Goal: Task Accomplishment & Management: Complete application form

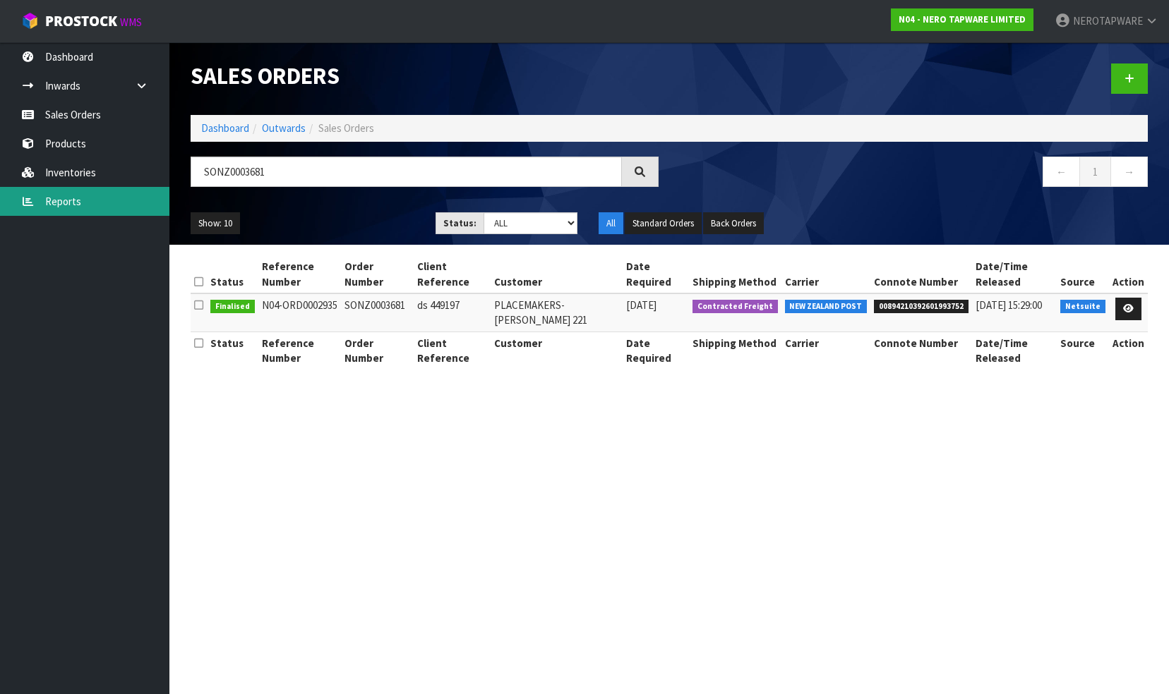
click at [90, 212] on link "Reports" at bounding box center [84, 201] width 169 height 29
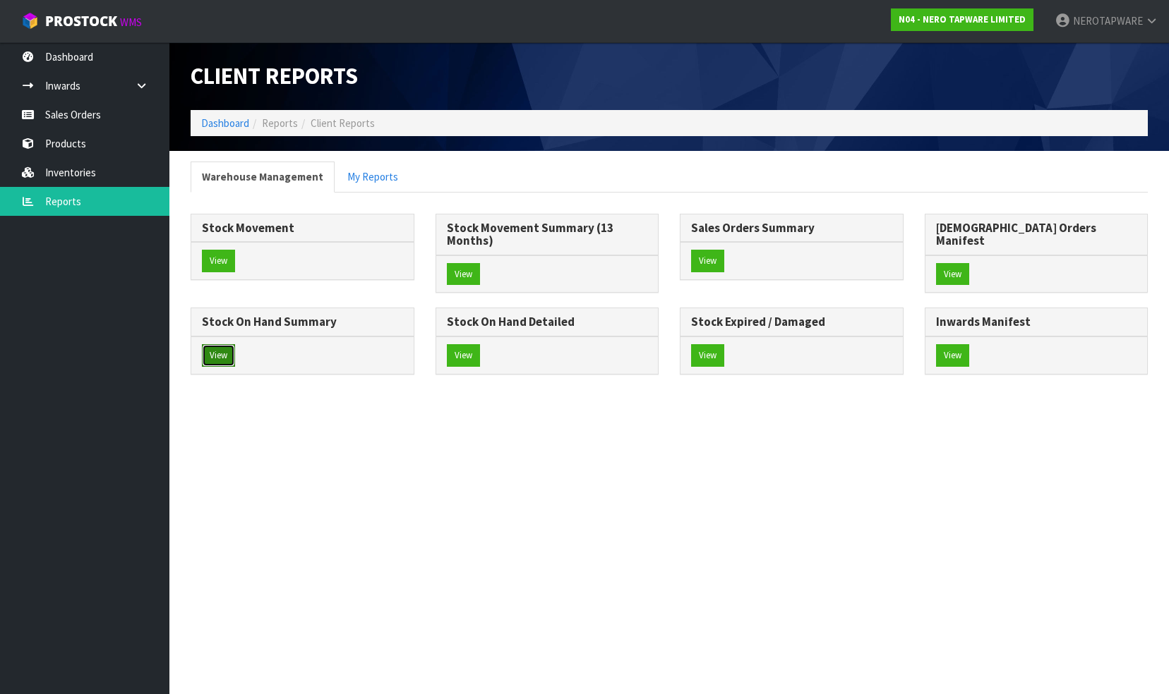
click at [235, 344] on button "View" at bounding box center [218, 355] width 33 height 23
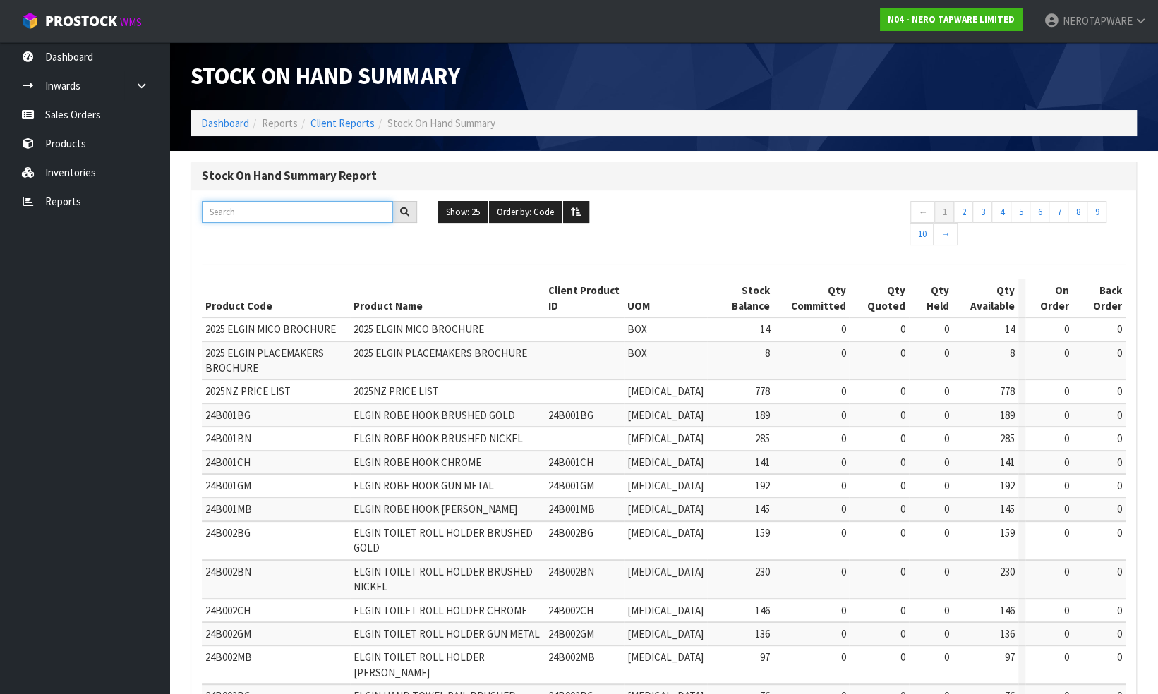
click at [301, 207] on input "text" at bounding box center [297, 212] width 191 height 22
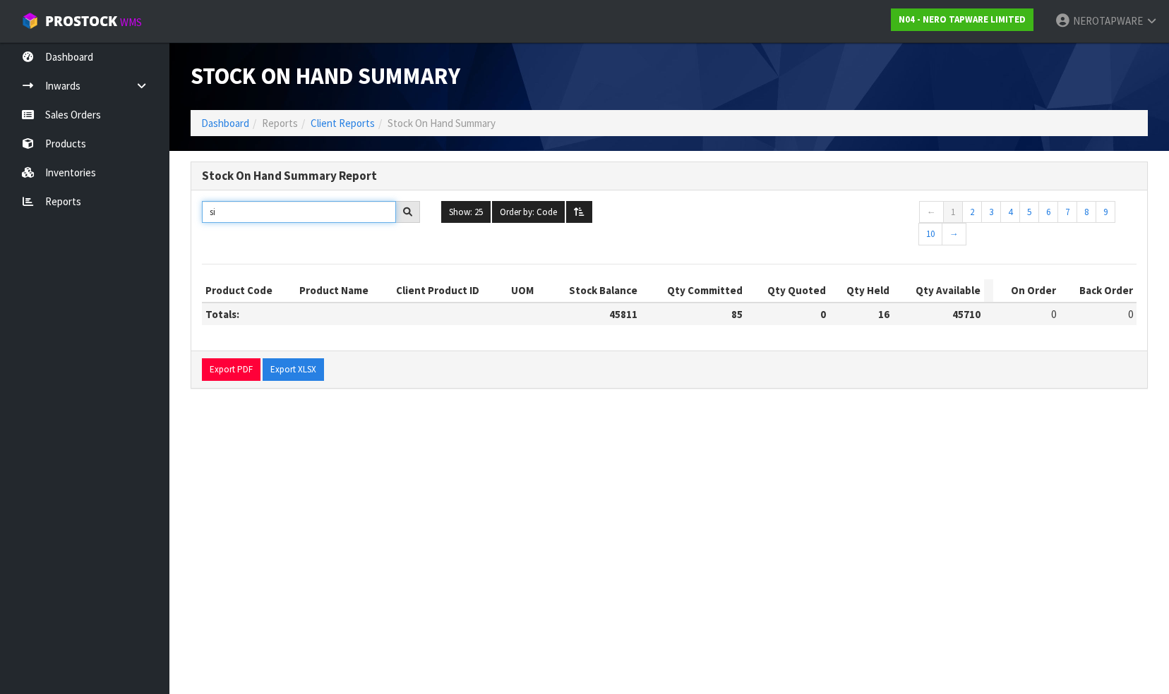
type input "s"
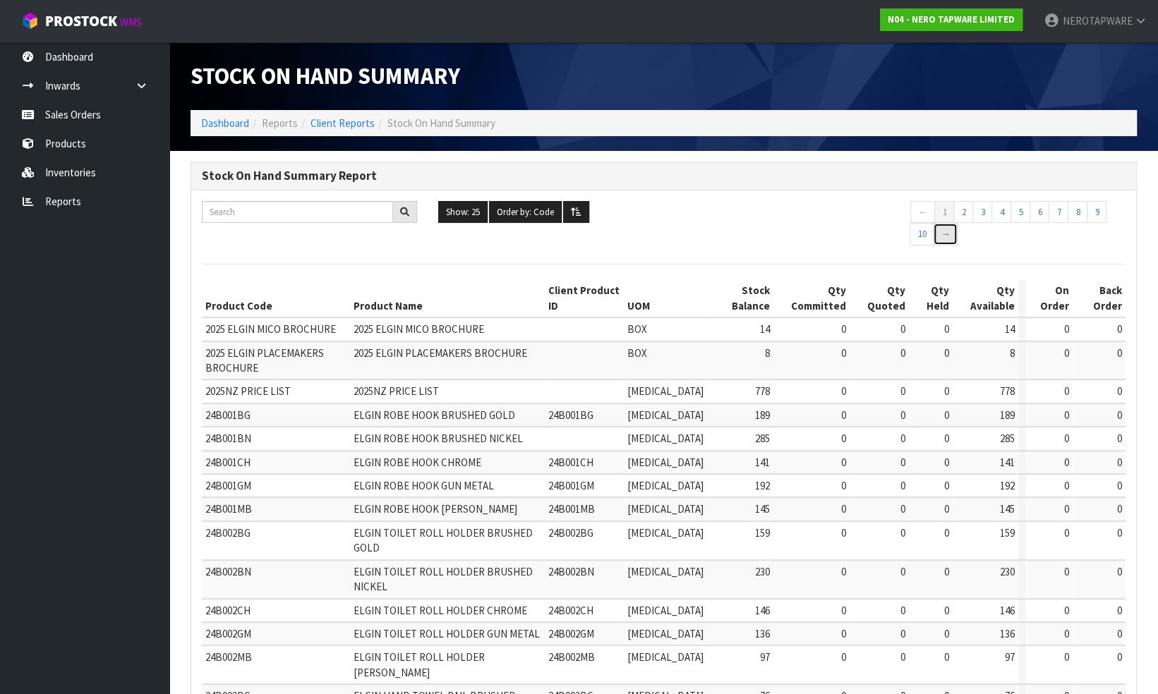
click at [944, 234] on link "→" at bounding box center [945, 234] width 25 height 23
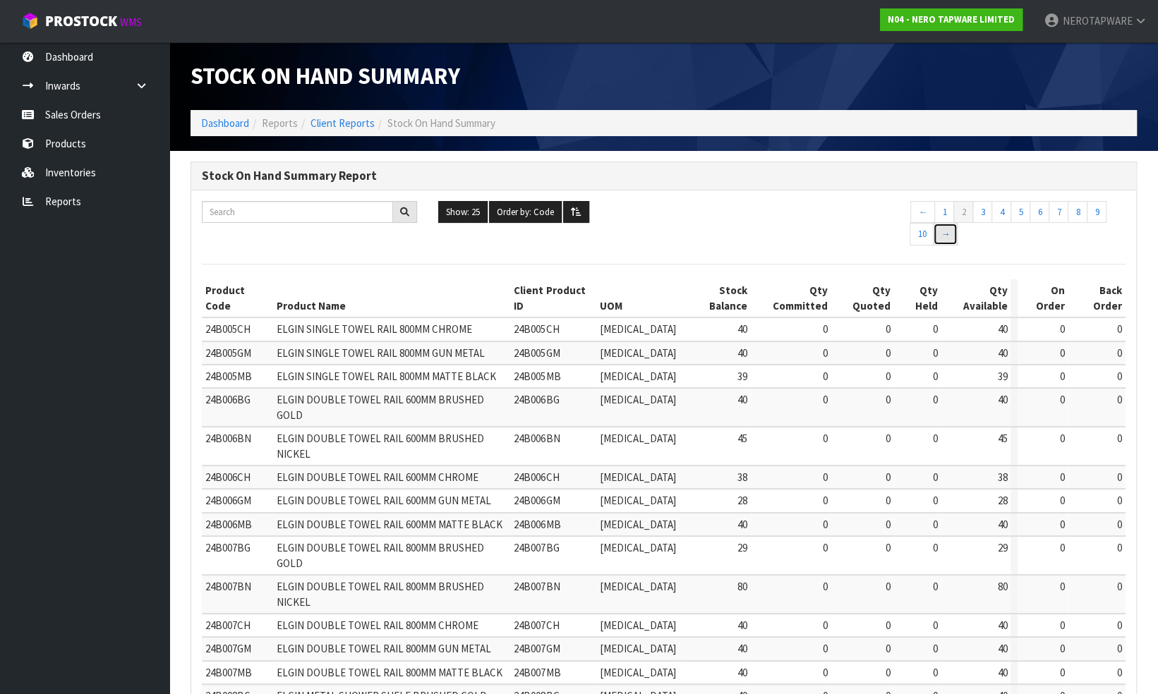
click at [948, 236] on link "→" at bounding box center [945, 234] width 25 height 23
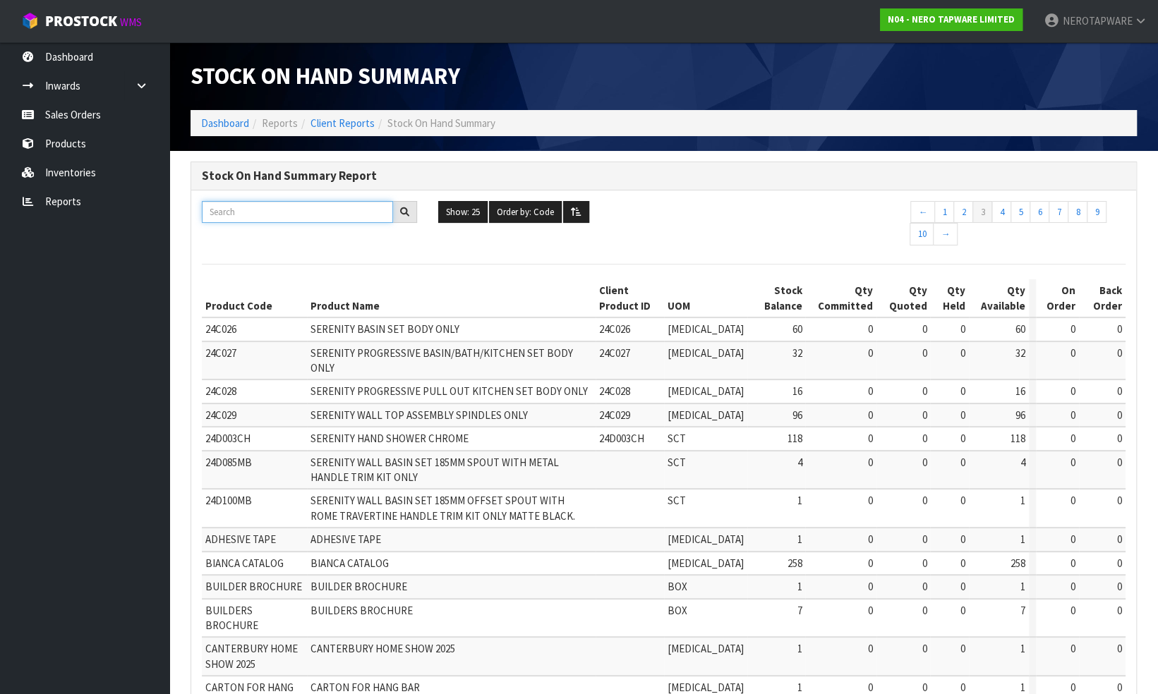
drag, startPoint x: 296, startPoint y: 216, endPoint x: 302, endPoint y: 212, distance: 7.6
click at [296, 215] on input "text" at bounding box center [297, 212] width 191 height 22
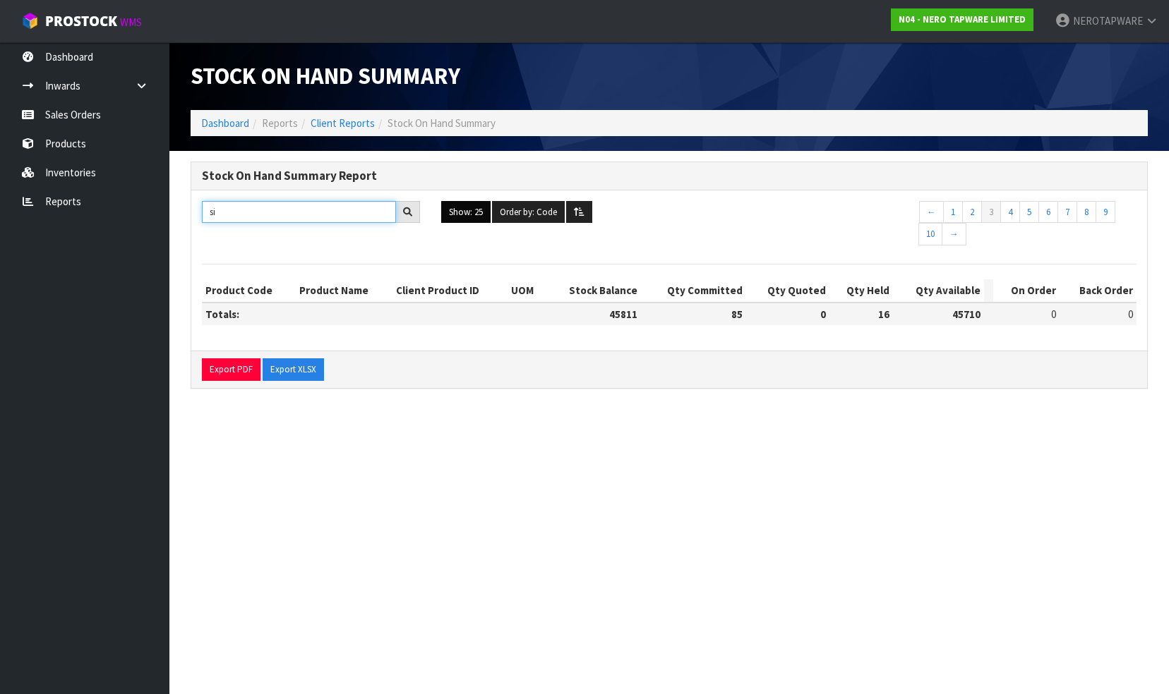
type input "s"
type input "b"
type input "d"
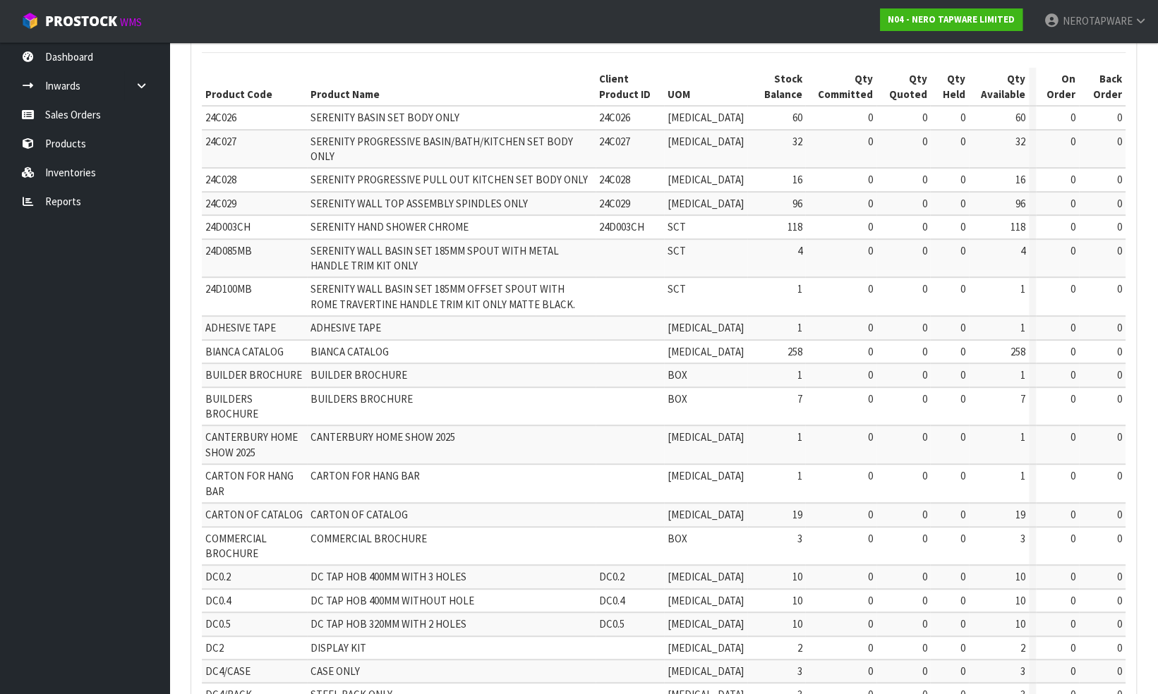
scroll to position [141, 0]
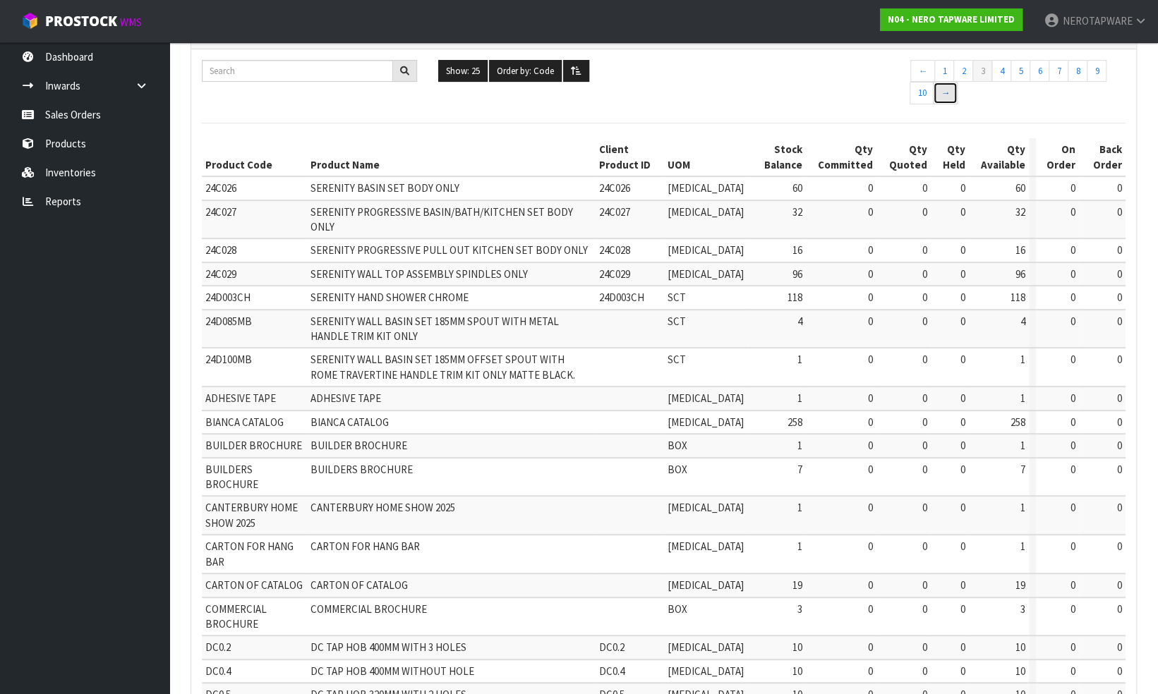
click at [944, 93] on link "→" at bounding box center [945, 93] width 25 height 23
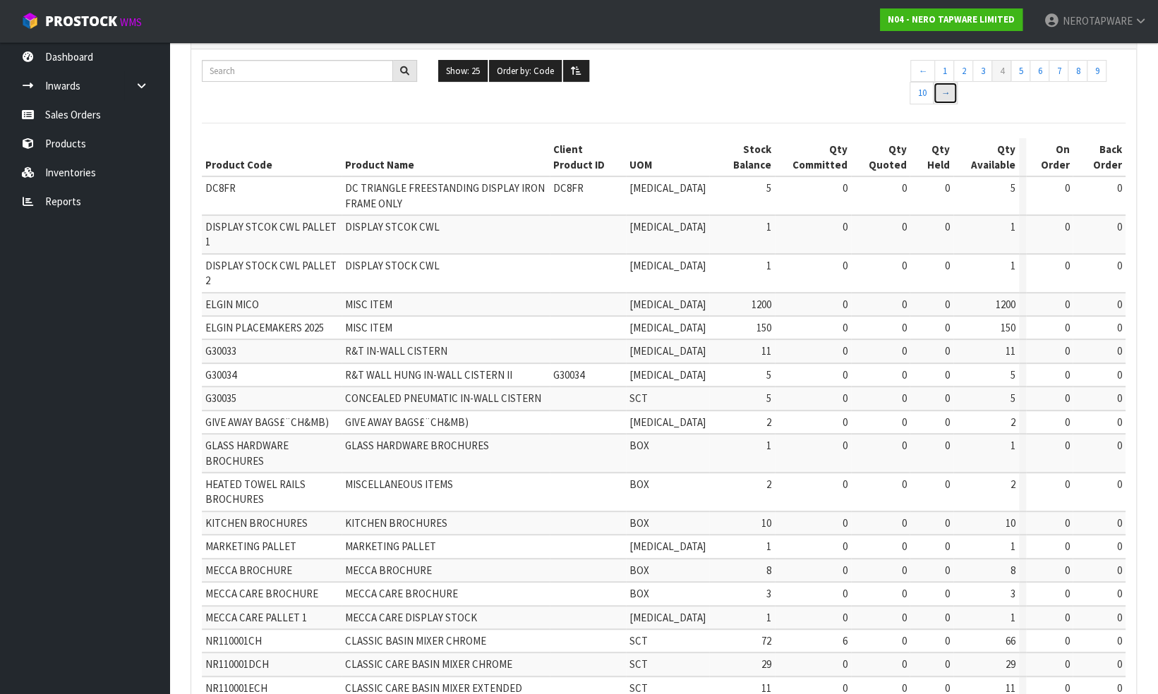
click at [947, 90] on link "→" at bounding box center [945, 93] width 25 height 23
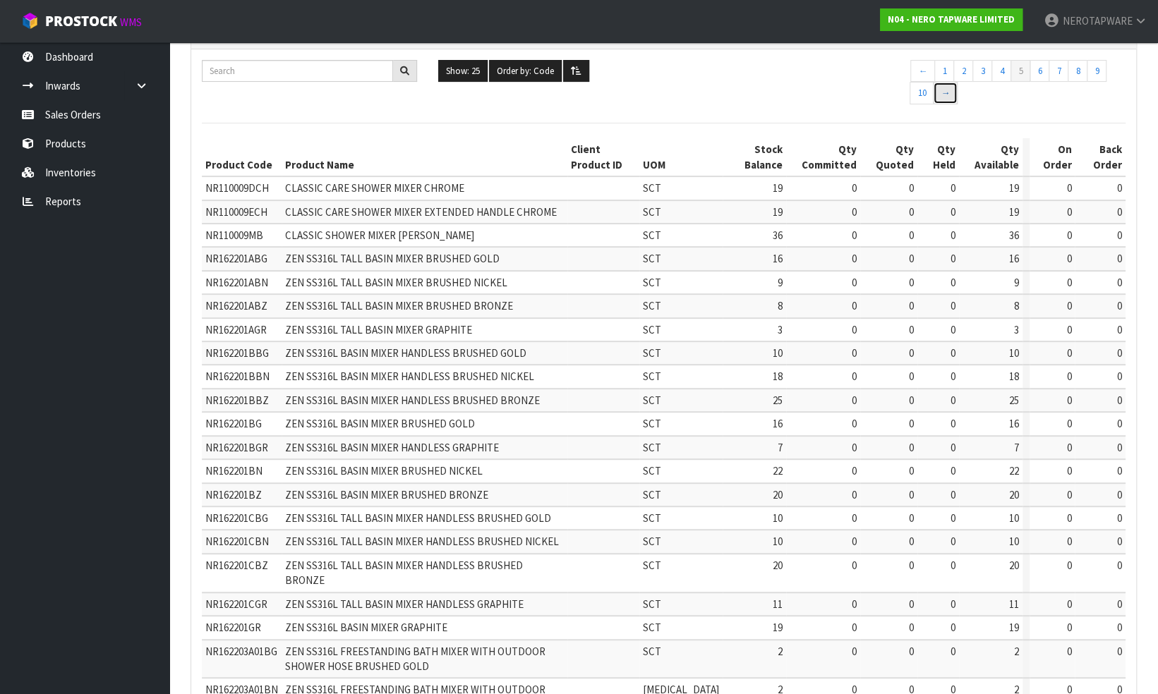
click at [943, 96] on link "→" at bounding box center [945, 93] width 25 height 23
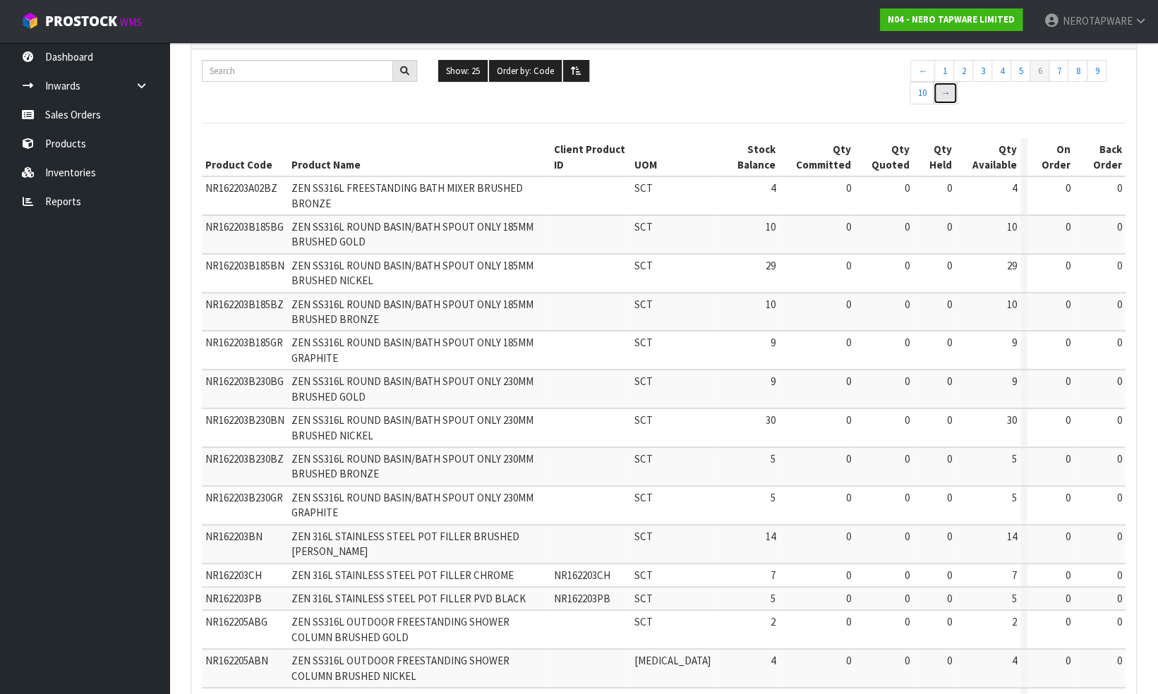
click at [943, 96] on link "→" at bounding box center [945, 93] width 25 height 23
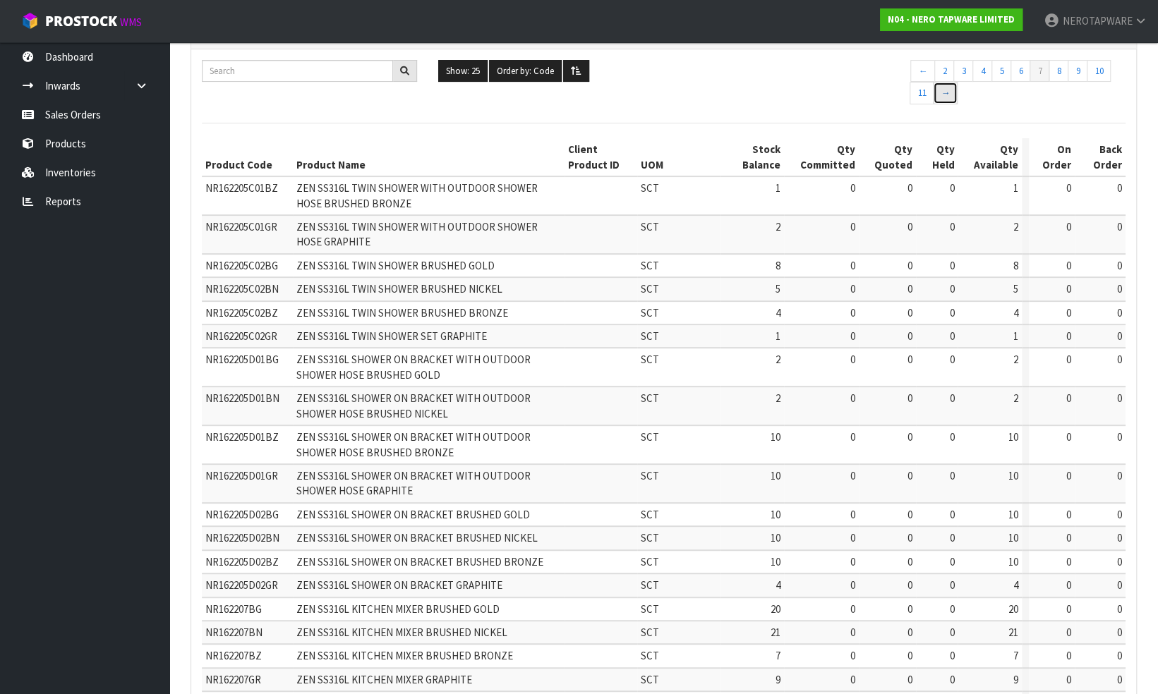
click at [943, 96] on link "→" at bounding box center [945, 93] width 25 height 23
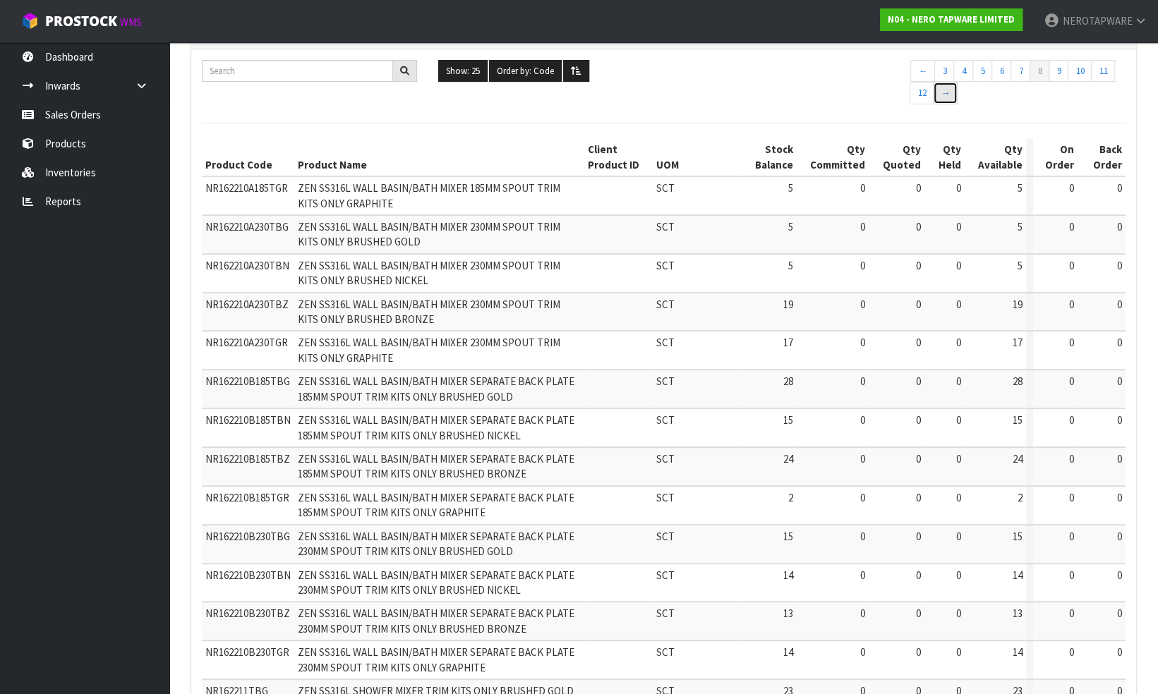
click at [943, 96] on link "→" at bounding box center [945, 93] width 25 height 23
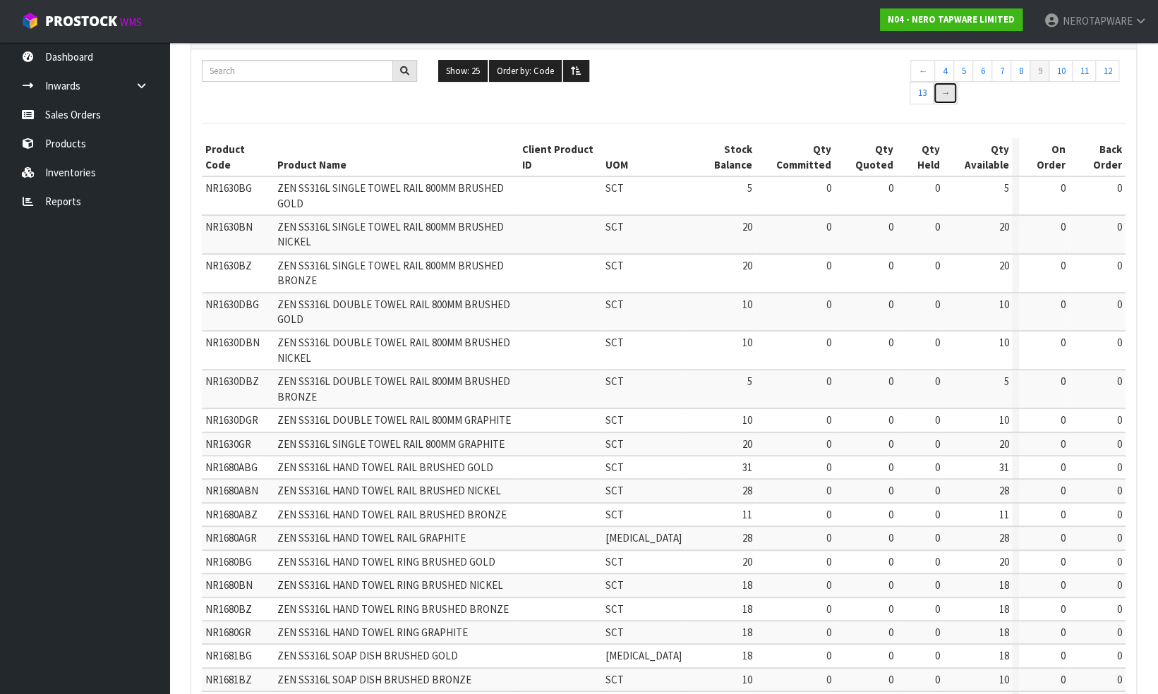
click at [943, 96] on link "→" at bounding box center [945, 93] width 25 height 23
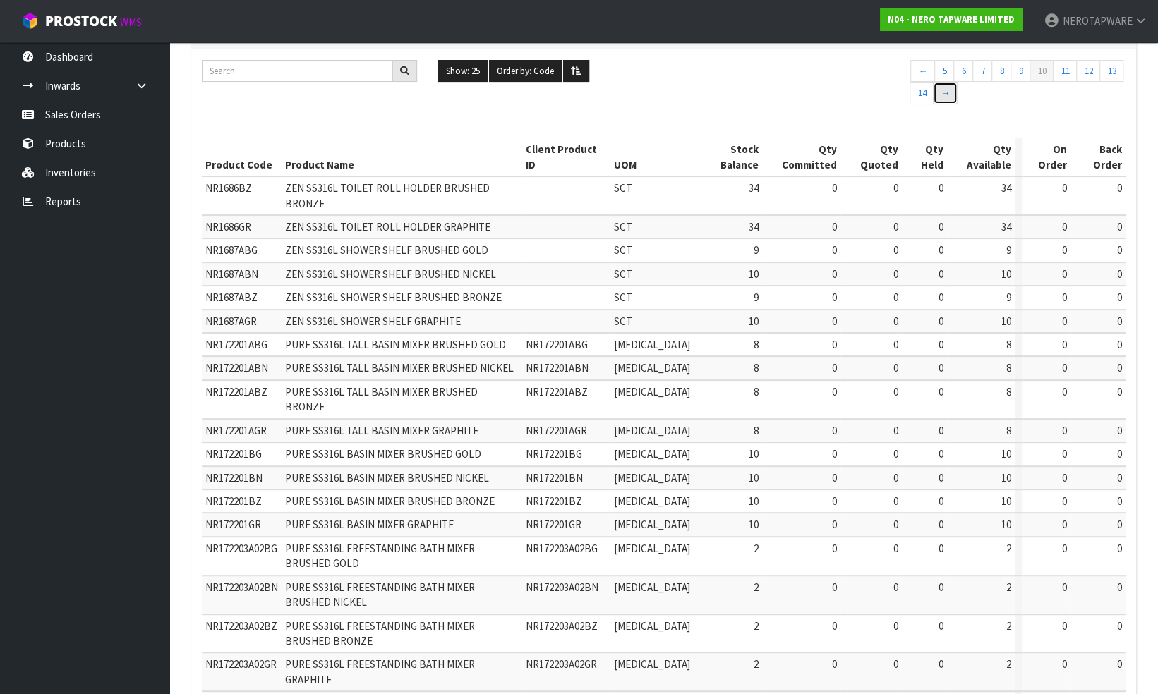
click at [943, 96] on link "→" at bounding box center [945, 93] width 25 height 23
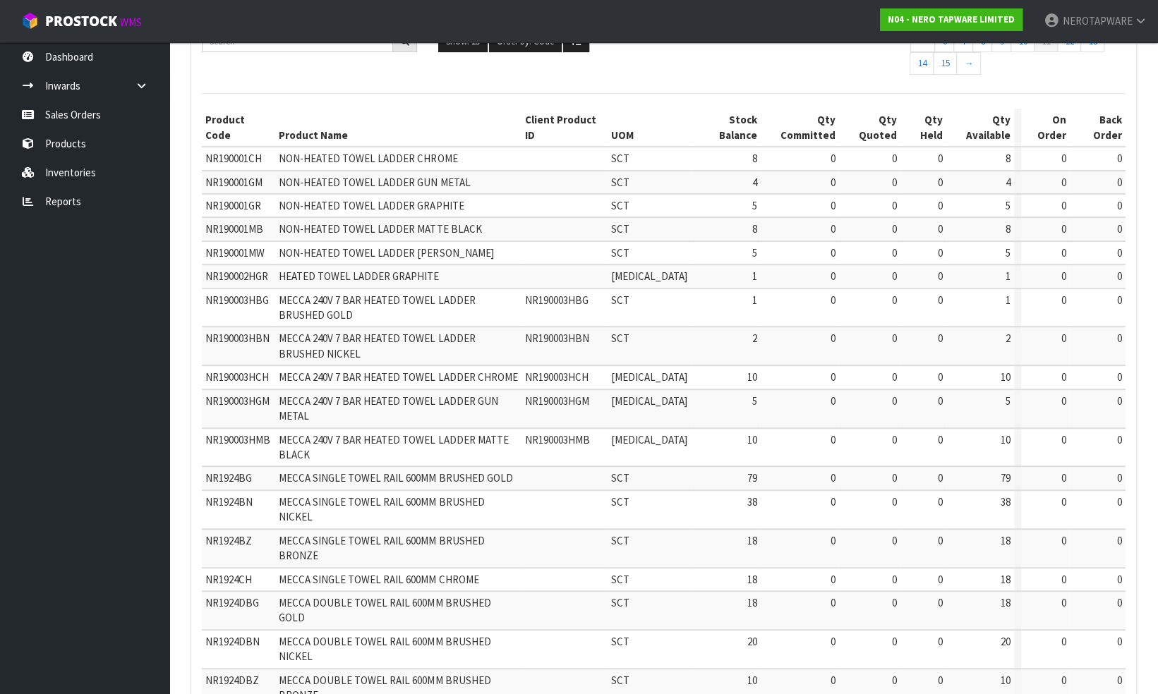
scroll to position [94, 0]
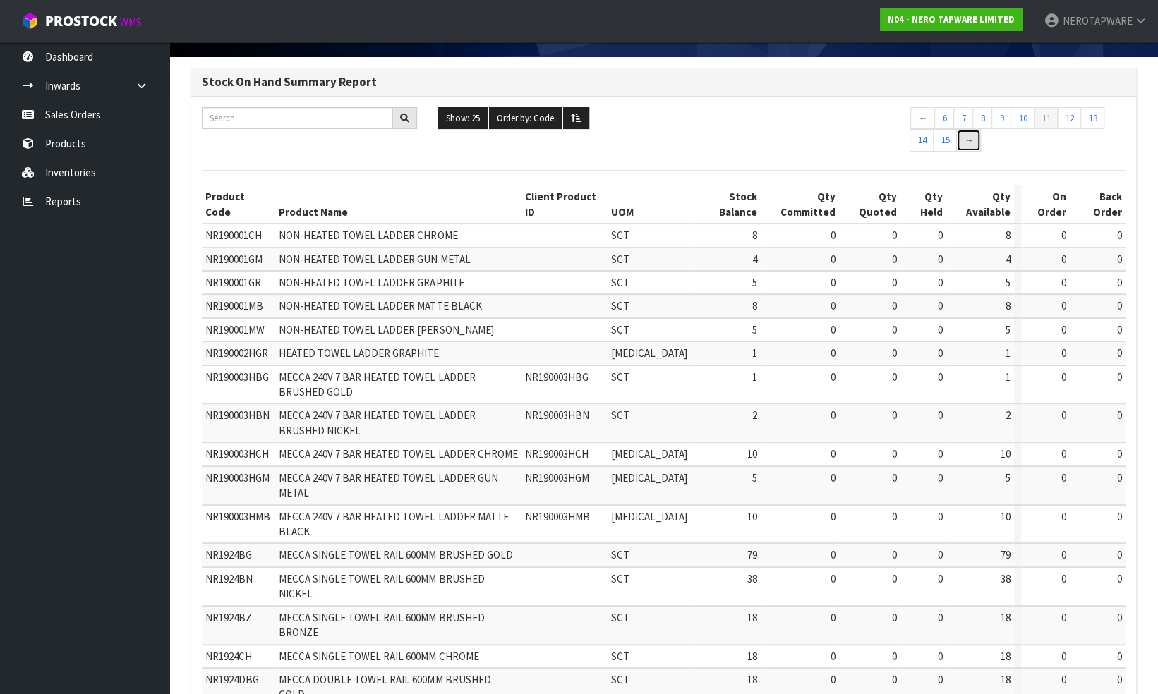
click at [968, 143] on link "→" at bounding box center [968, 140] width 25 height 23
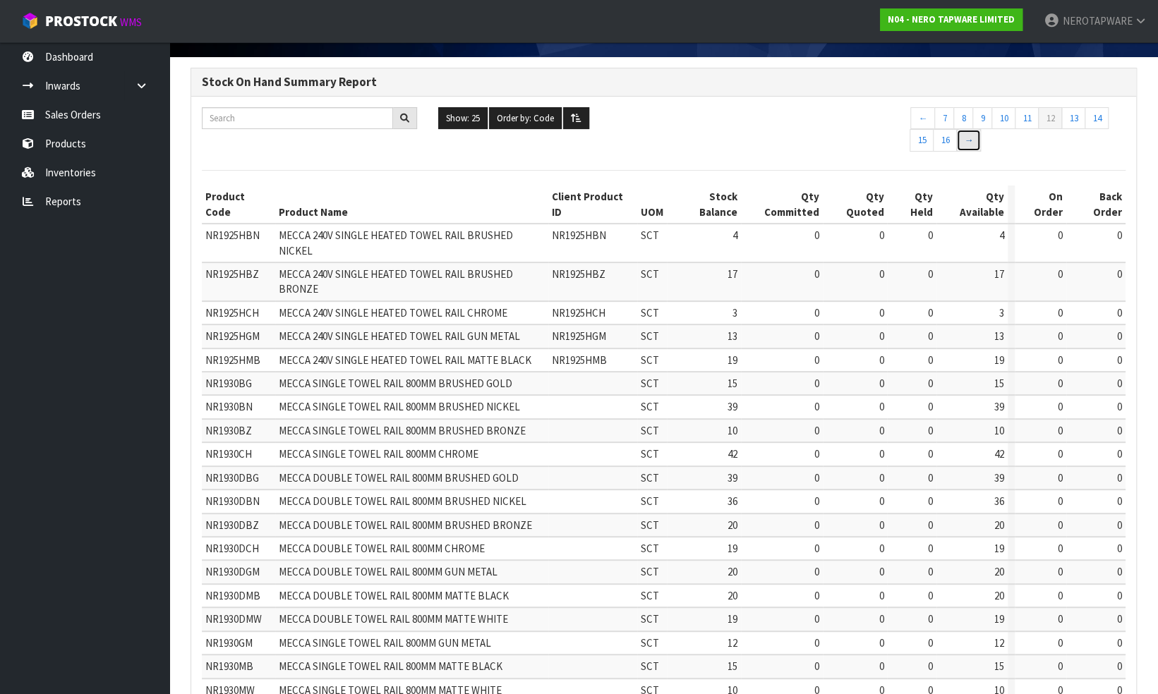
click at [968, 143] on link "→" at bounding box center [968, 140] width 25 height 23
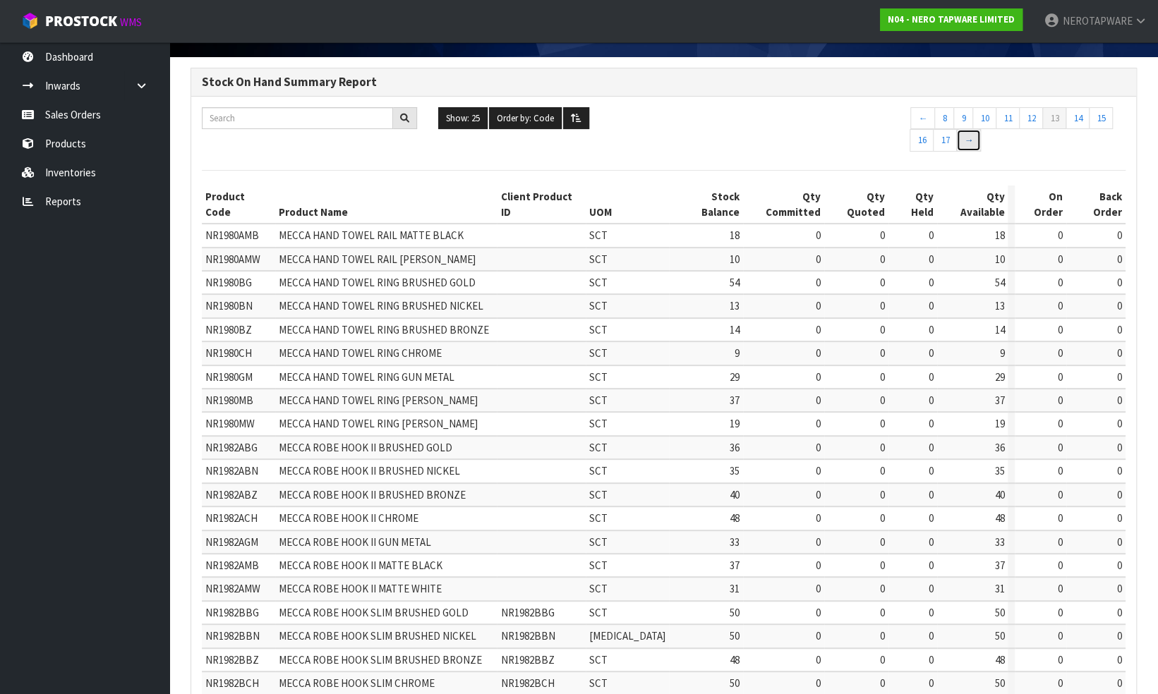
click at [968, 143] on link "→" at bounding box center [968, 140] width 25 height 23
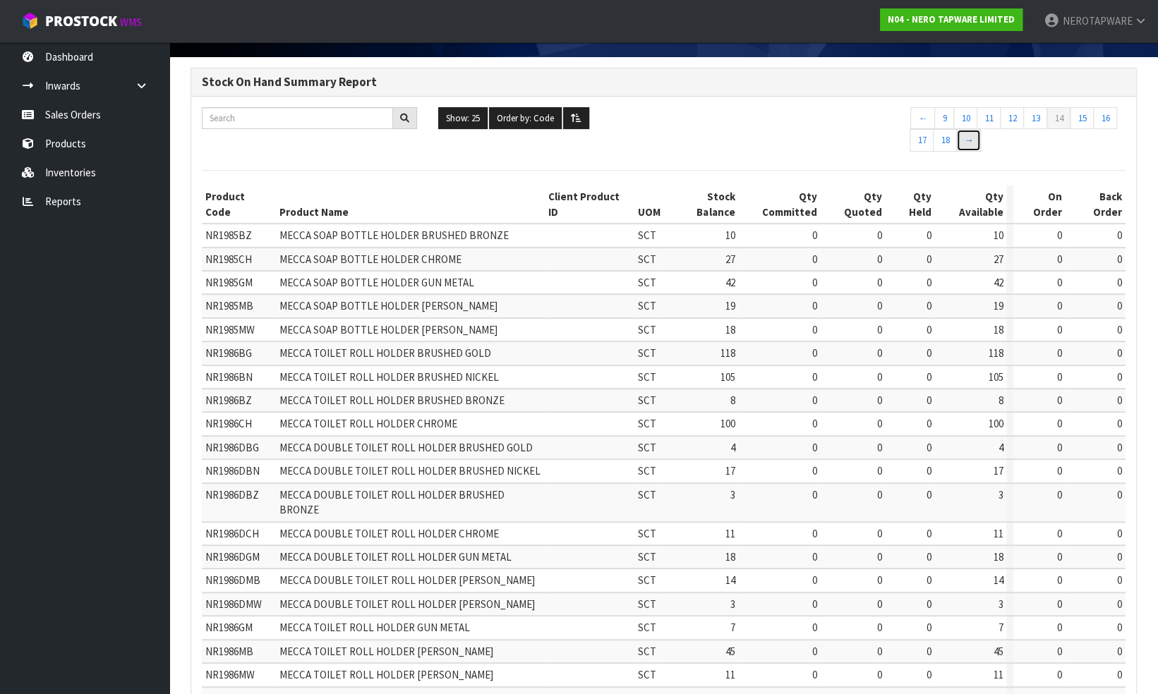
click at [968, 143] on link "→" at bounding box center [968, 140] width 25 height 23
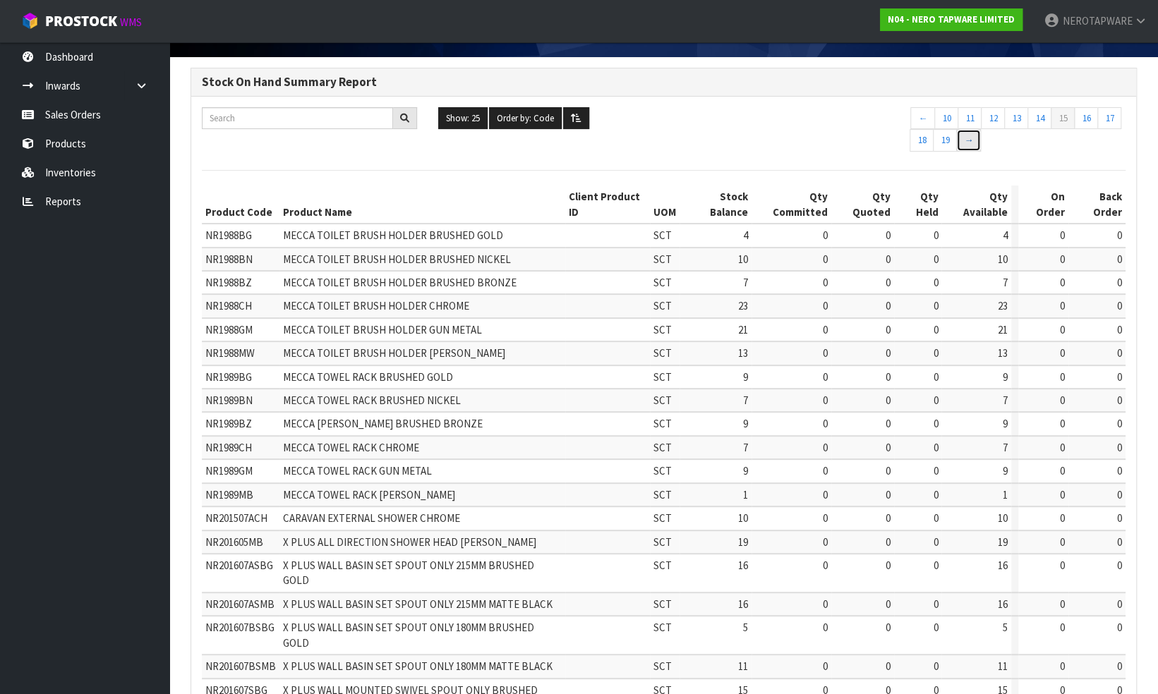
click at [968, 143] on link "→" at bounding box center [968, 140] width 25 height 23
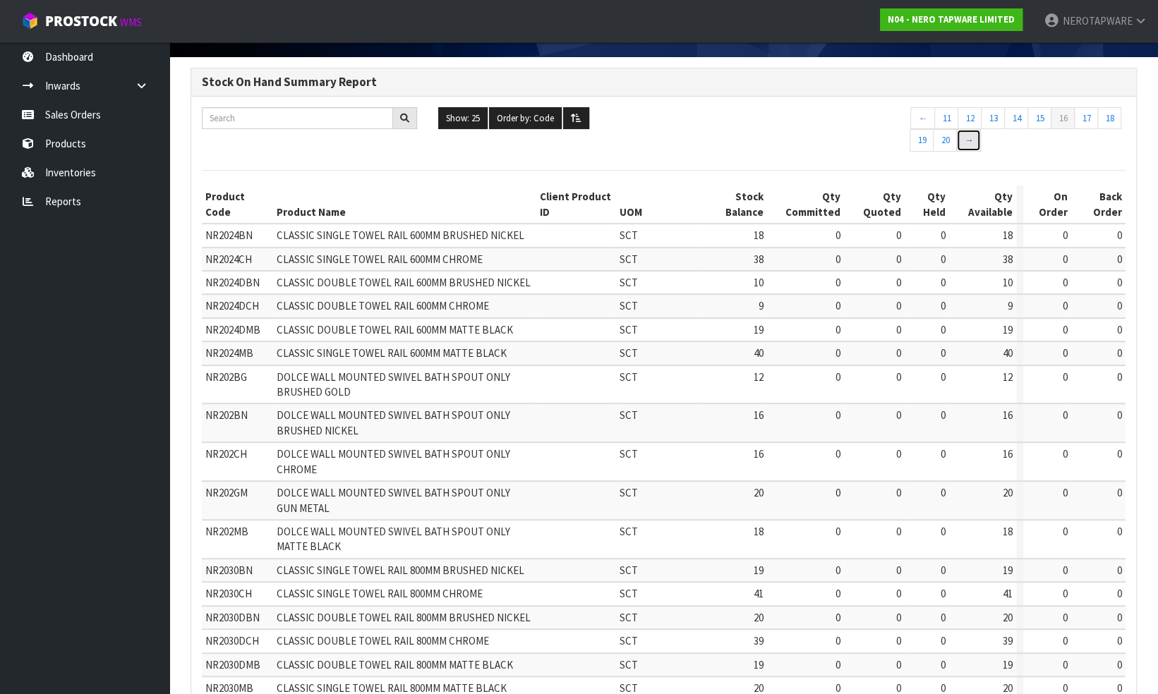
click at [968, 143] on link "→" at bounding box center [968, 140] width 25 height 23
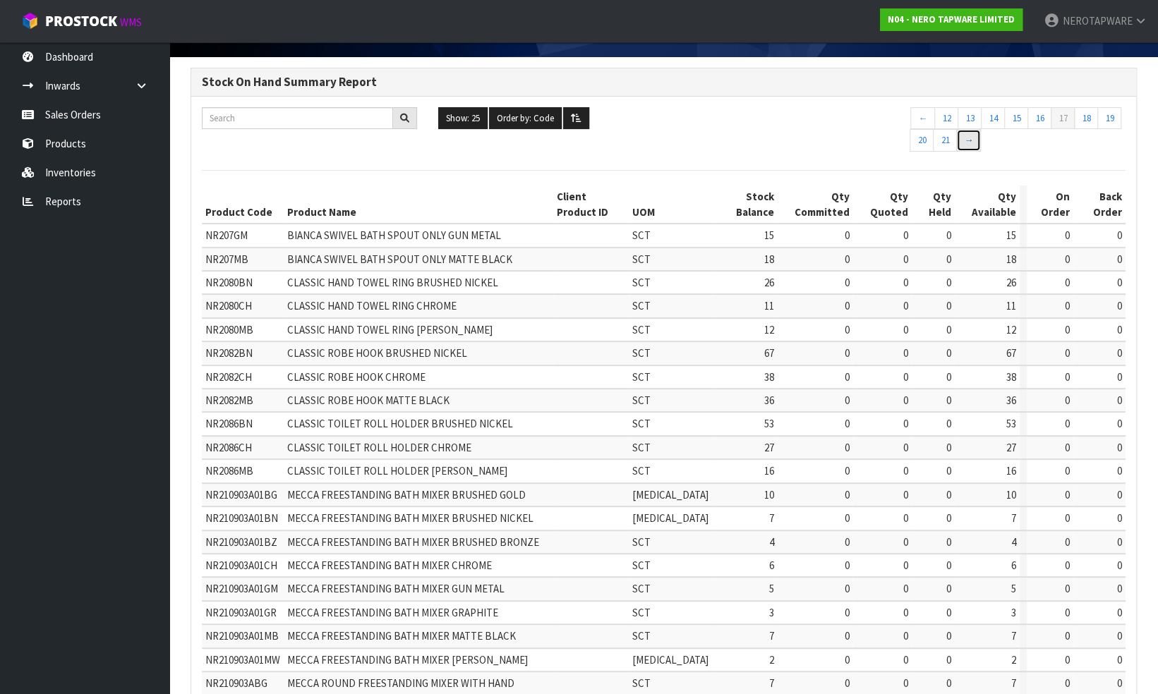
click at [968, 143] on link "→" at bounding box center [968, 140] width 25 height 23
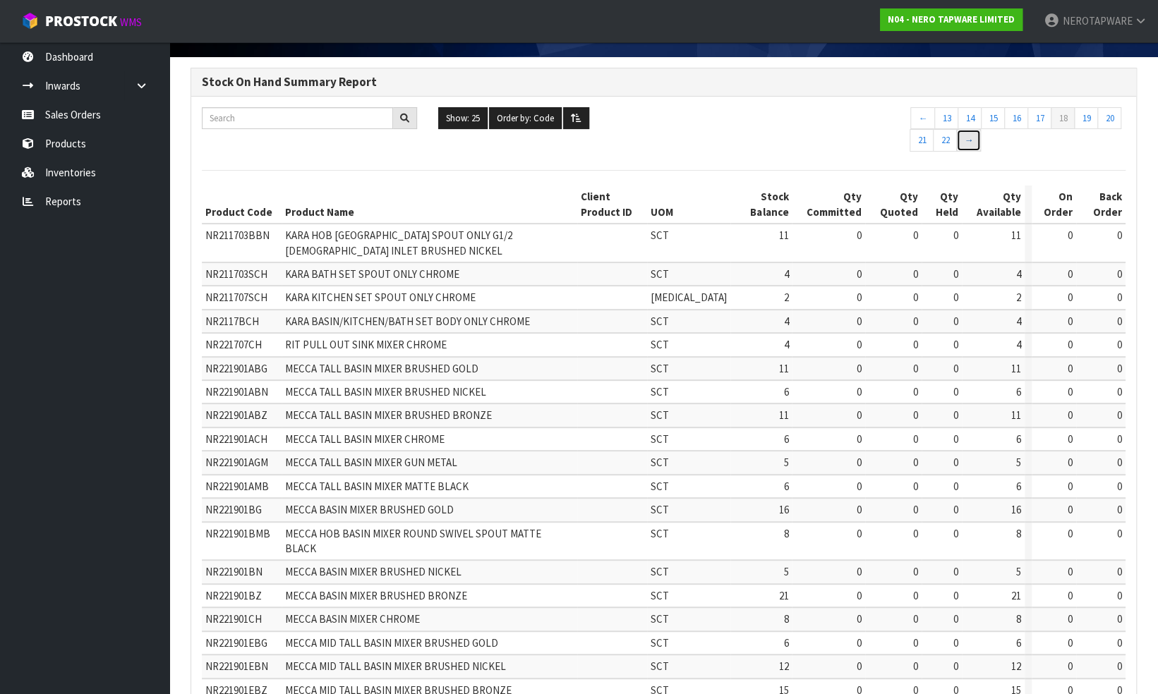
click at [968, 143] on link "→" at bounding box center [968, 140] width 25 height 23
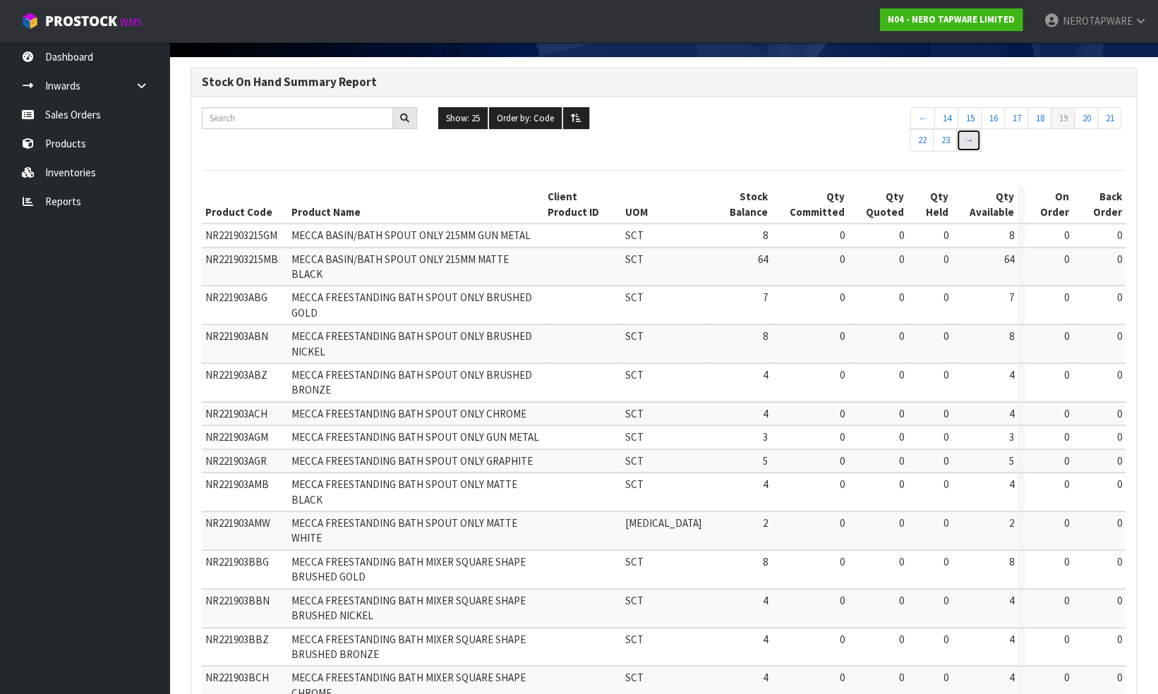
click at [968, 143] on link "→" at bounding box center [968, 140] width 25 height 23
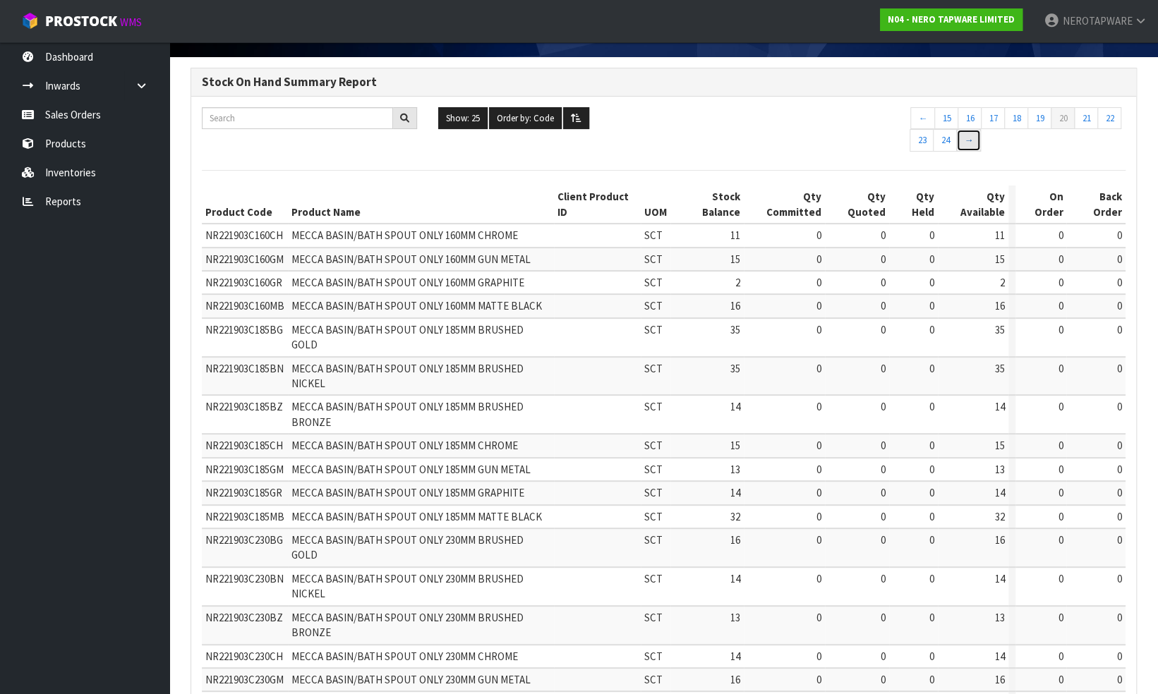
click at [968, 143] on link "→" at bounding box center [968, 140] width 25 height 23
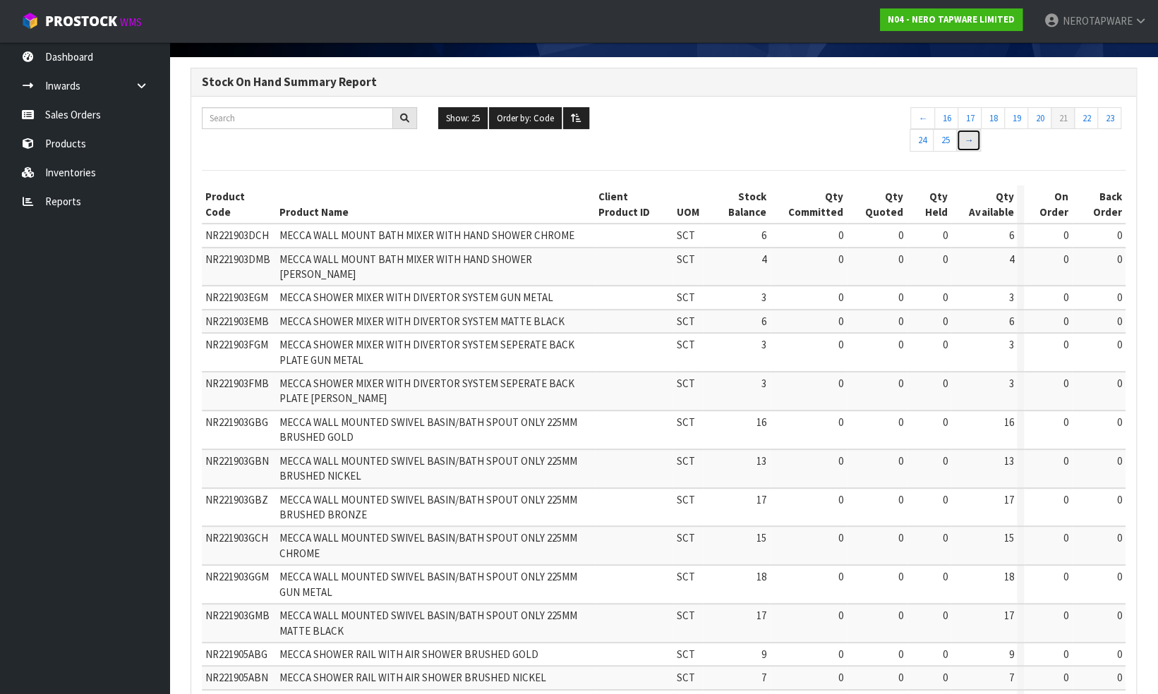
click at [968, 143] on link "→" at bounding box center [968, 140] width 25 height 23
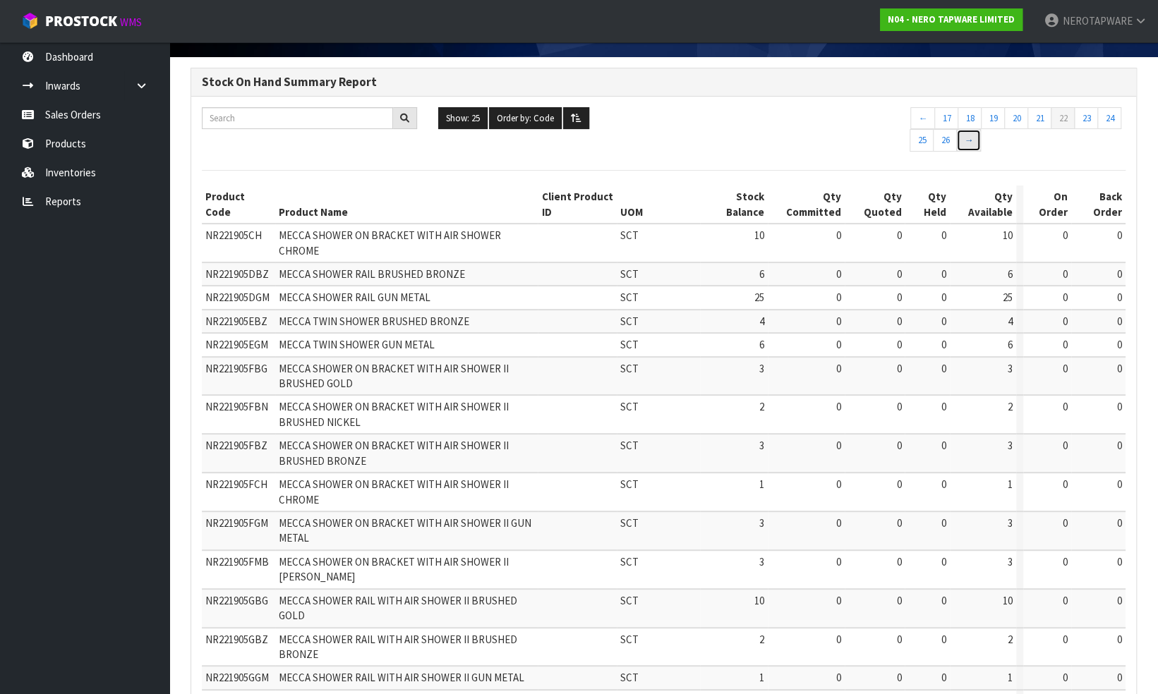
click at [968, 143] on link "→" at bounding box center [968, 140] width 25 height 23
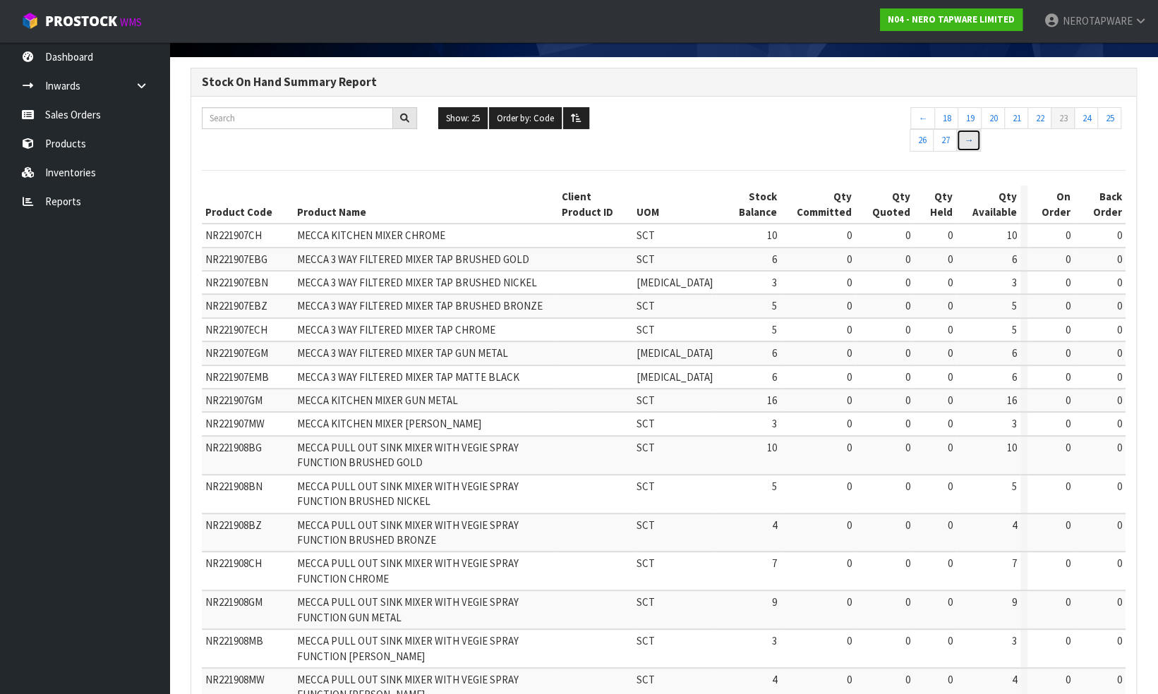
click at [968, 143] on link "→" at bounding box center [968, 140] width 25 height 23
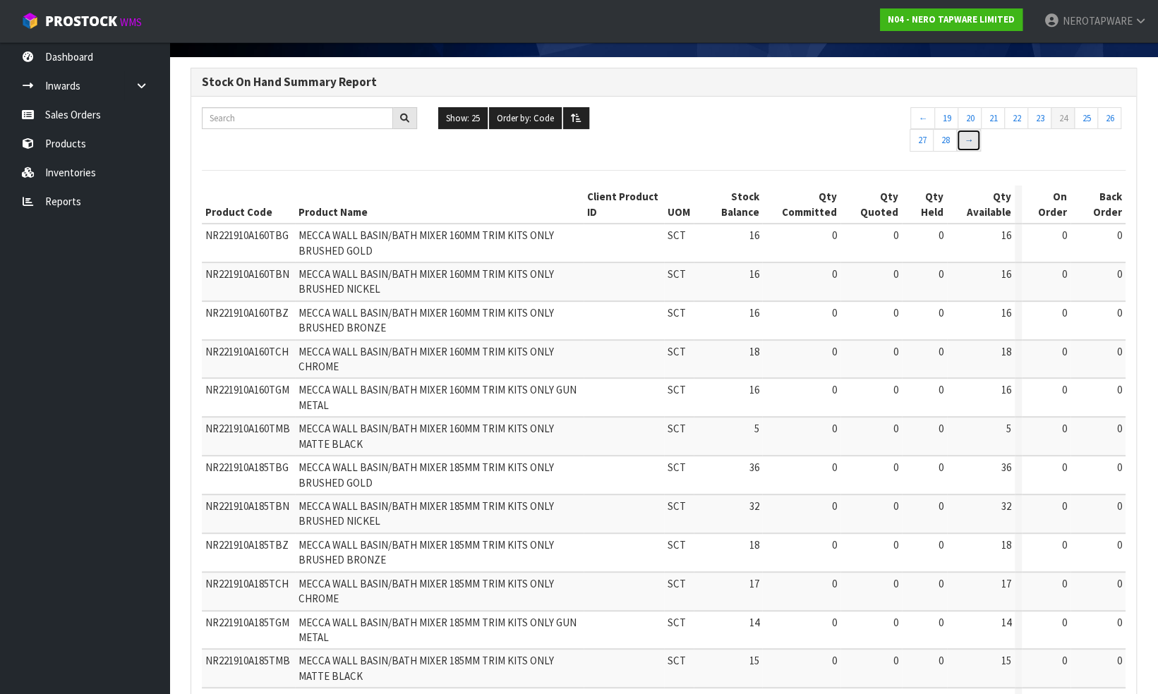
click at [968, 143] on link "→" at bounding box center [968, 140] width 25 height 23
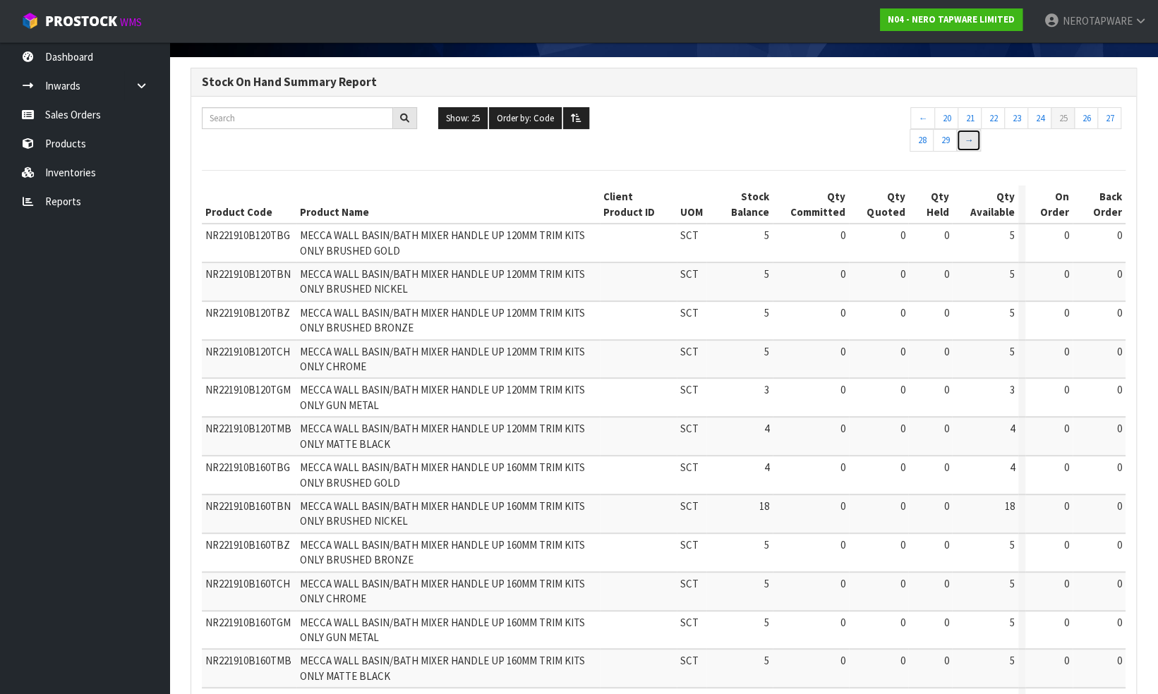
click at [968, 143] on link "→" at bounding box center [968, 140] width 25 height 23
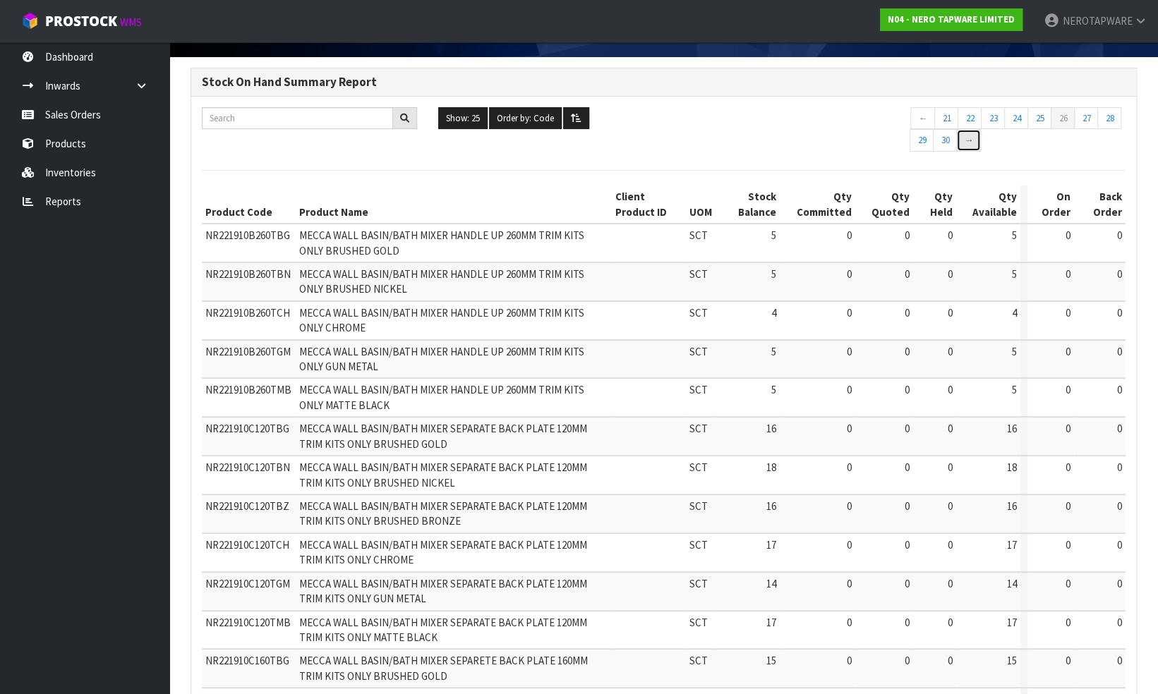
click at [968, 143] on link "→" at bounding box center [968, 140] width 25 height 23
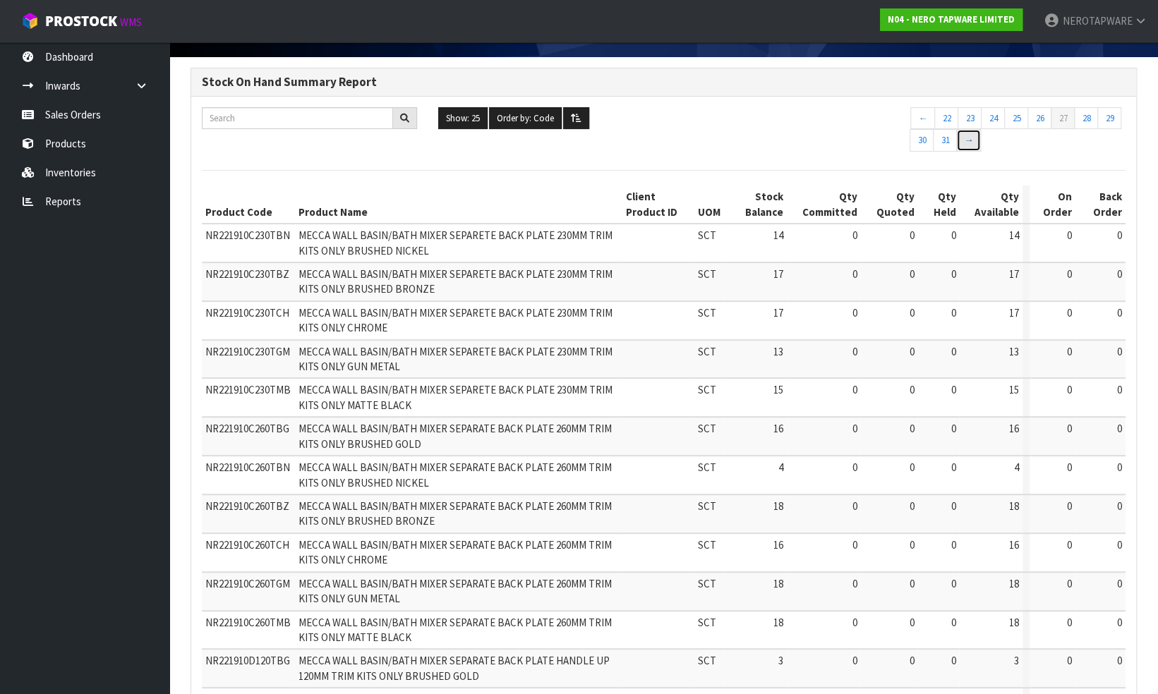
click at [968, 143] on link "→" at bounding box center [968, 140] width 25 height 23
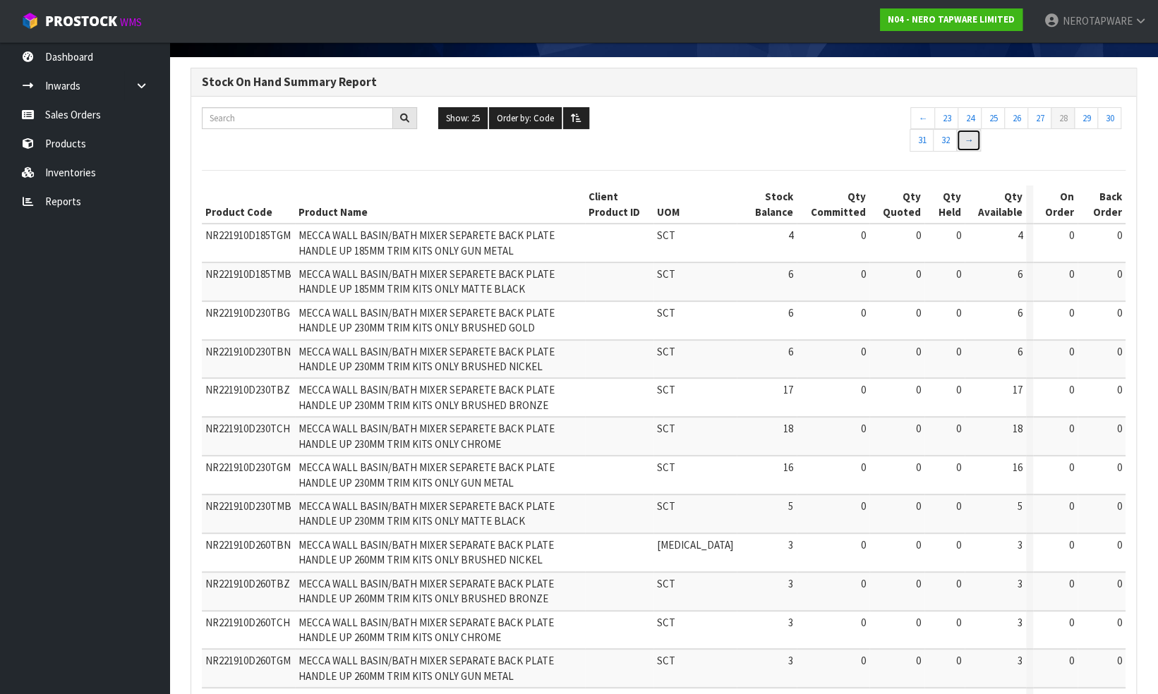
click at [968, 143] on link "→" at bounding box center [968, 140] width 25 height 23
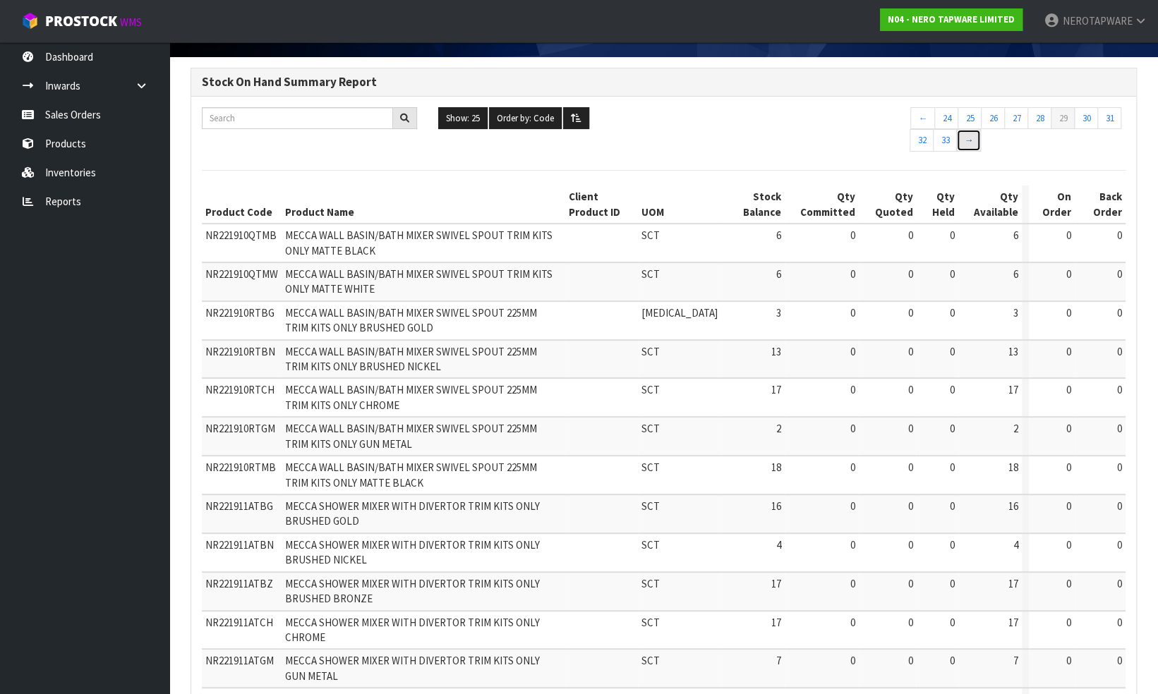
click at [968, 143] on link "→" at bounding box center [968, 140] width 25 height 23
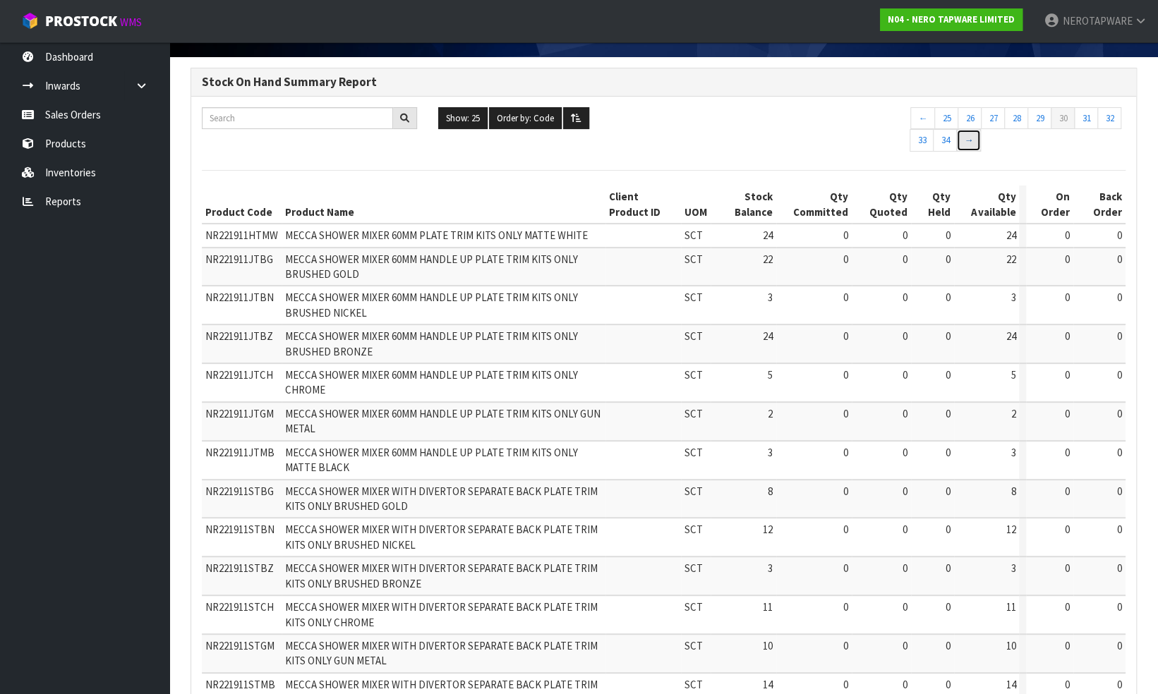
click at [968, 143] on link "→" at bounding box center [968, 140] width 25 height 23
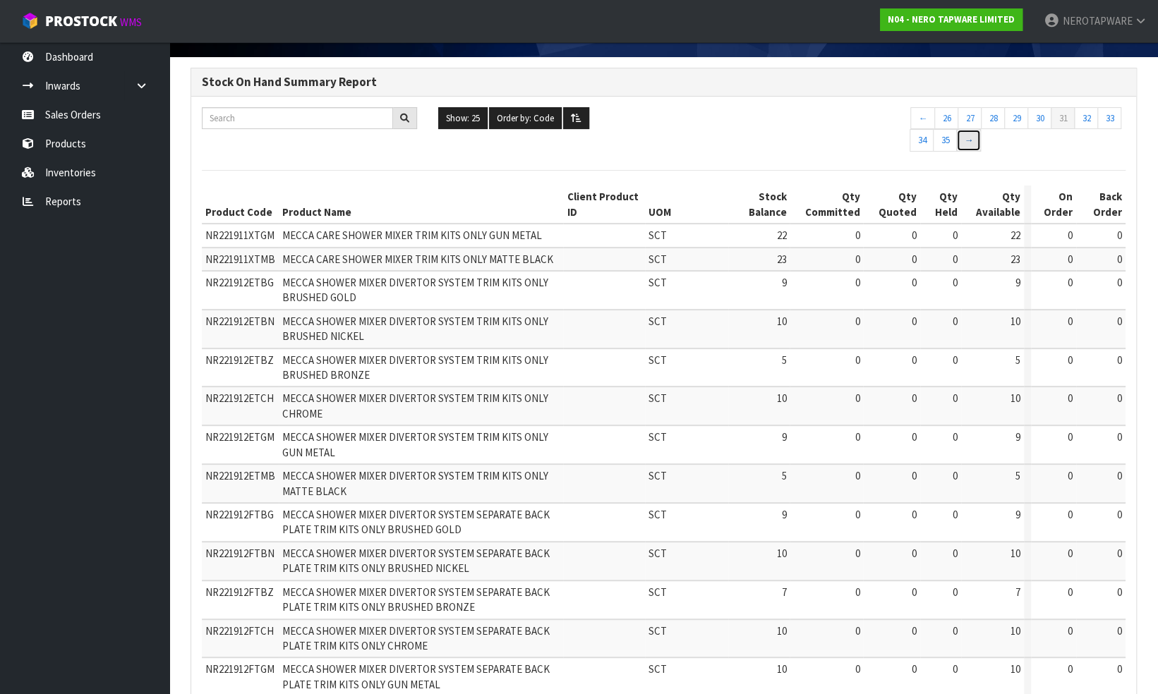
click at [968, 143] on link "→" at bounding box center [968, 140] width 25 height 23
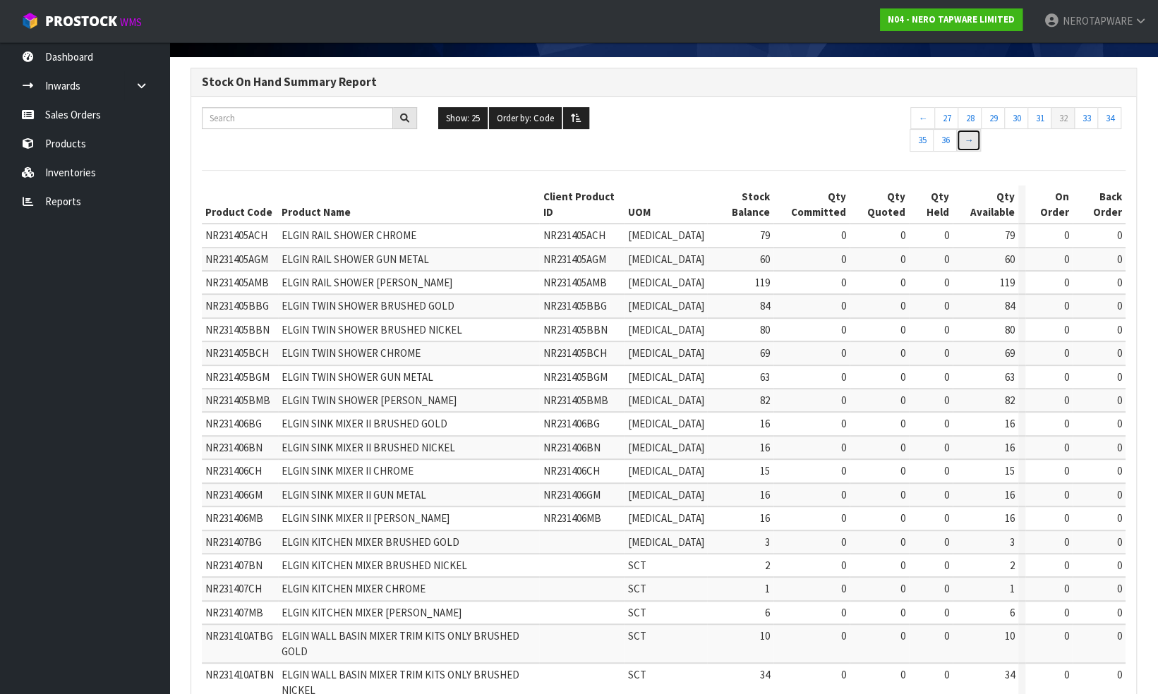
click at [968, 143] on link "→" at bounding box center [968, 140] width 25 height 23
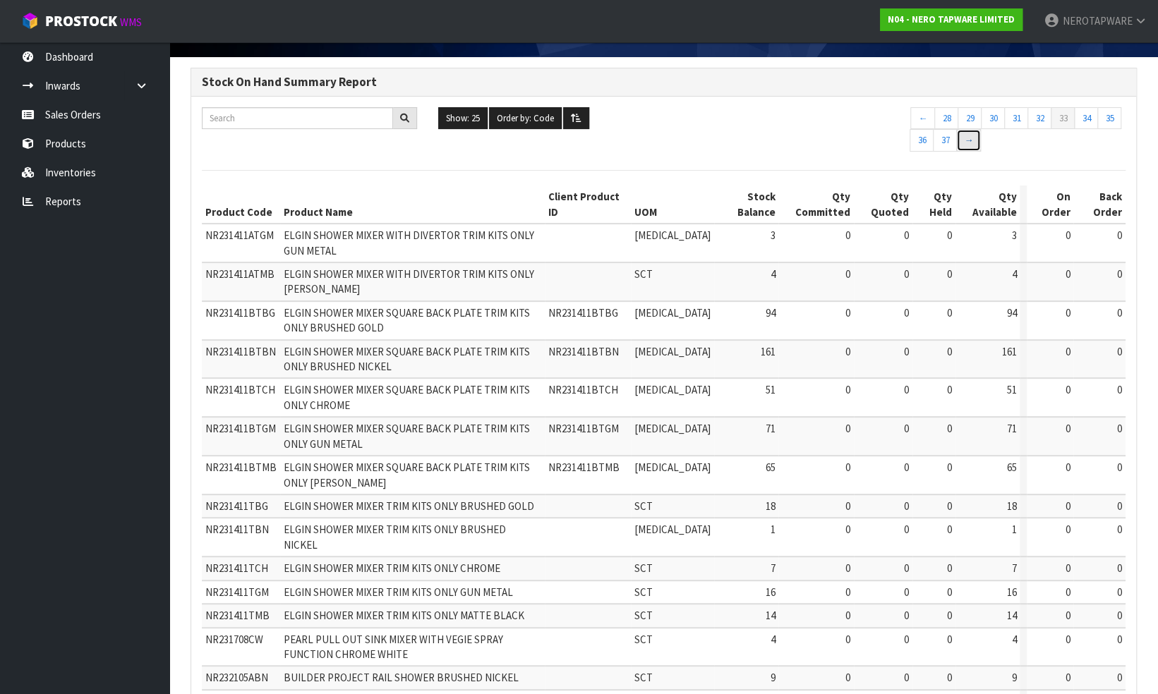
click at [968, 143] on link "→" at bounding box center [968, 140] width 25 height 23
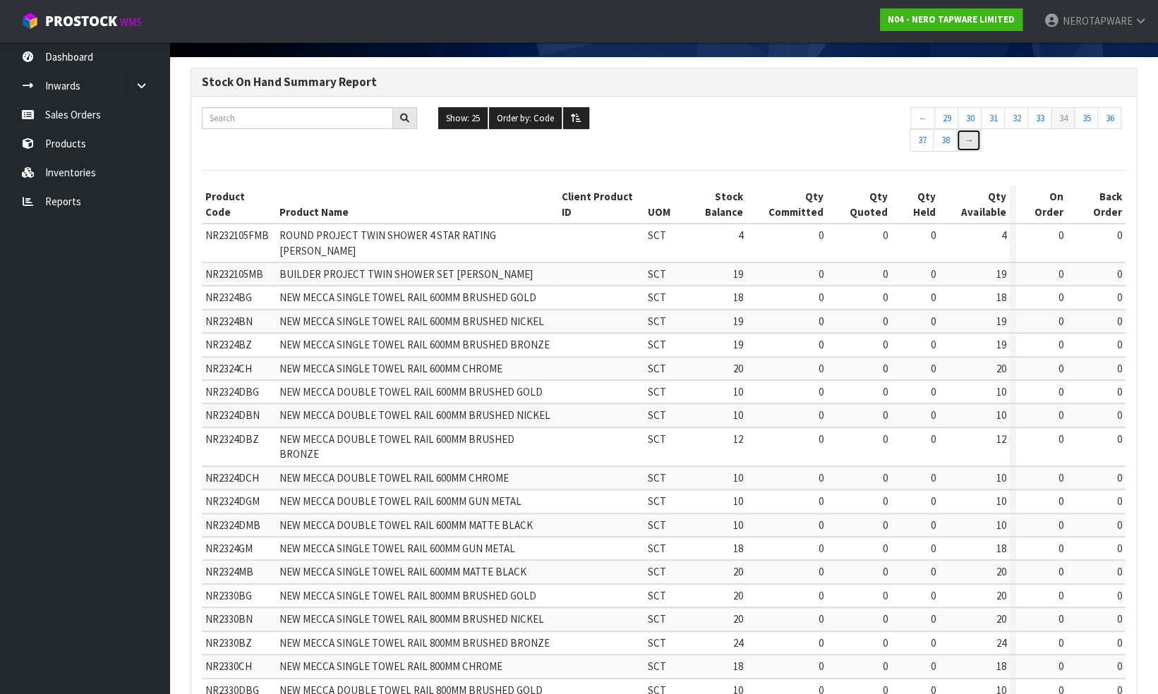
click at [968, 143] on link "→" at bounding box center [968, 140] width 25 height 23
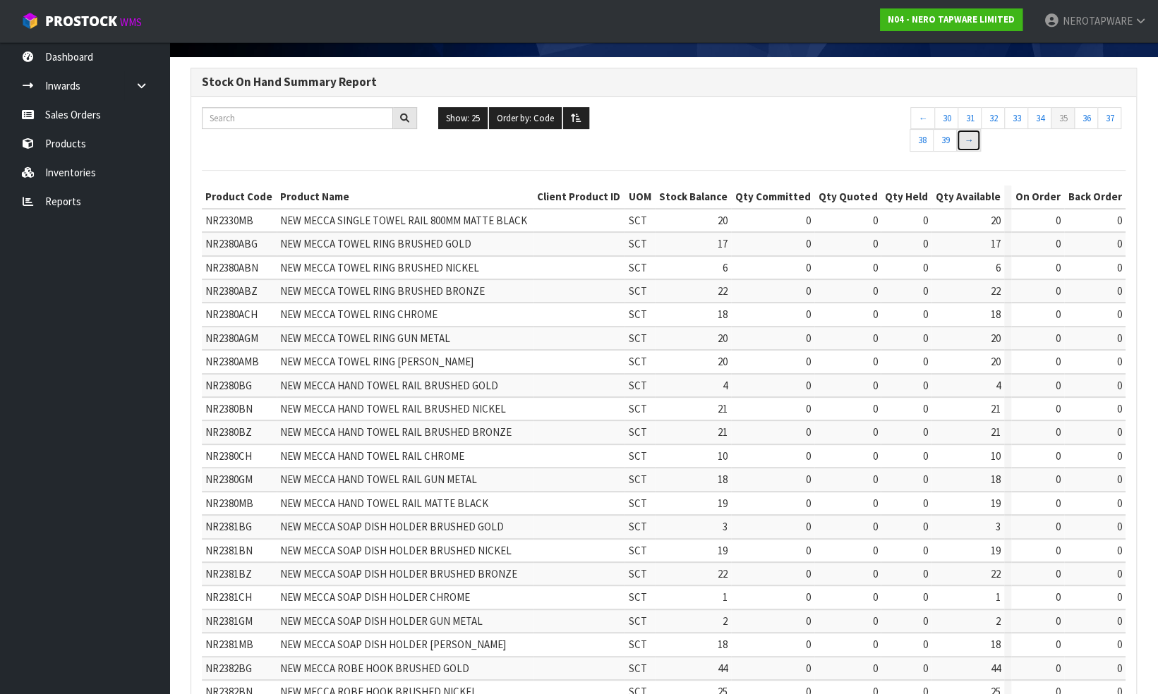
click at [968, 143] on link "→" at bounding box center [968, 140] width 25 height 23
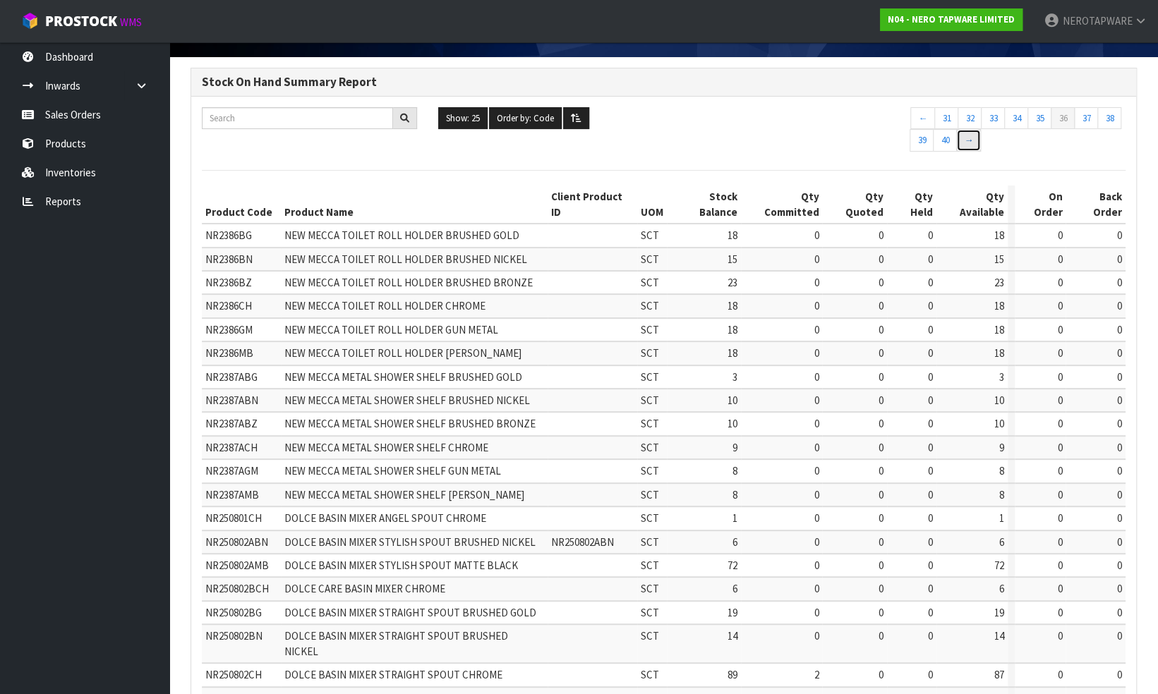
click at [968, 143] on link "→" at bounding box center [968, 140] width 25 height 23
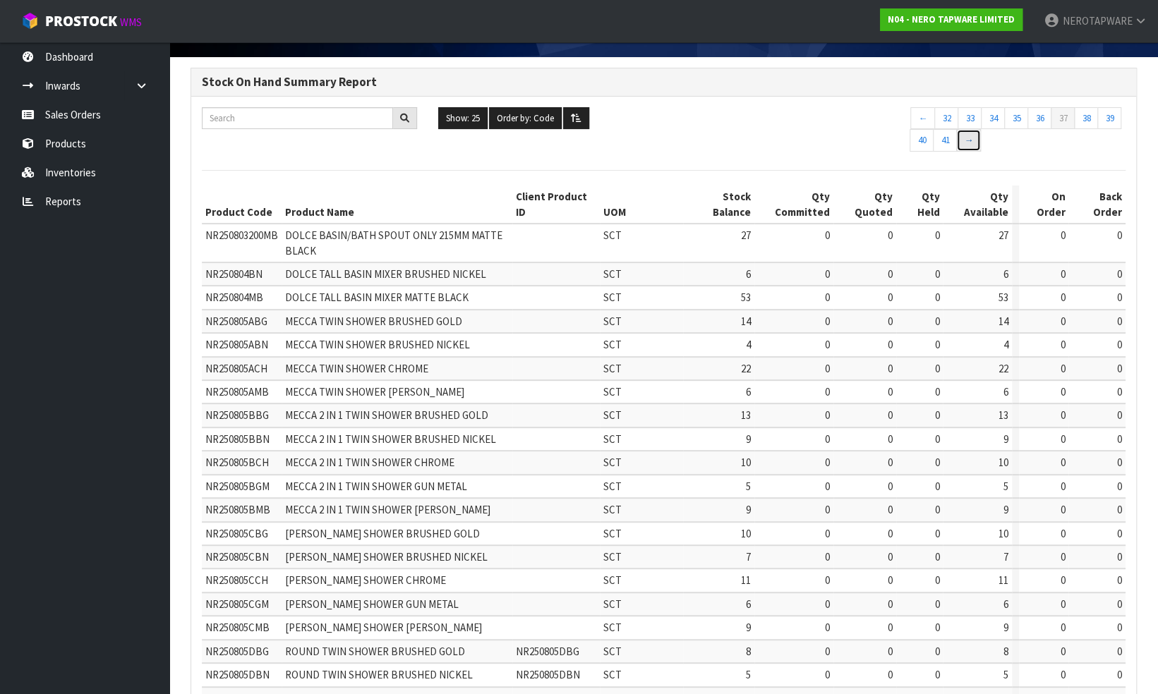
click at [968, 143] on link "→" at bounding box center [968, 140] width 25 height 23
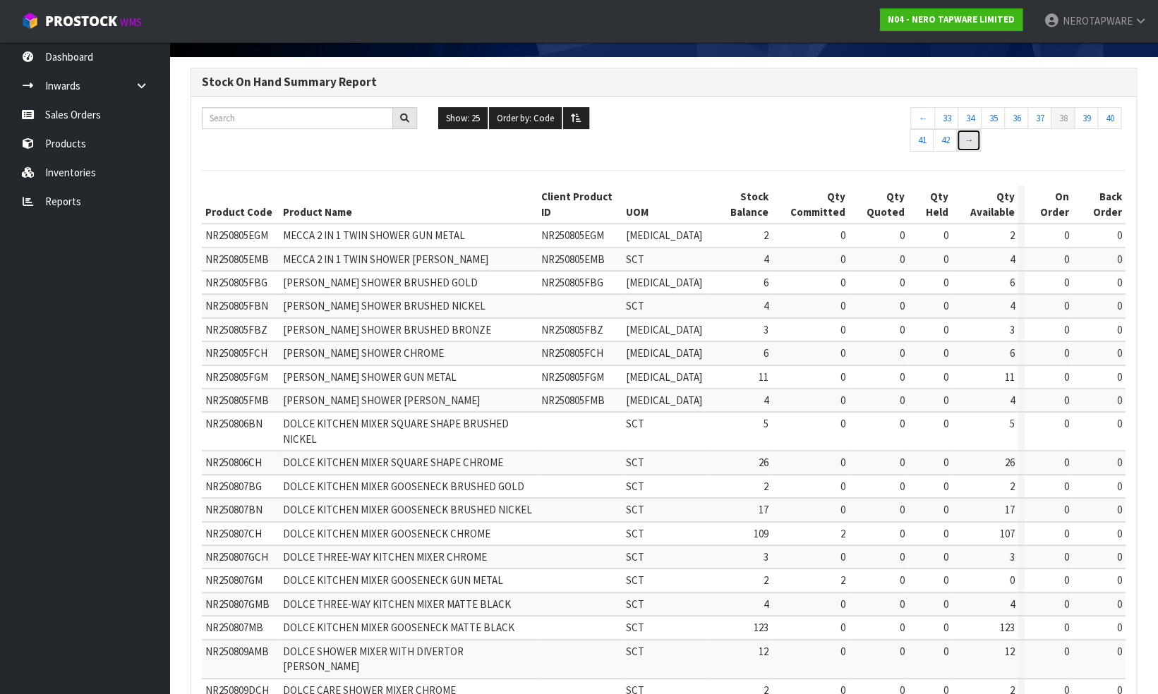
click at [968, 143] on link "→" at bounding box center [968, 140] width 25 height 23
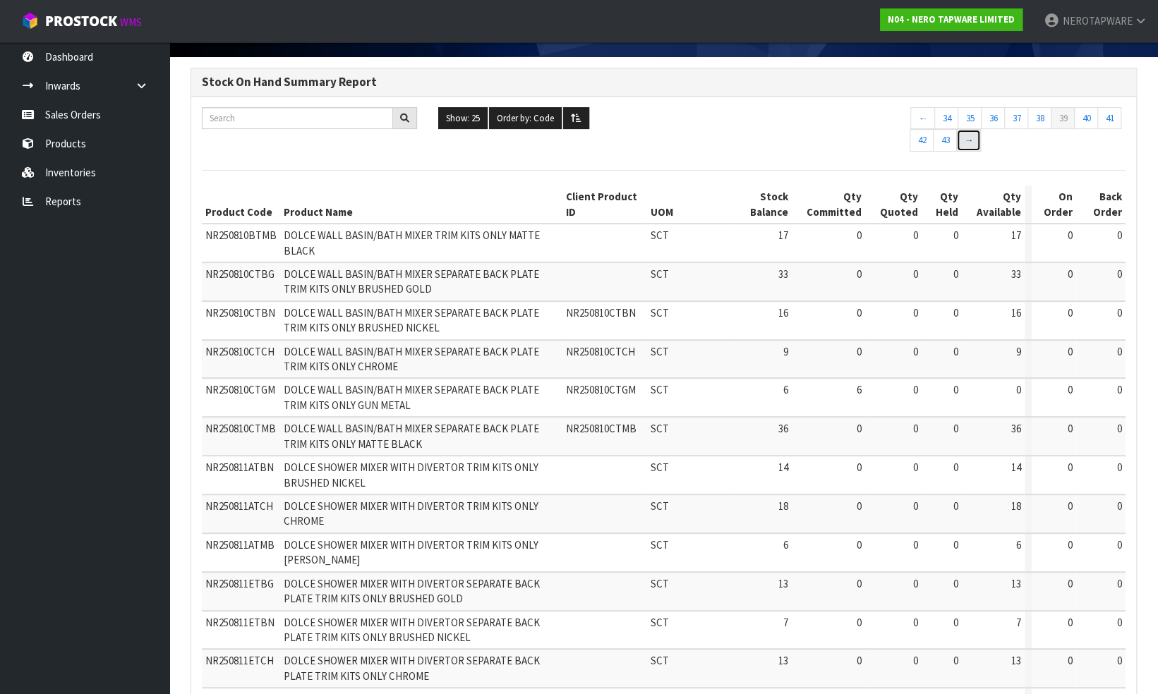
click at [968, 143] on link "→" at bounding box center [968, 140] width 25 height 23
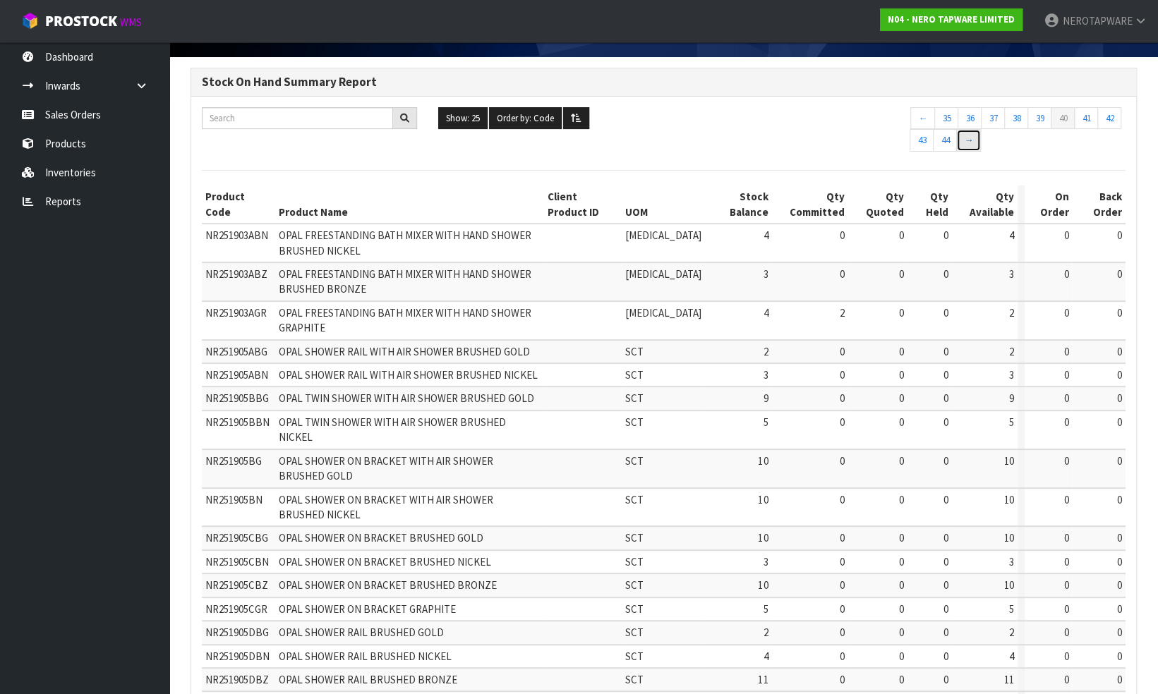
click at [968, 143] on link "→" at bounding box center [968, 140] width 25 height 23
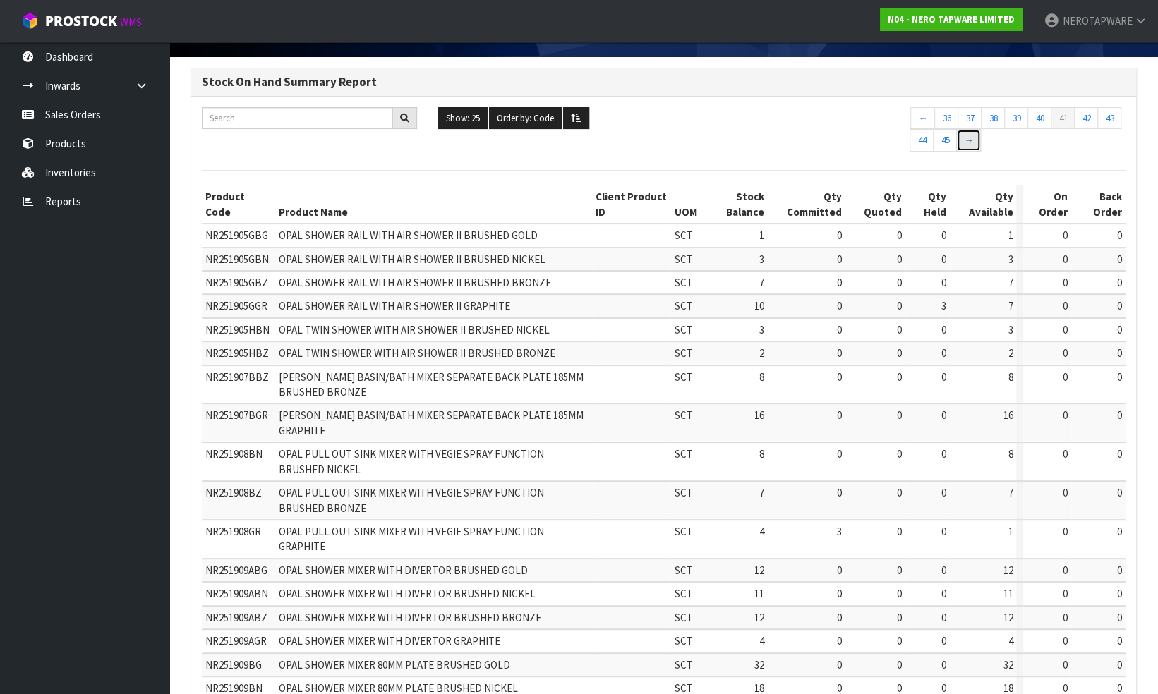
click at [968, 143] on link "→" at bounding box center [968, 140] width 25 height 23
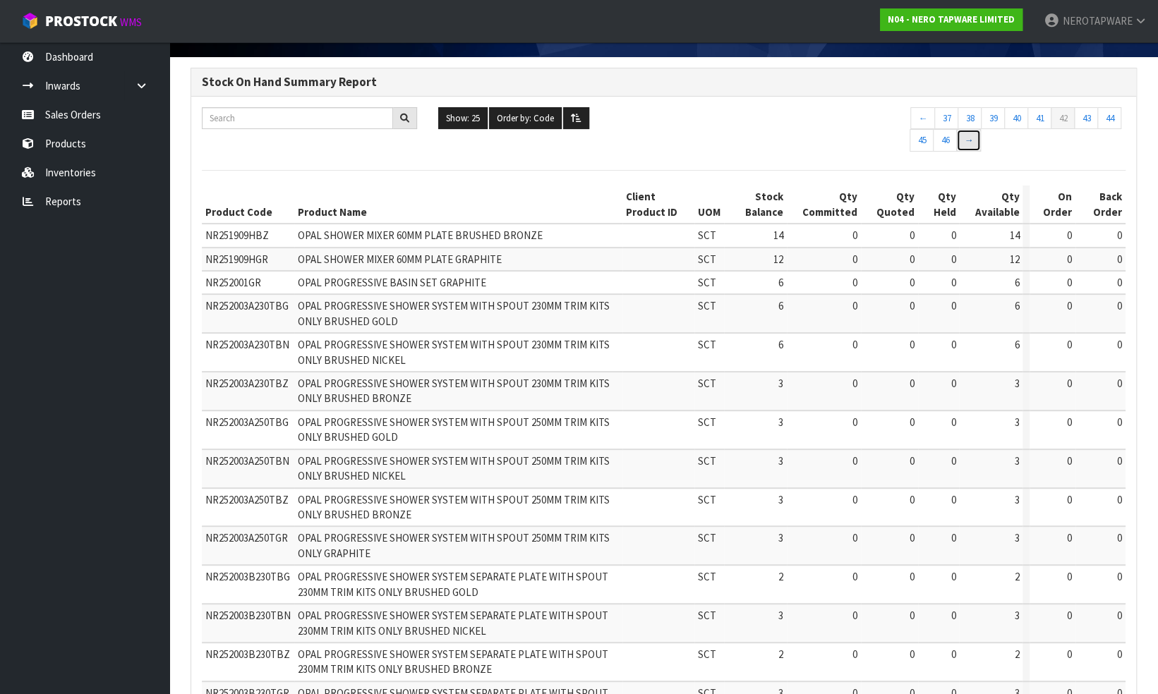
click at [968, 143] on link "→" at bounding box center [968, 140] width 25 height 23
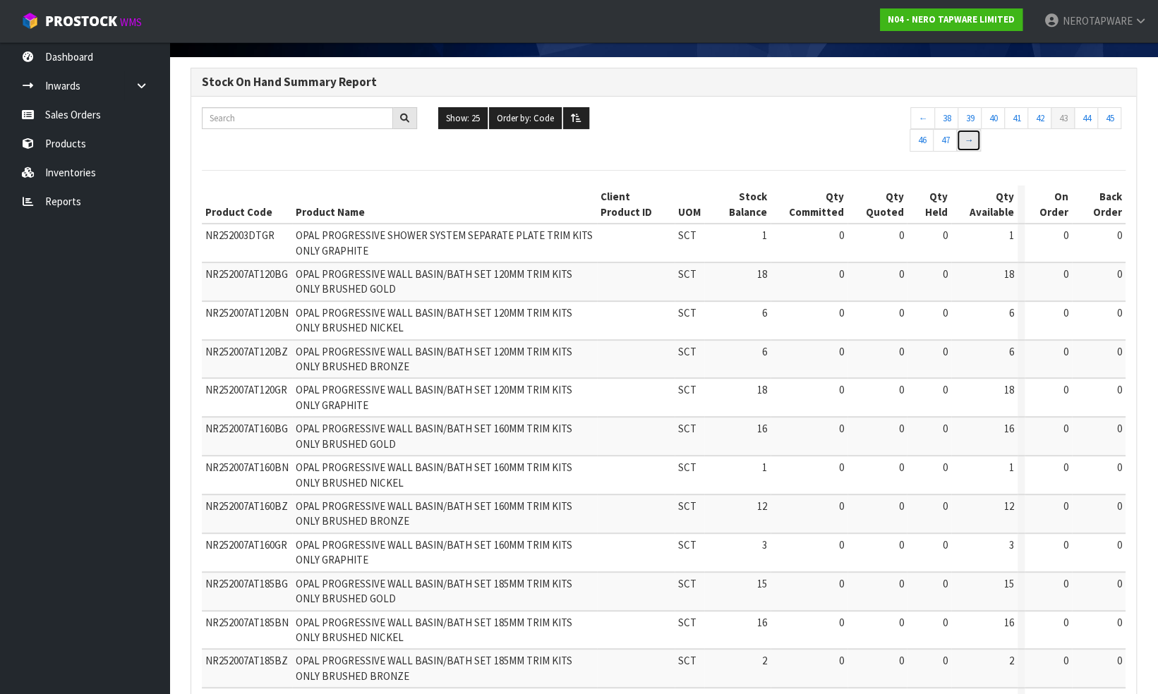
click at [968, 143] on link "→" at bounding box center [968, 140] width 25 height 23
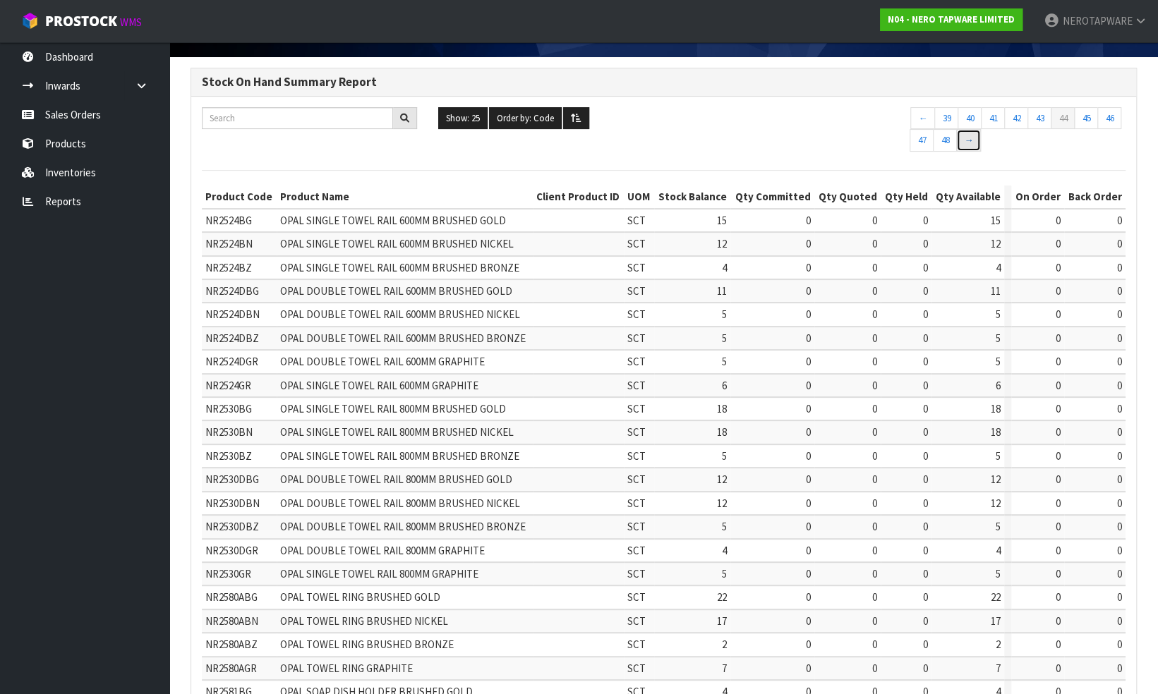
click at [968, 143] on link "→" at bounding box center [968, 140] width 25 height 23
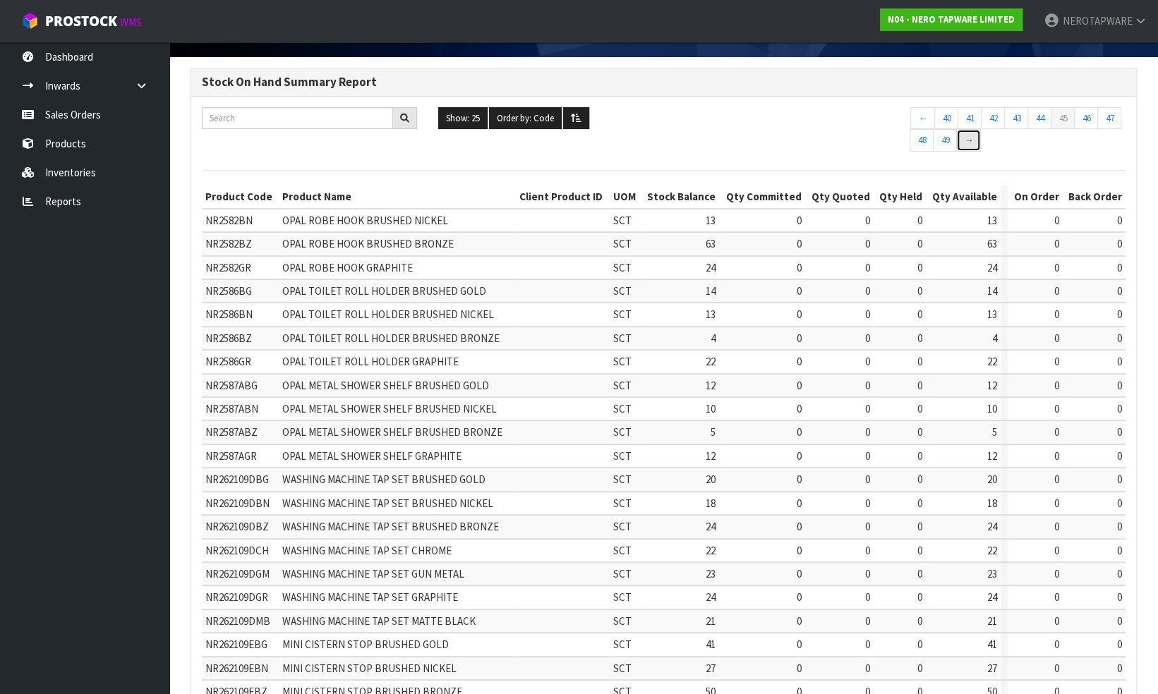
click at [968, 143] on link "→" at bounding box center [968, 140] width 25 height 23
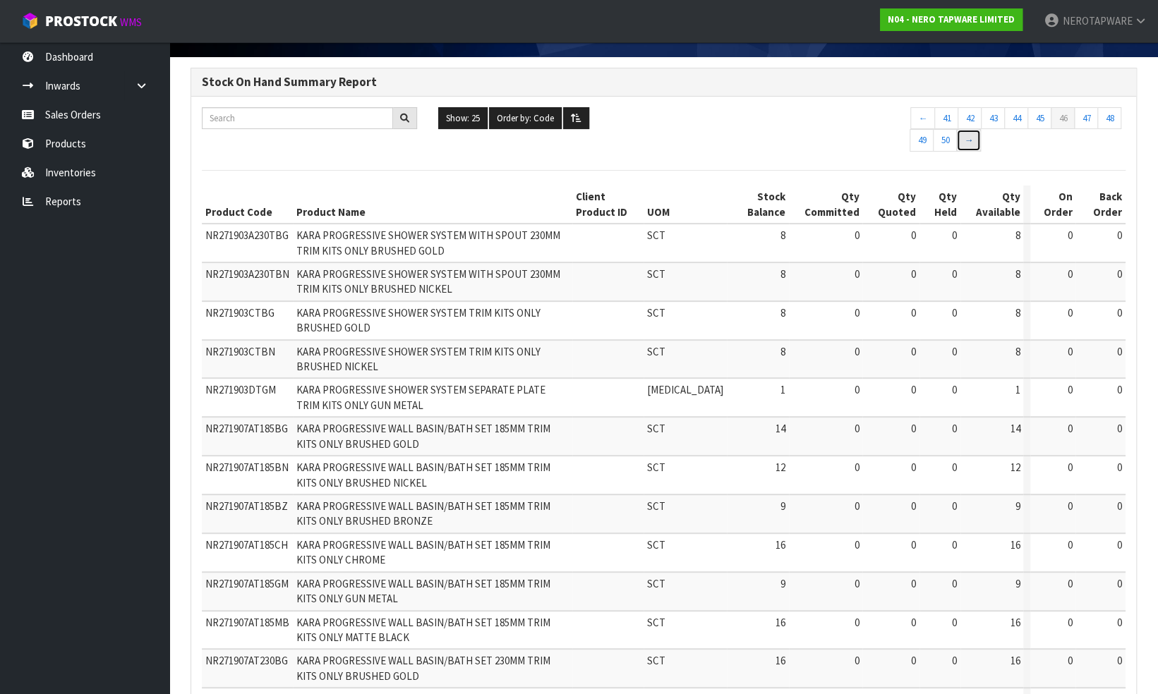
click at [968, 143] on link "→" at bounding box center [968, 140] width 25 height 23
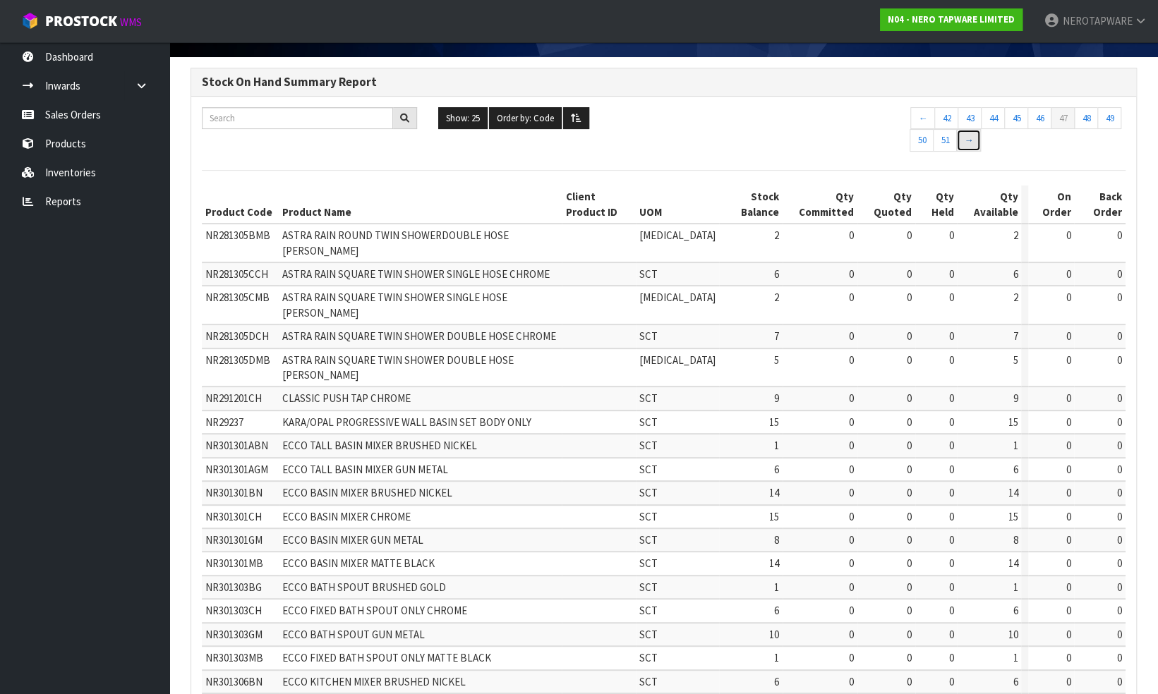
click at [968, 143] on link "→" at bounding box center [968, 140] width 25 height 23
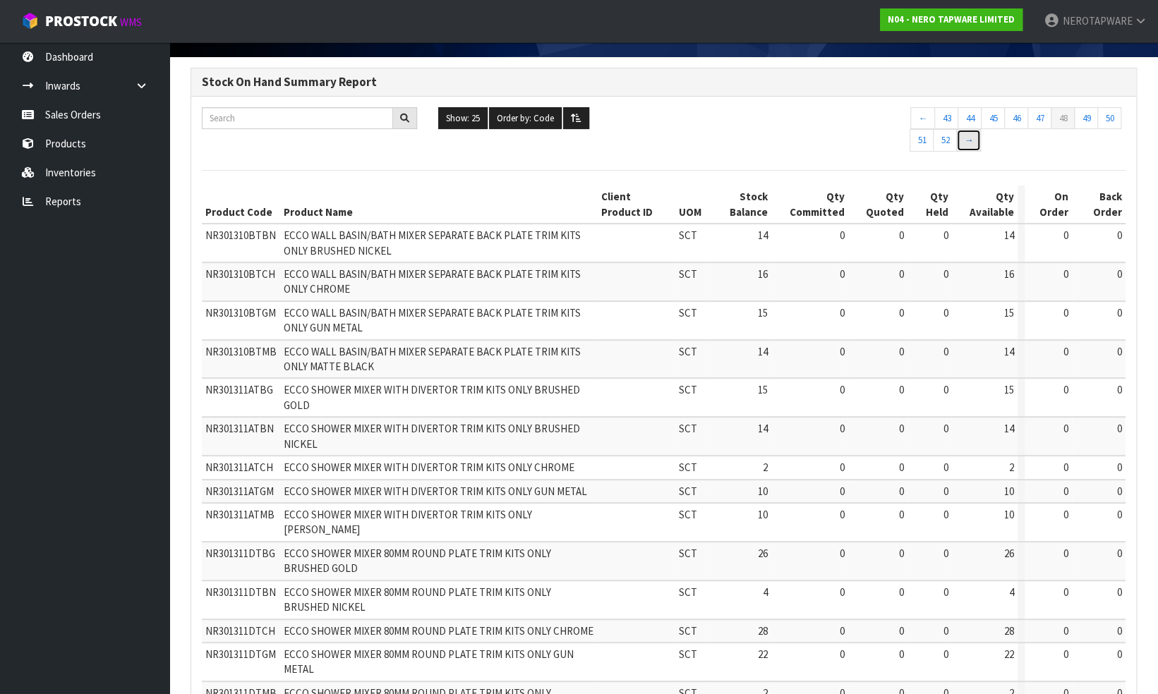
click at [968, 143] on link "→" at bounding box center [968, 140] width 25 height 23
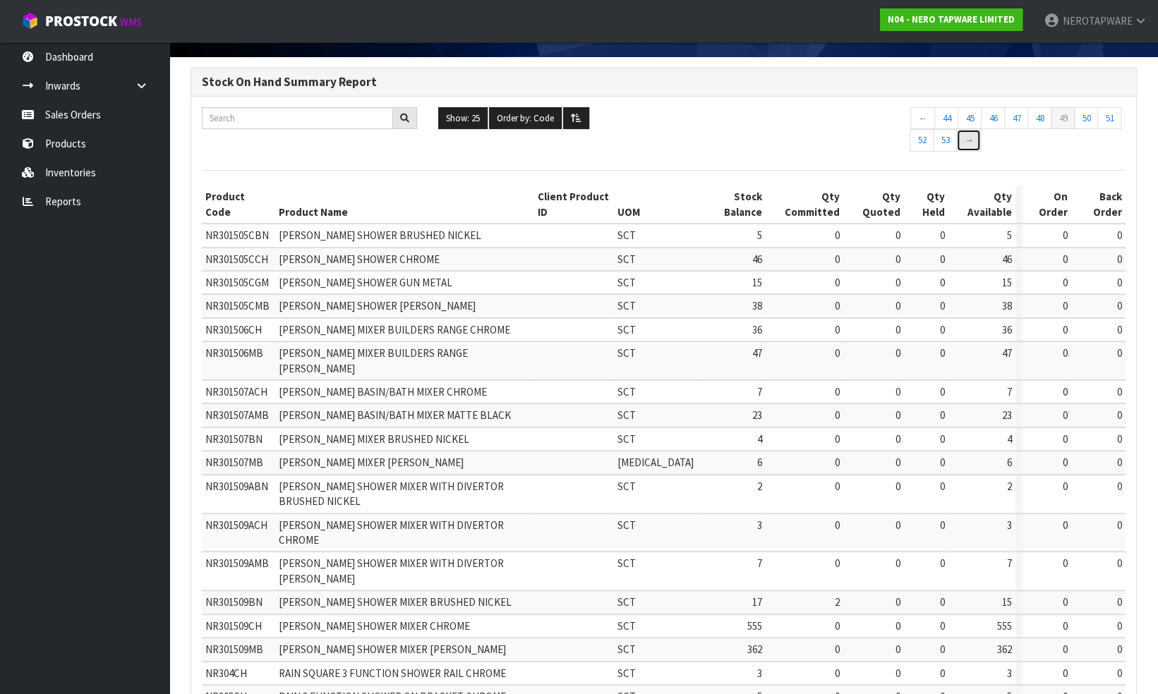
click at [968, 143] on link "→" at bounding box center [968, 140] width 25 height 23
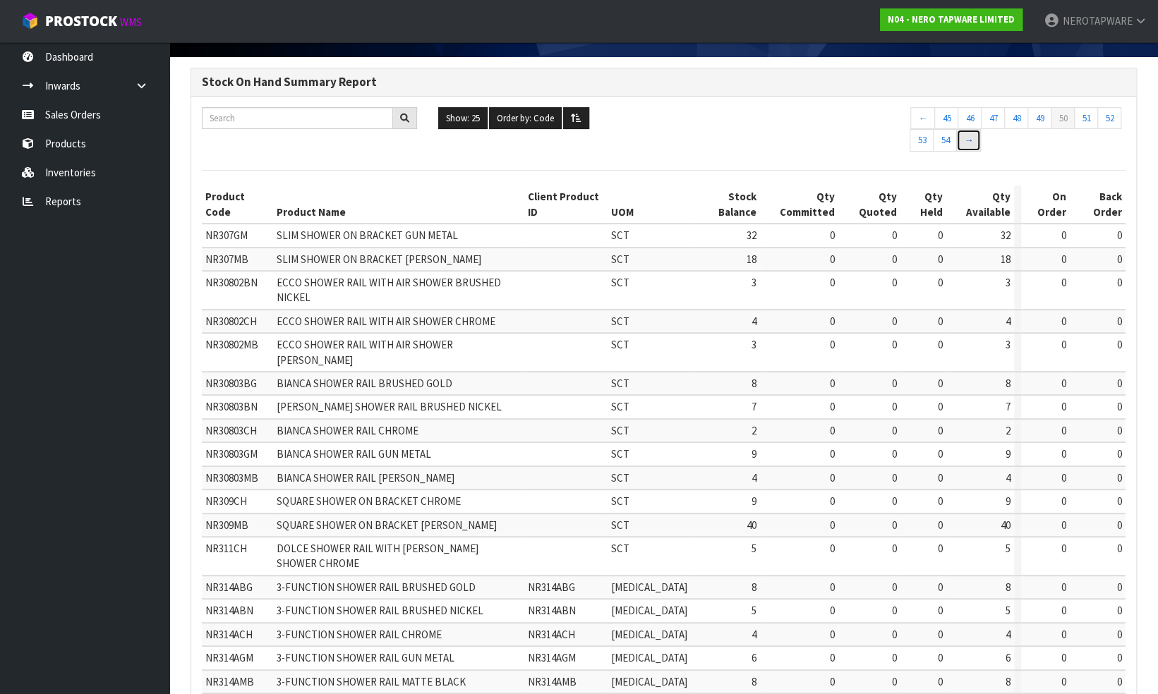
click at [968, 143] on link "→" at bounding box center [968, 140] width 25 height 23
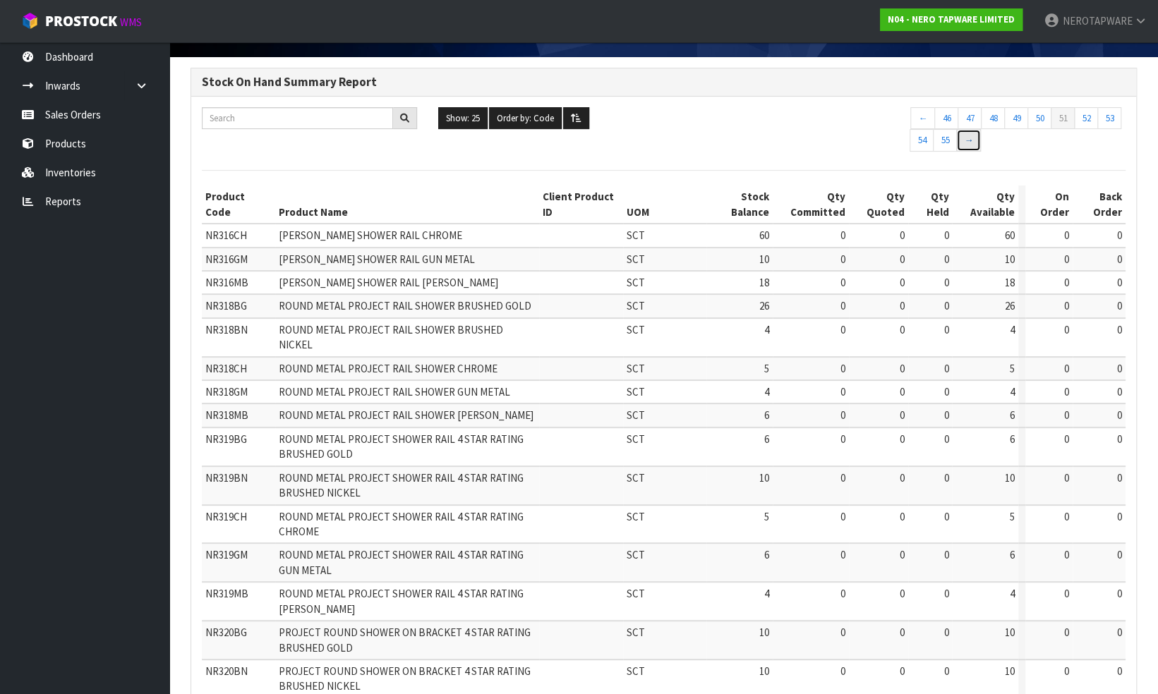
click at [968, 143] on link "→" at bounding box center [968, 140] width 25 height 23
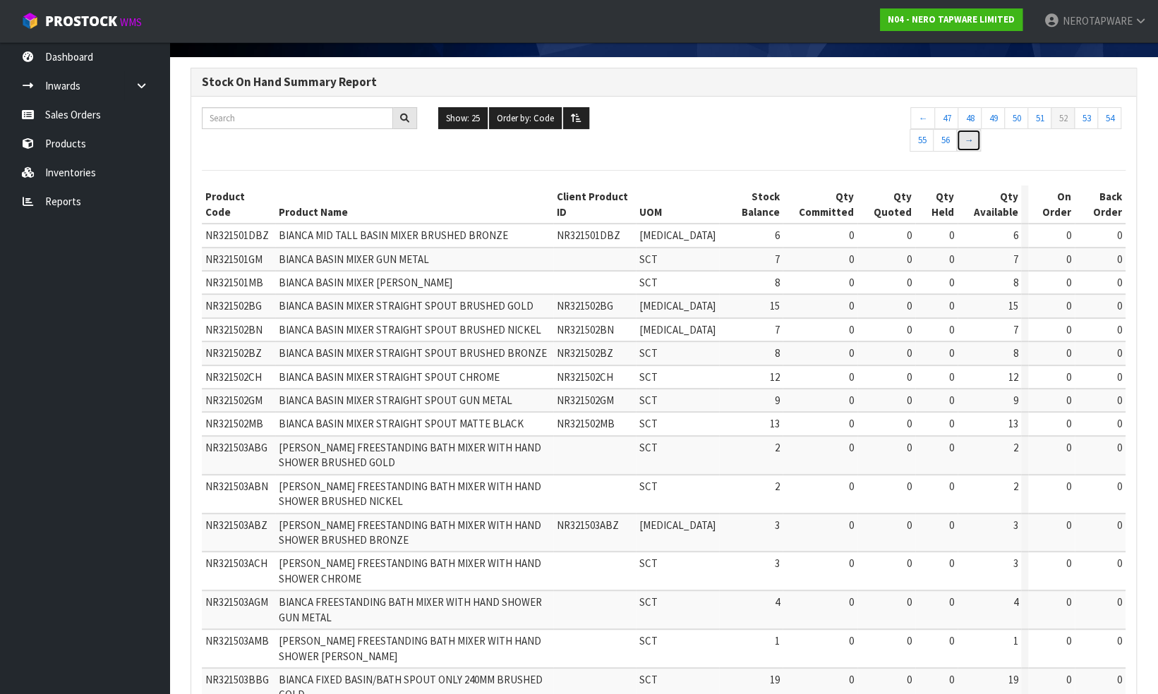
click at [968, 143] on link "→" at bounding box center [968, 140] width 25 height 23
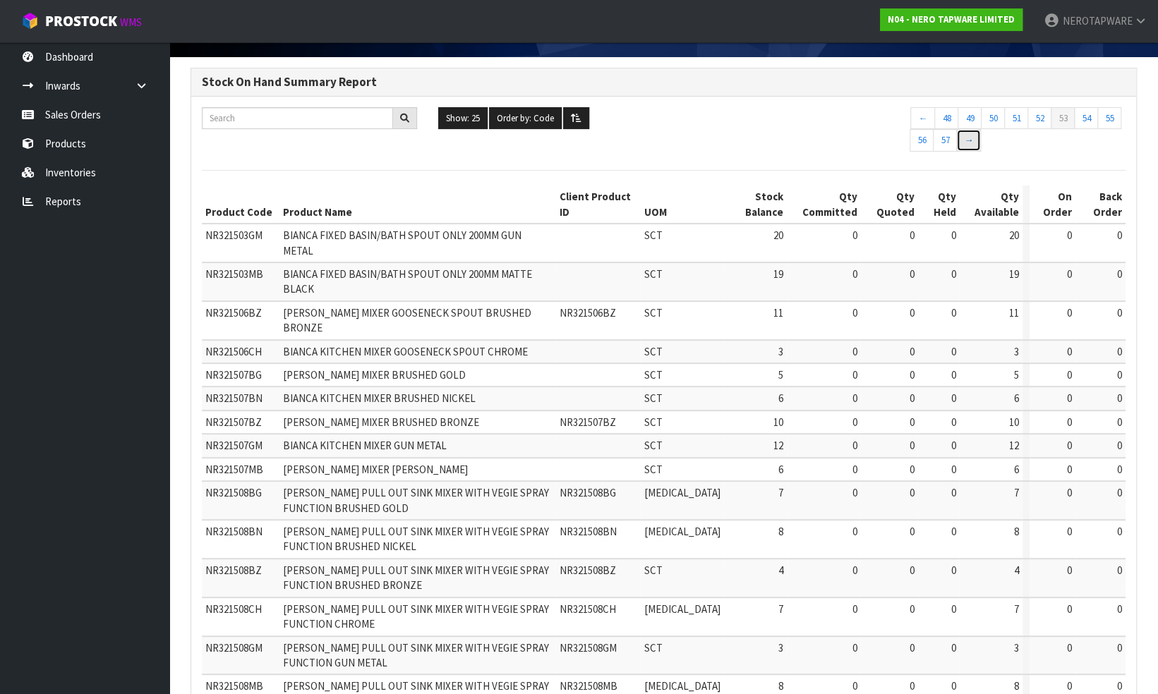
click at [968, 143] on link "→" at bounding box center [968, 140] width 25 height 23
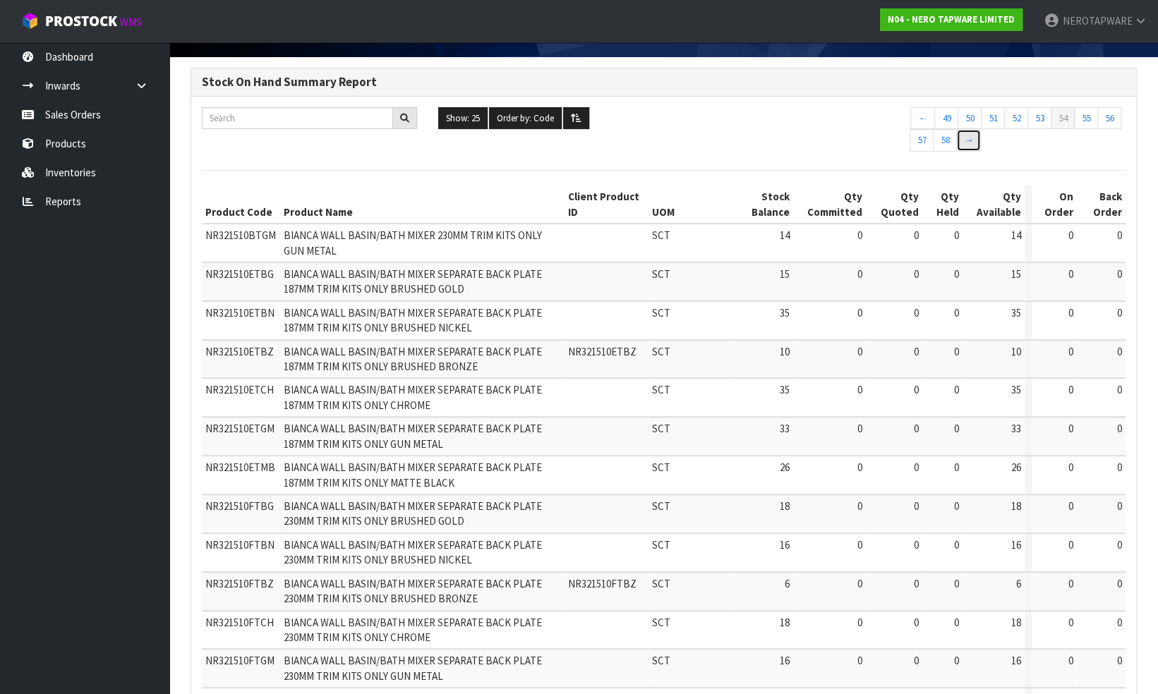
click at [968, 143] on link "→" at bounding box center [968, 140] width 25 height 23
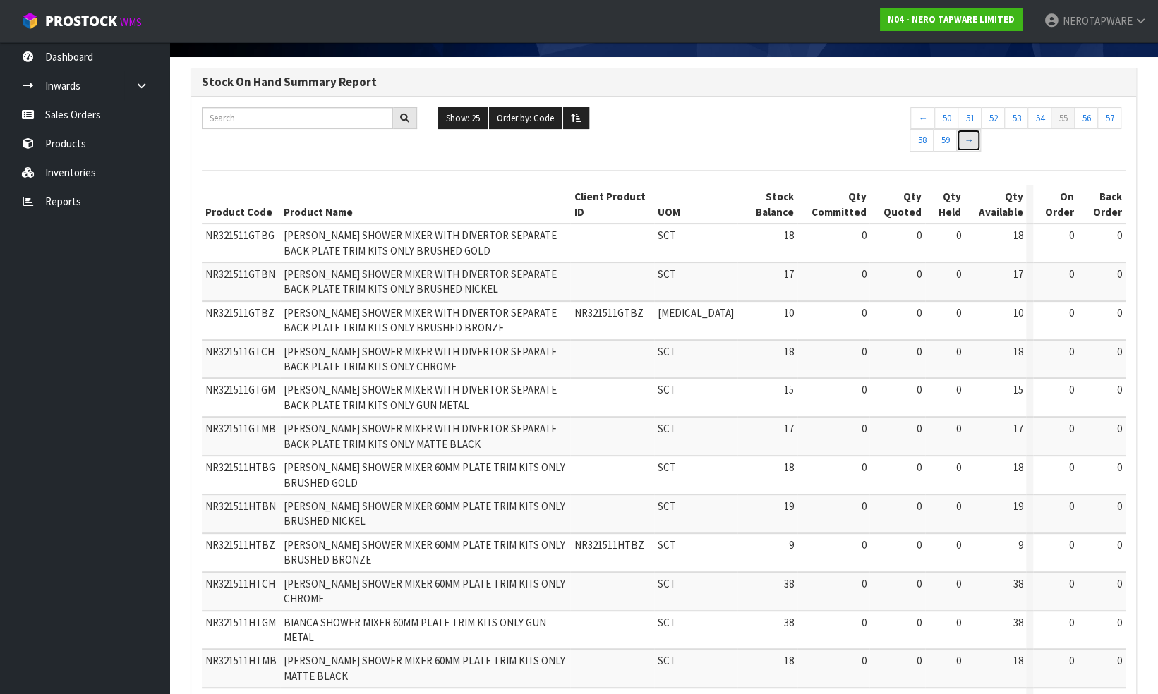
click at [968, 143] on link "→" at bounding box center [968, 140] width 25 height 23
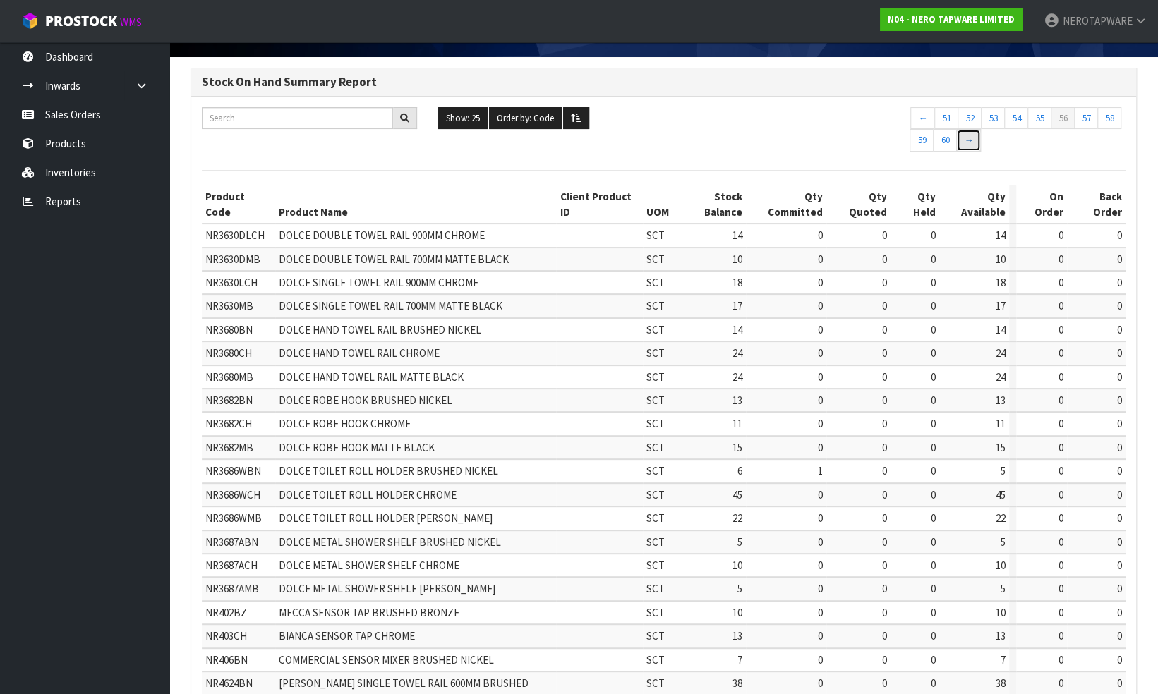
click at [968, 143] on link "→" at bounding box center [968, 140] width 25 height 23
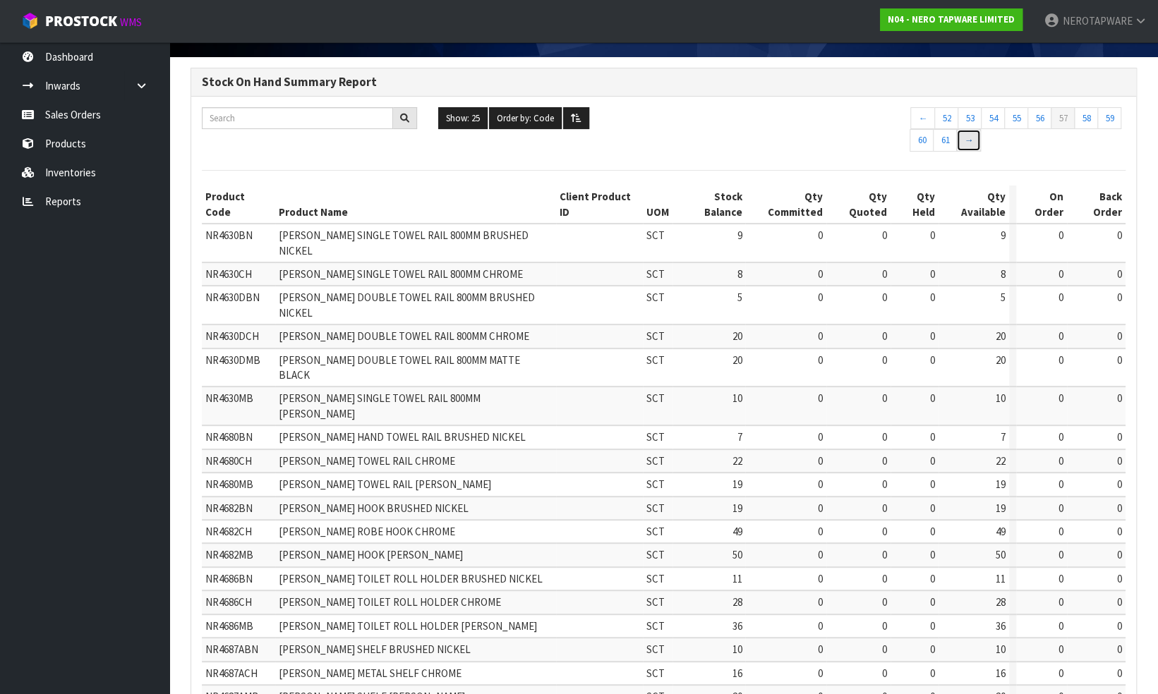
click at [968, 143] on link "→" at bounding box center [968, 140] width 25 height 23
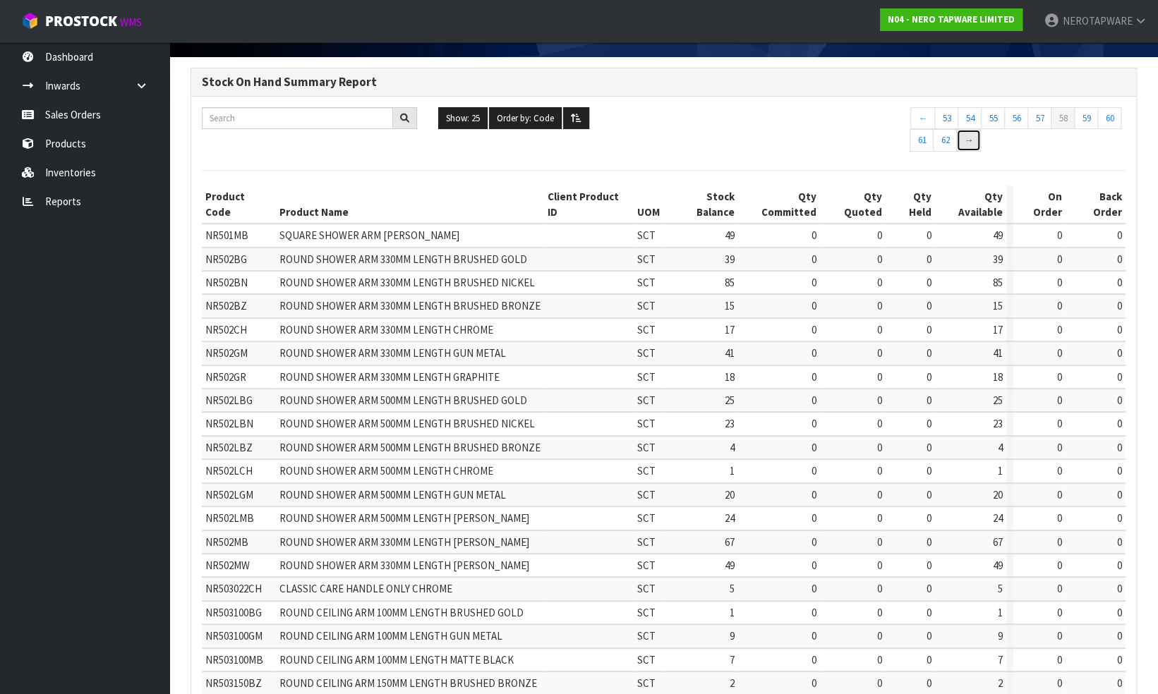
click at [968, 143] on link "→" at bounding box center [968, 140] width 25 height 23
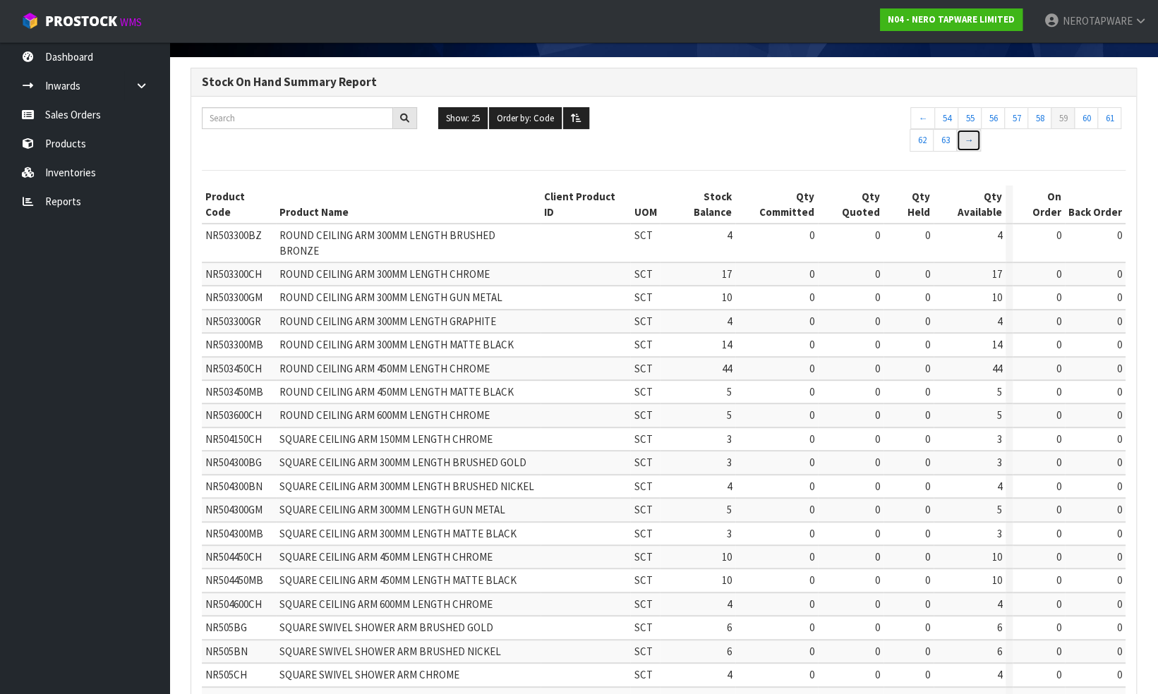
click at [968, 143] on link "→" at bounding box center [968, 140] width 25 height 23
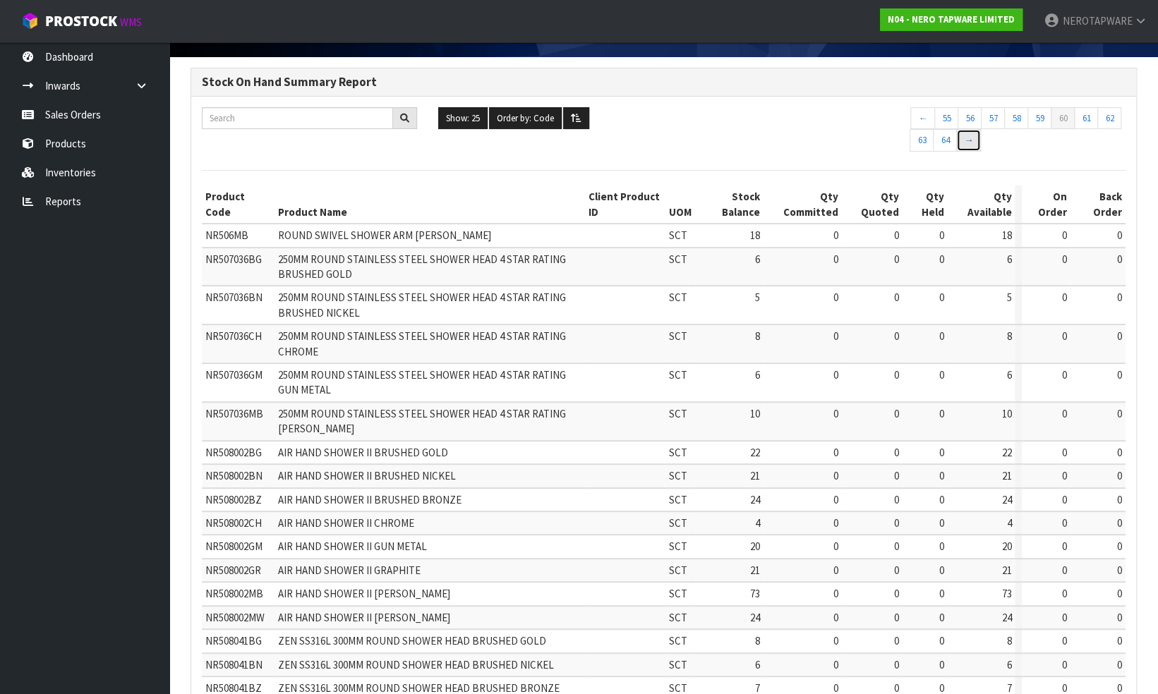
click at [968, 143] on link "→" at bounding box center [968, 140] width 25 height 23
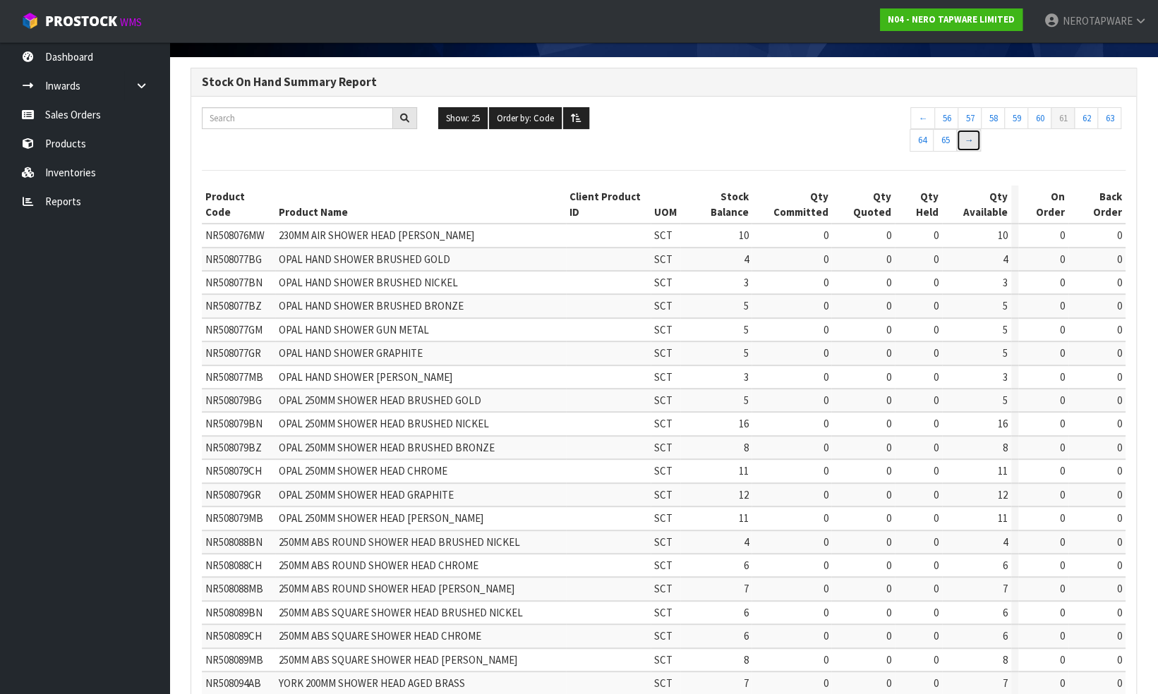
click at [968, 143] on link "→" at bounding box center [968, 140] width 25 height 23
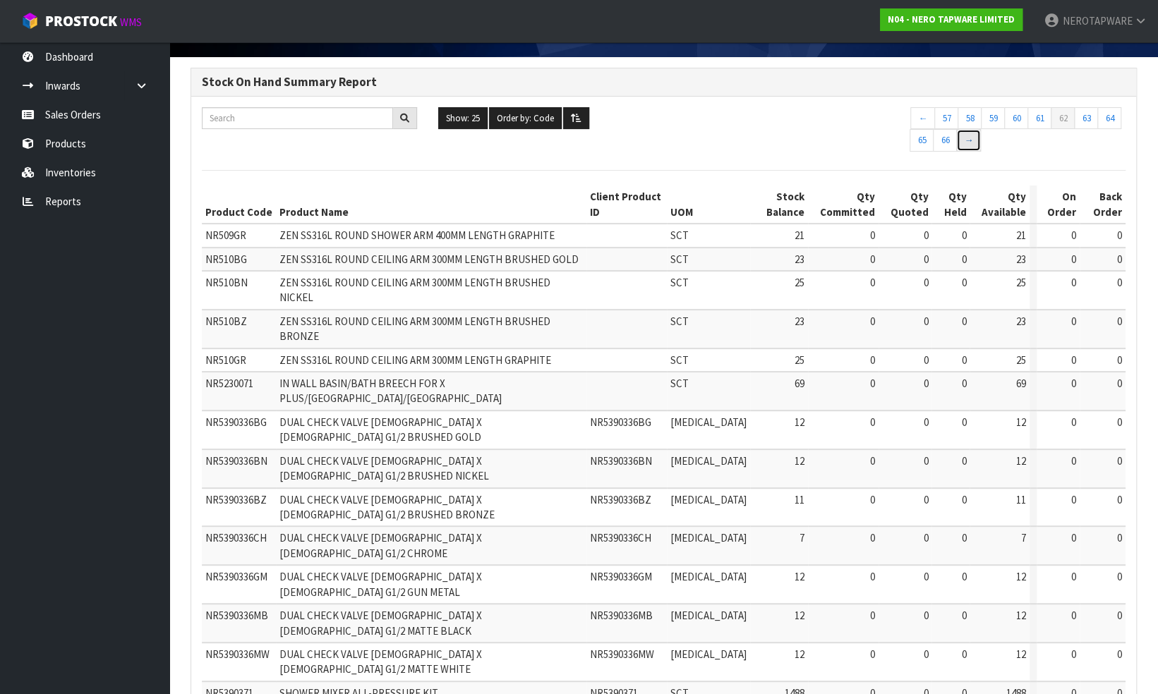
click at [968, 143] on link "→" at bounding box center [968, 140] width 25 height 23
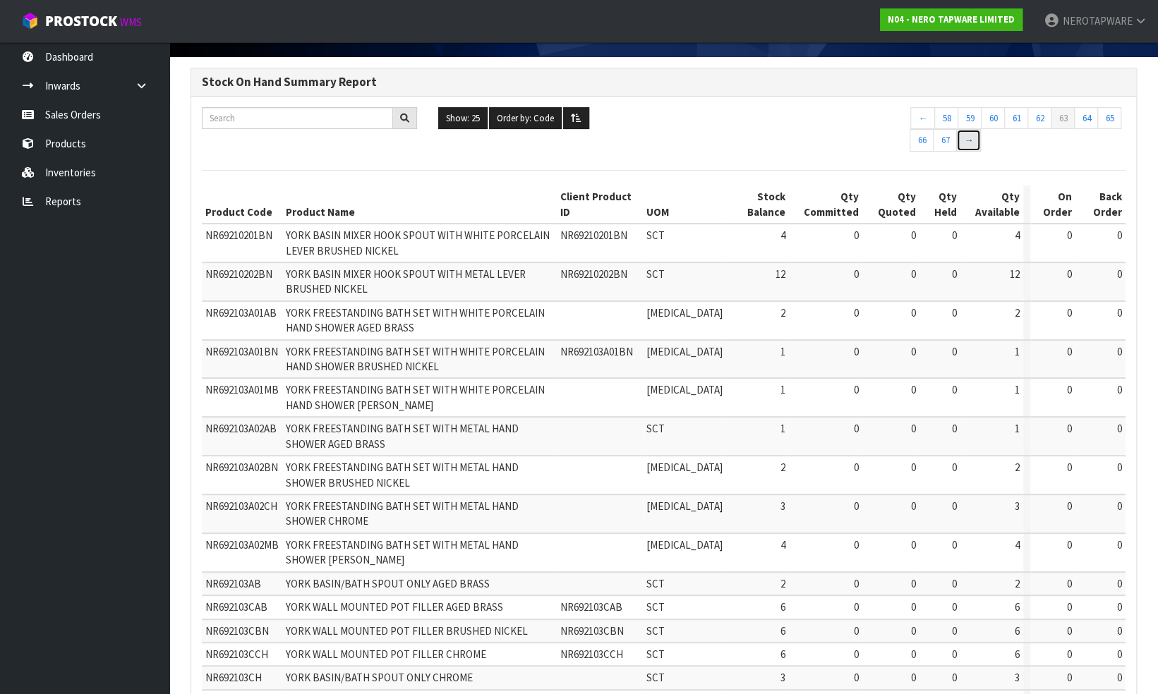
click at [968, 143] on link "→" at bounding box center [968, 140] width 25 height 23
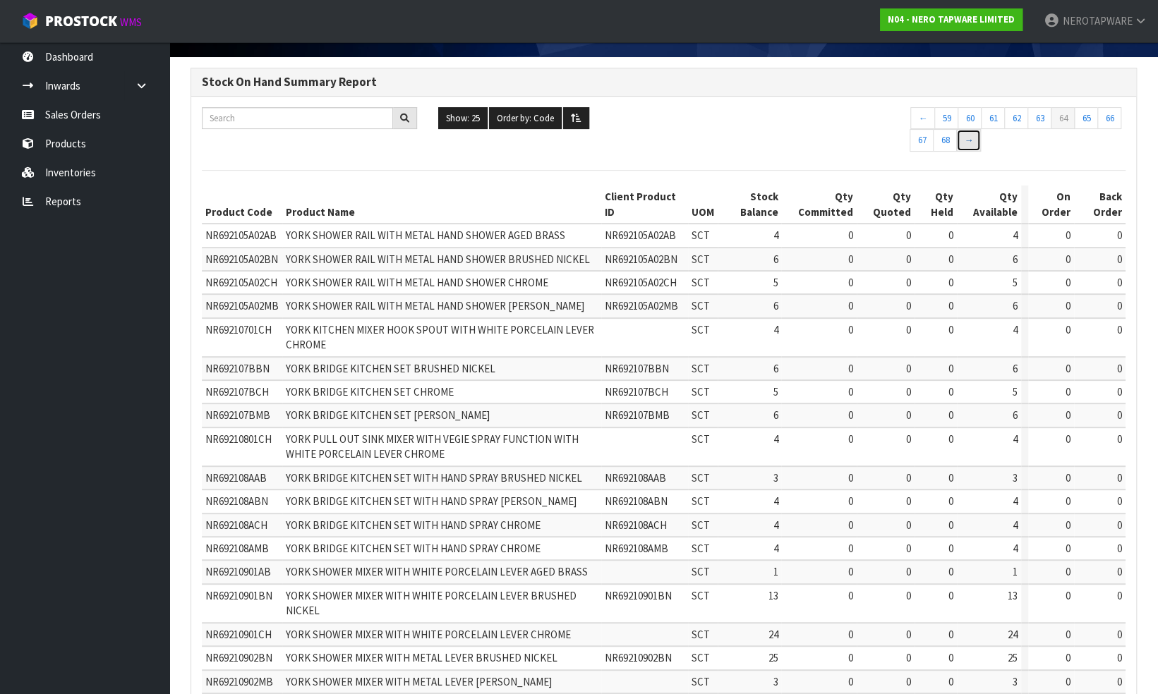
click at [968, 143] on link "→" at bounding box center [968, 140] width 25 height 23
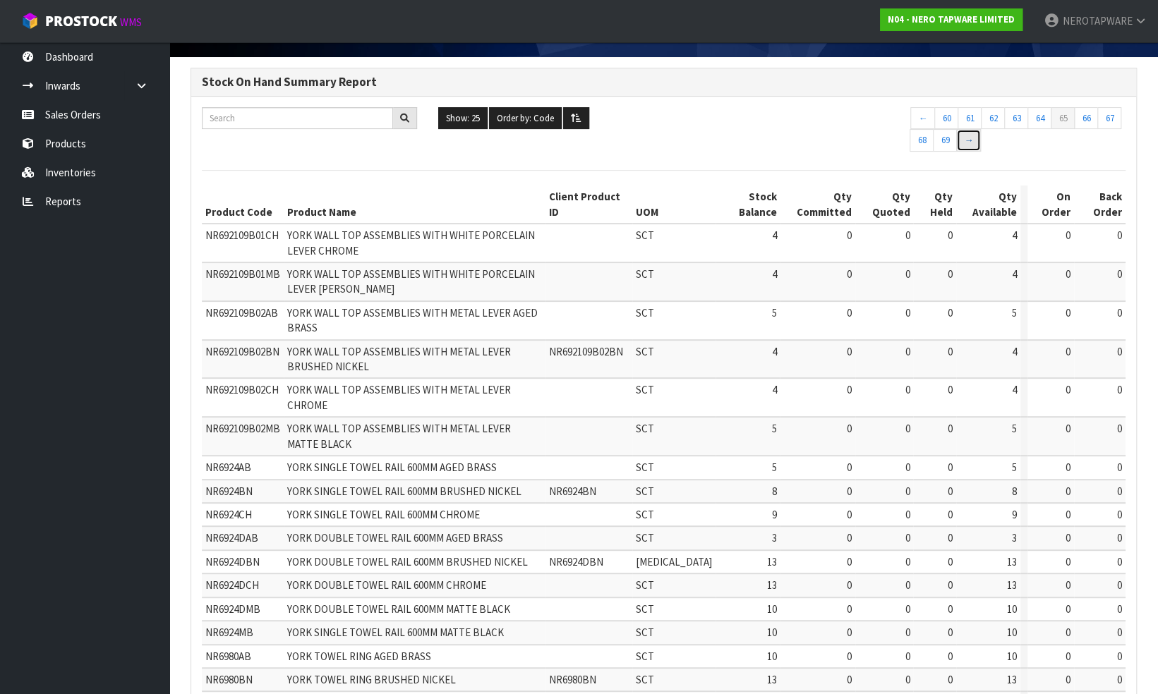
click at [968, 143] on link "→" at bounding box center [968, 140] width 25 height 23
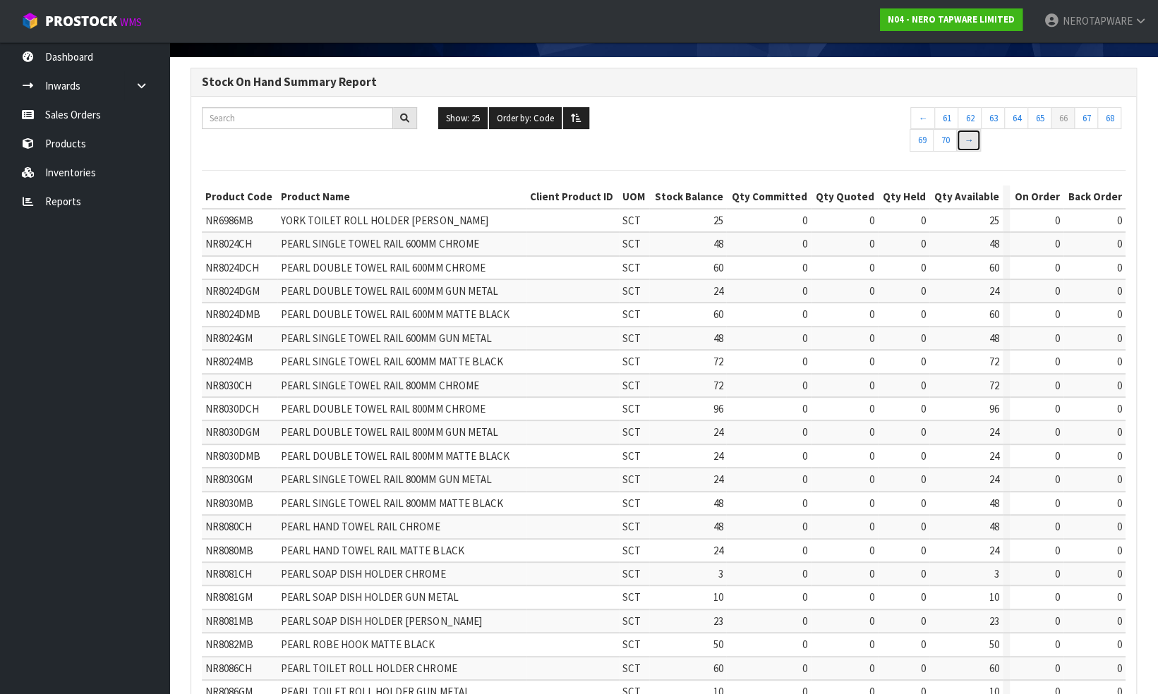
click at [968, 143] on link "→" at bounding box center [968, 140] width 25 height 23
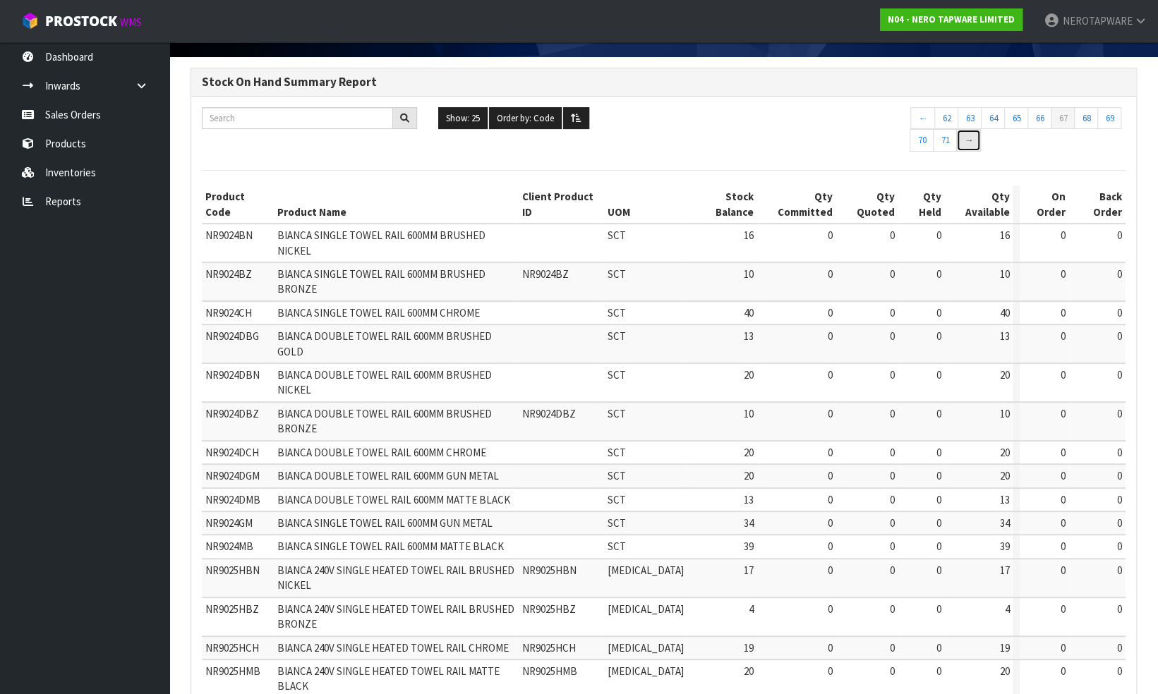
click at [968, 143] on link "→" at bounding box center [968, 140] width 25 height 23
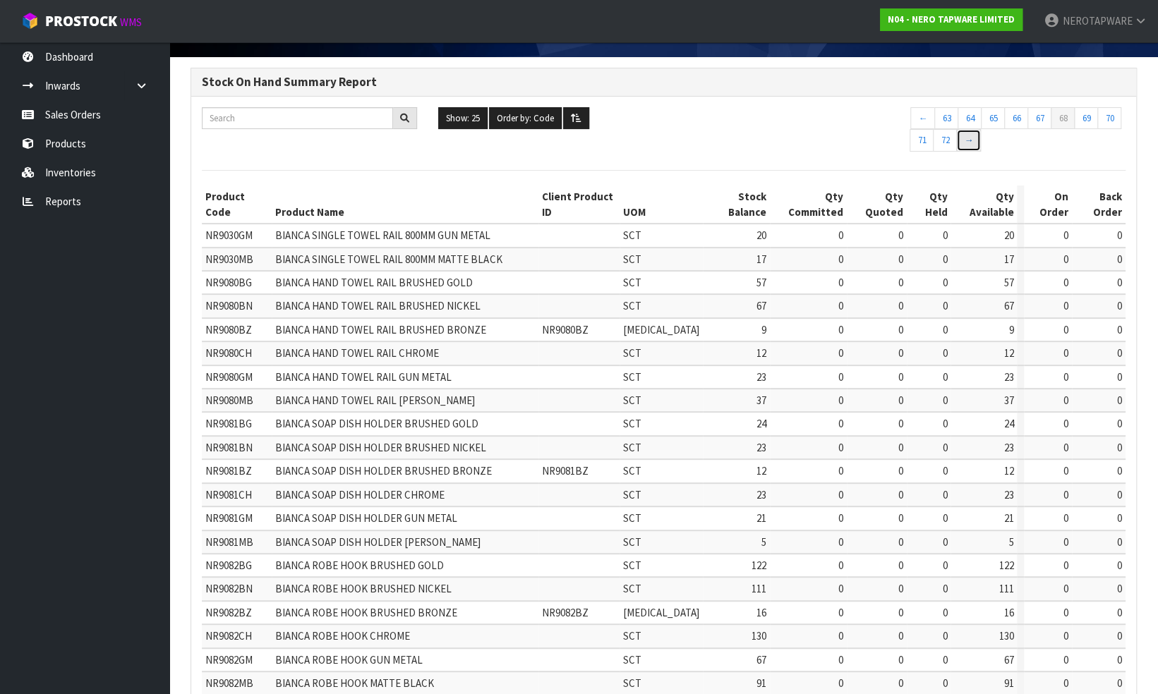
click at [968, 143] on link "→" at bounding box center [968, 140] width 25 height 23
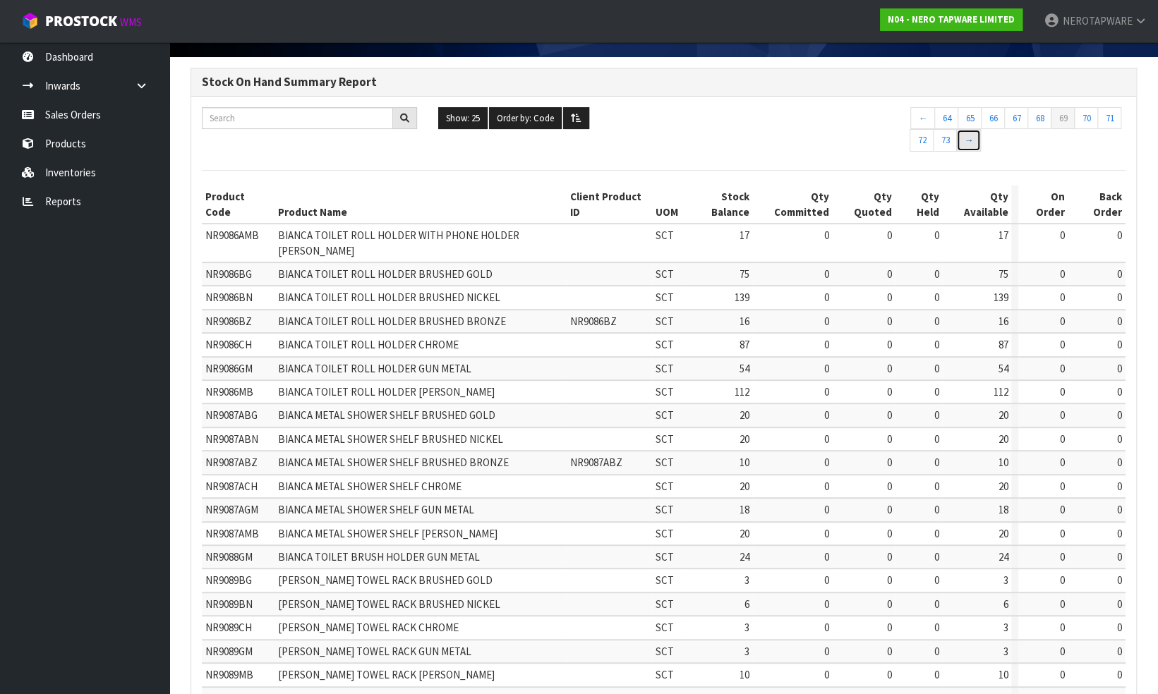
click at [968, 143] on link "→" at bounding box center [968, 140] width 25 height 23
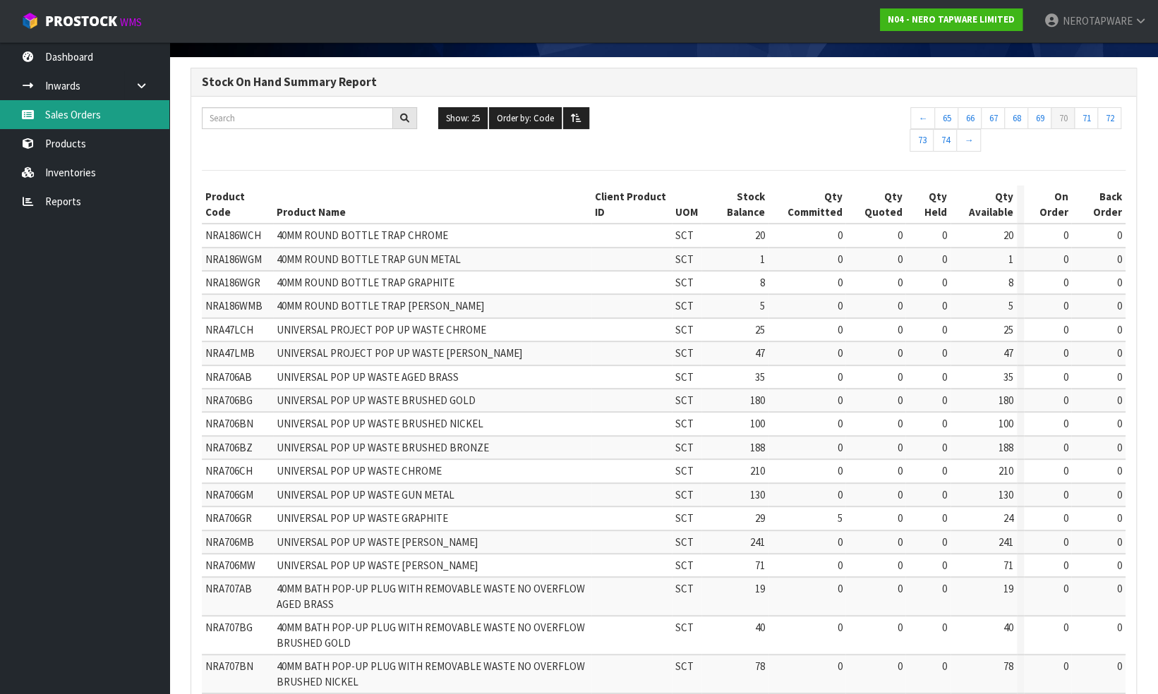
drag, startPoint x: 68, startPoint y: 107, endPoint x: 103, endPoint y: 114, distance: 35.3
click at [69, 107] on link "Sales Orders" at bounding box center [84, 114] width 169 height 29
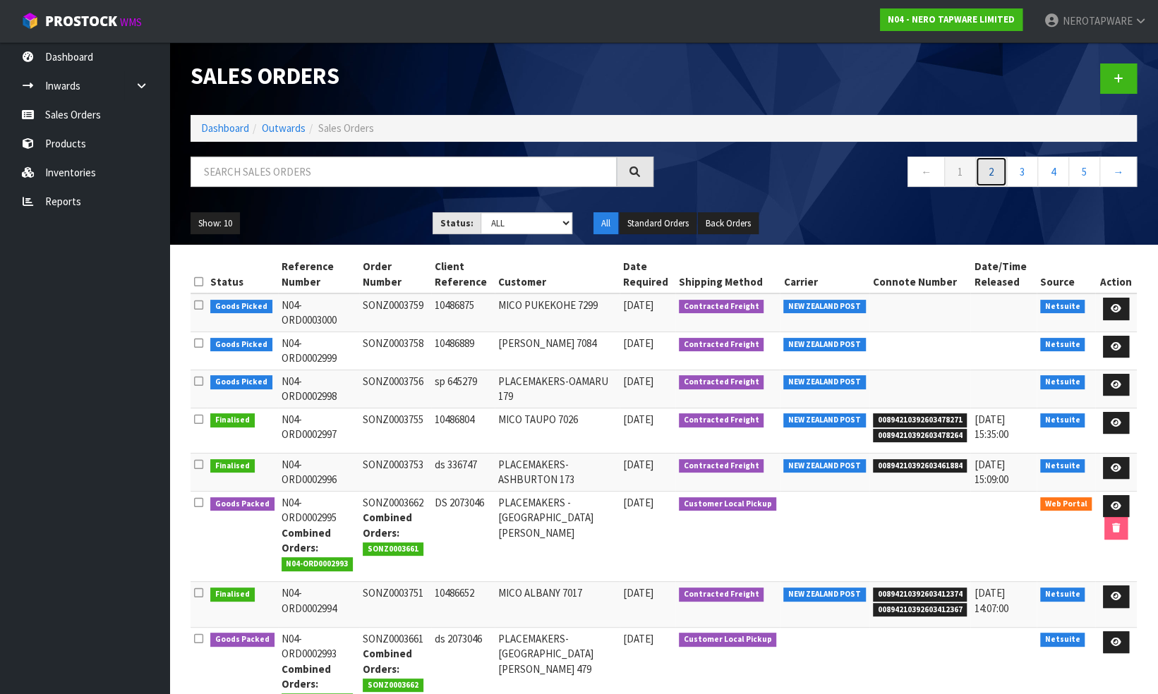
click at [992, 172] on link "2" at bounding box center [991, 172] width 32 height 30
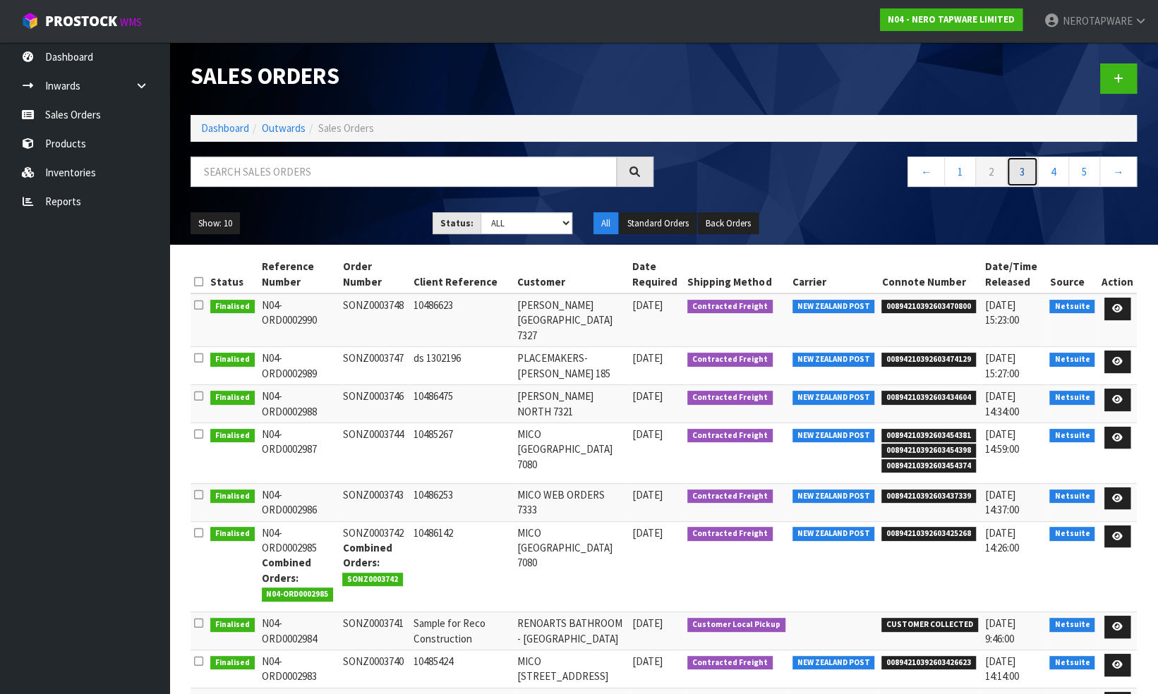
click at [1018, 168] on link "3" at bounding box center [1022, 172] width 32 height 30
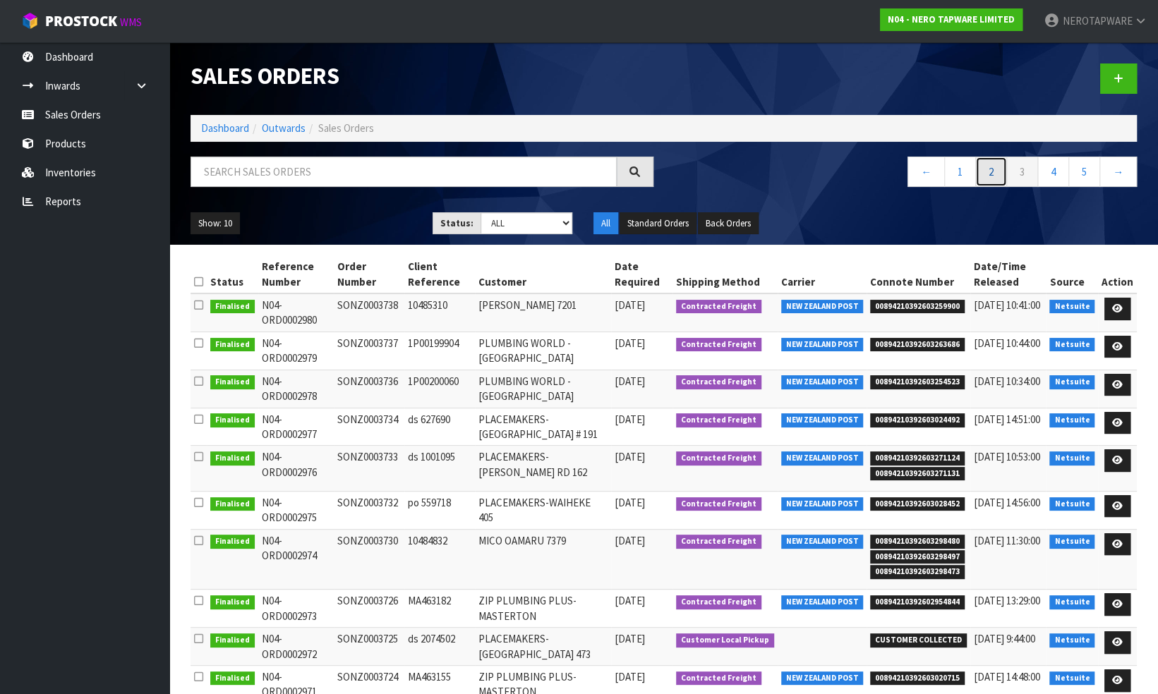
click at [989, 174] on link "2" at bounding box center [991, 172] width 32 height 30
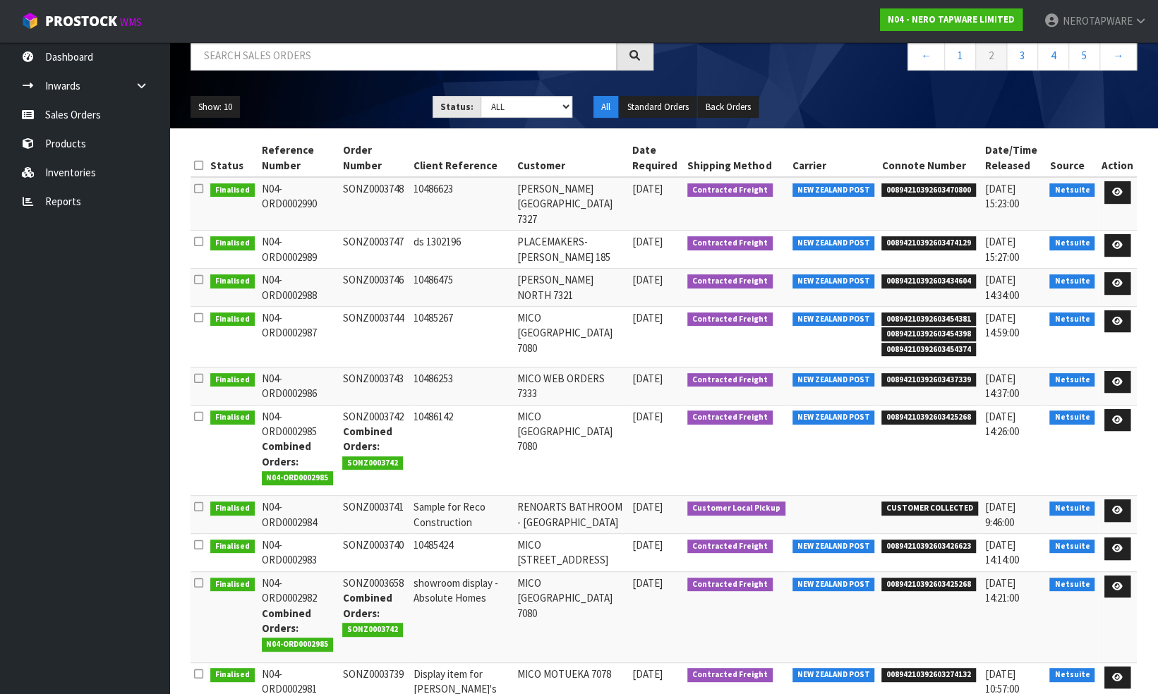
scroll to position [25, 0]
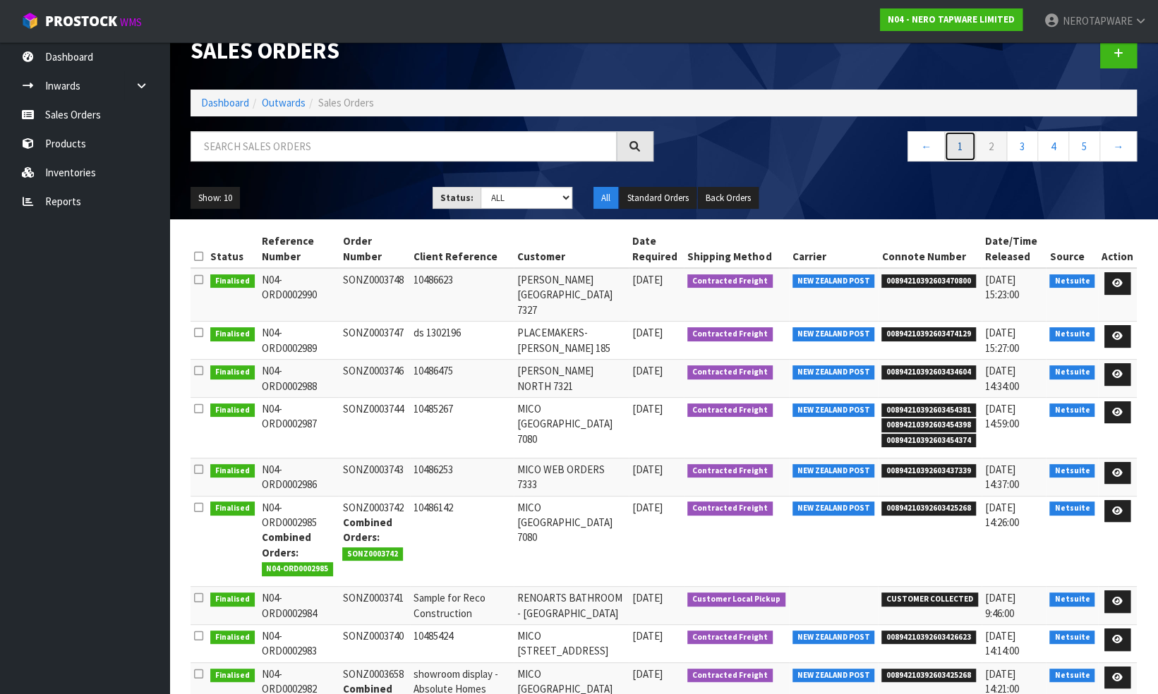
click at [964, 152] on link "1" at bounding box center [960, 146] width 32 height 30
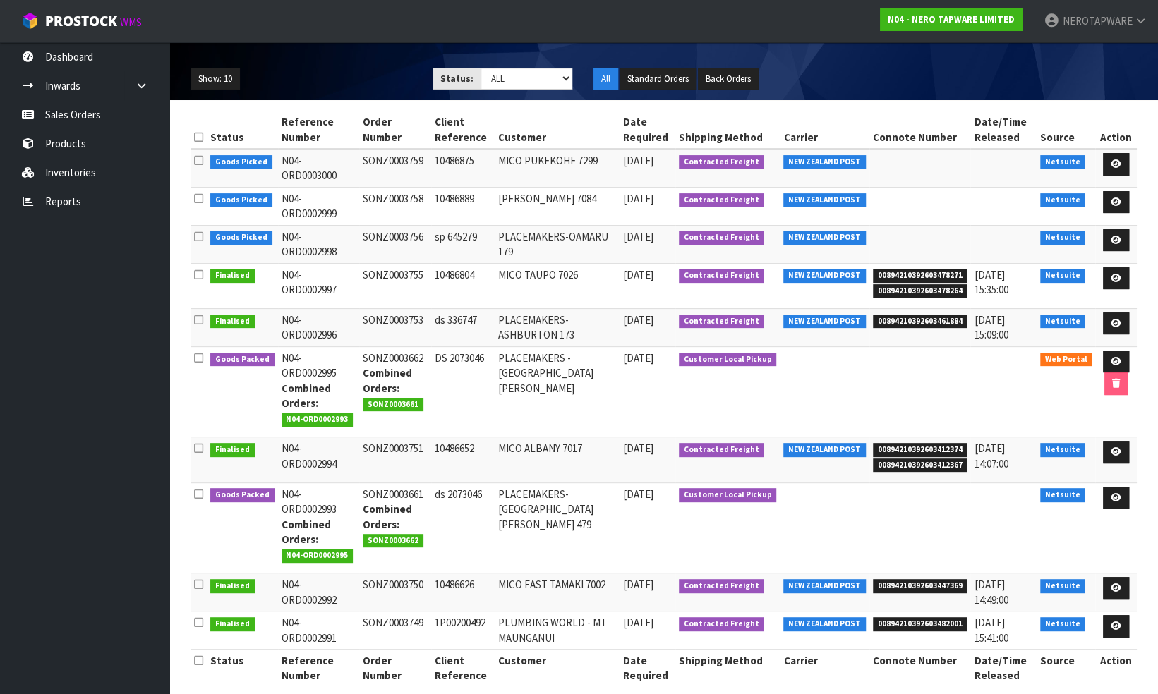
scroll to position [159, 0]
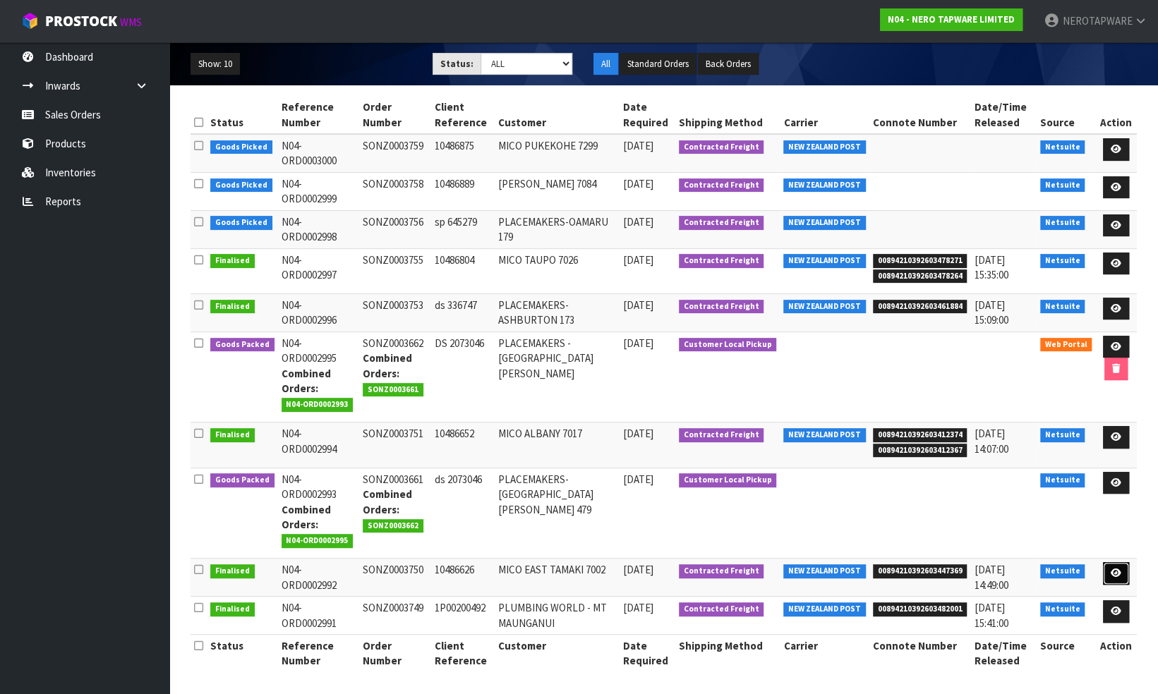
click at [1116, 570] on icon at bounding box center [1116, 573] width 11 height 9
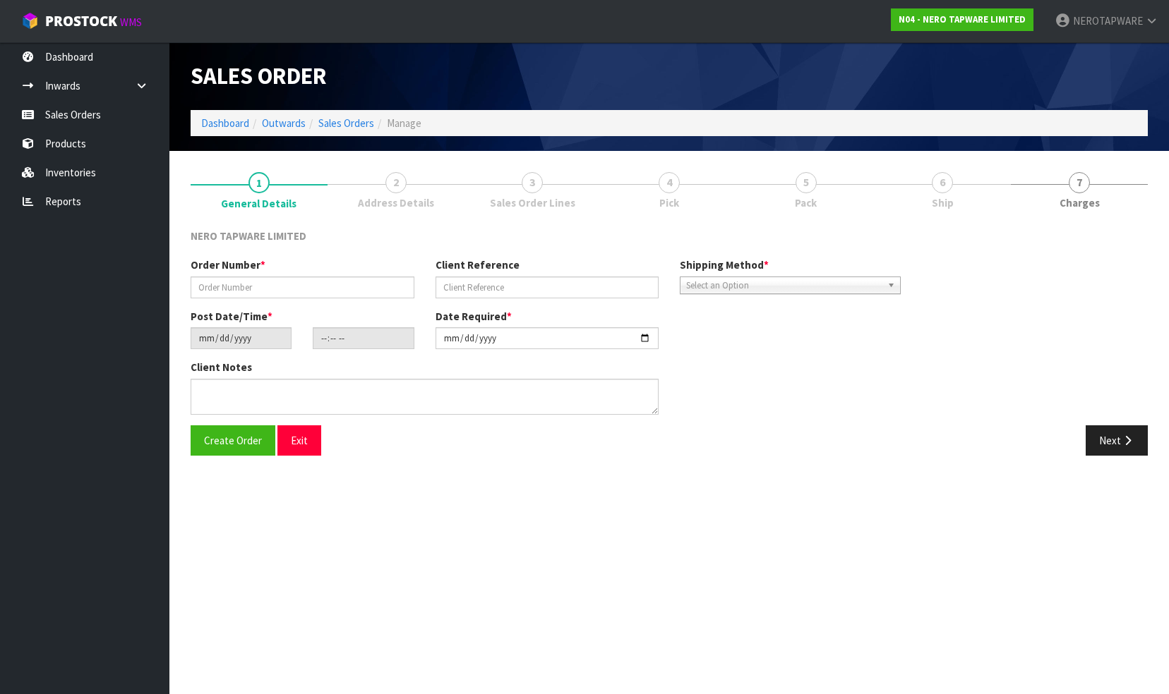
type input "SONZ0003750"
type input "10486626"
type input "[DATE]"
type input "11:00:11.000"
type input "[DATE]"
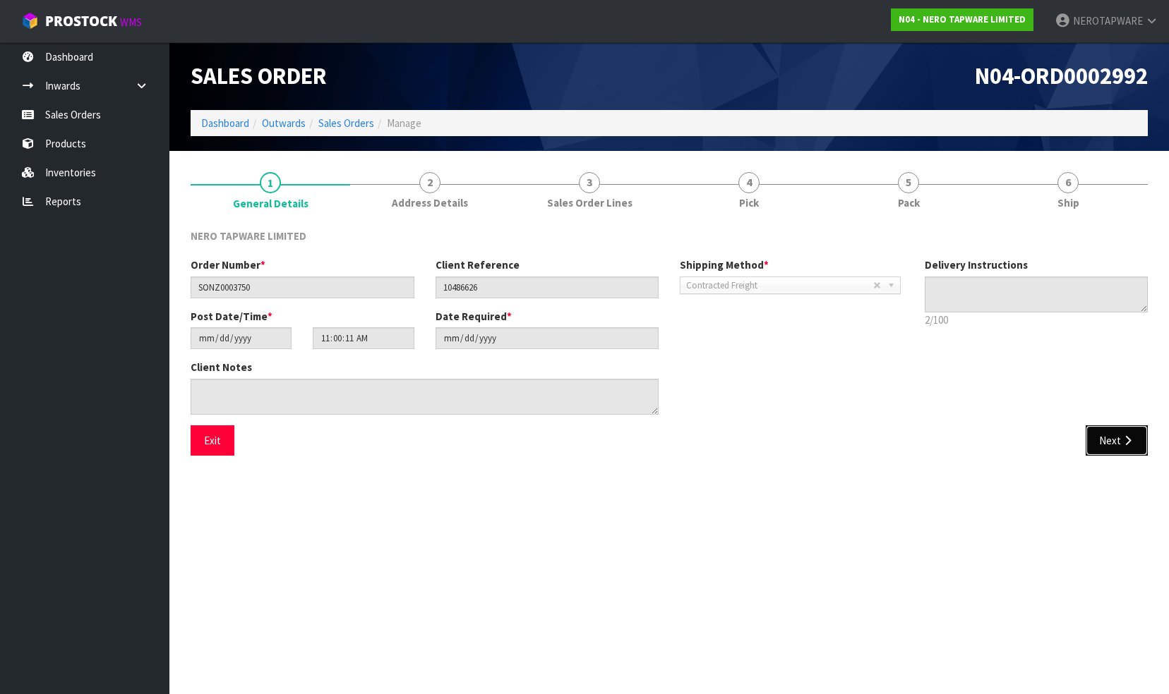
click at [1100, 446] on button "Next" at bounding box center [1116, 441] width 62 height 30
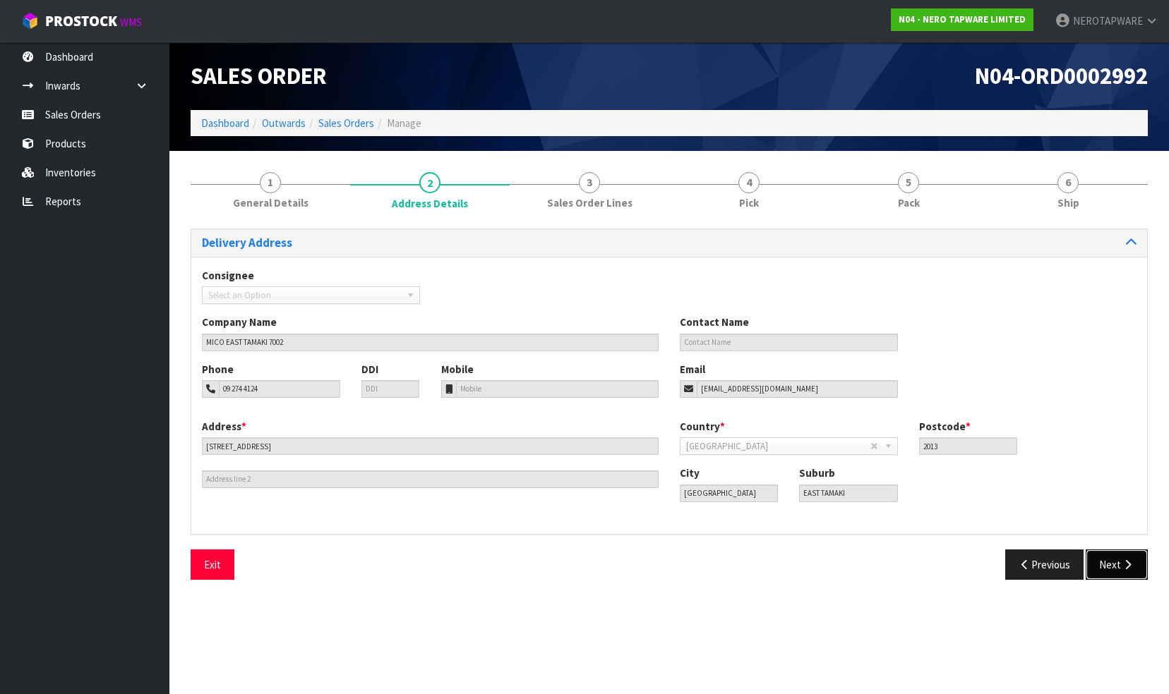
click at [1115, 569] on button "Next" at bounding box center [1116, 565] width 62 height 30
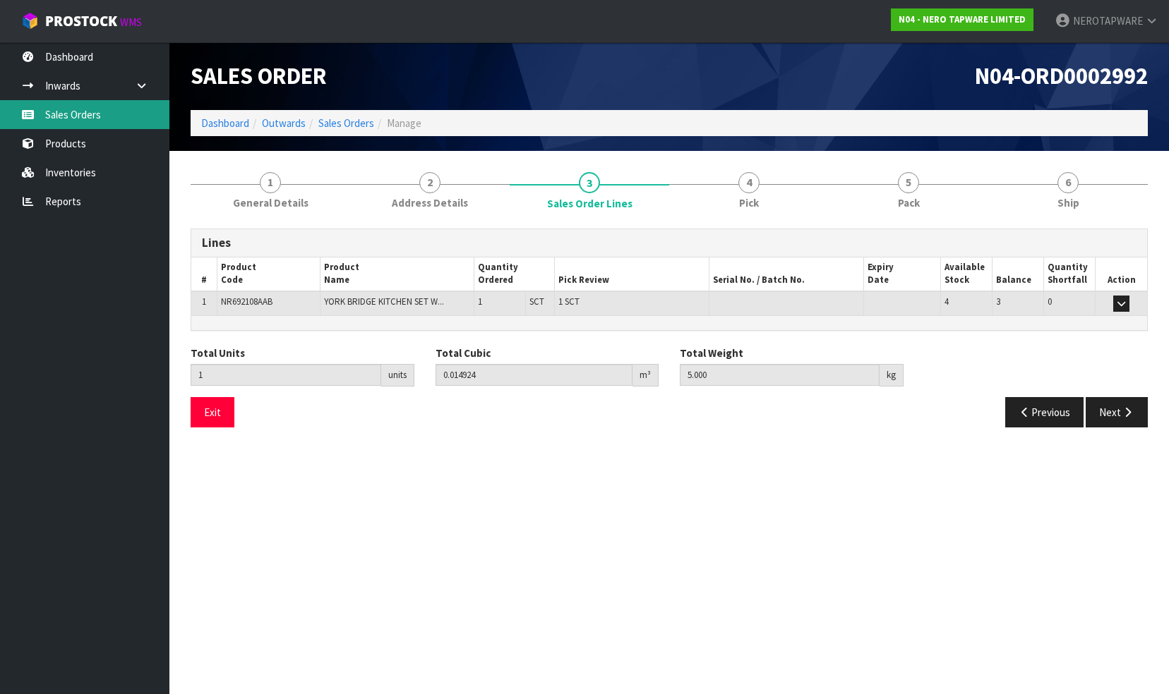
drag, startPoint x: 49, startPoint y: 114, endPoint x: 96, endPoint y: 23, distance: 102.3
click at [50, 114] on link "Sales Orders" at bounding box center [84, 114] width 169 height 29
